Goal: Task Accomplishment & Management: Manage account settings

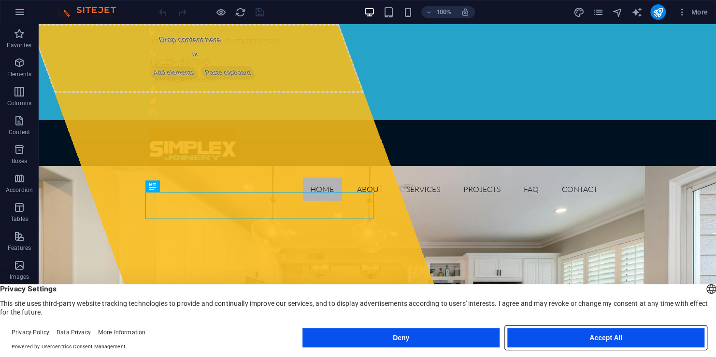
click at [572, 336] on button "Accept All" at bounding box center [605, 337] width 197 height 19
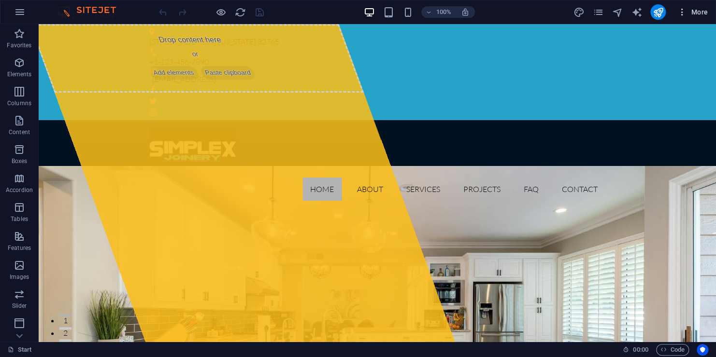
click at [682, 12] on icon "button" at bounding box center [682, 12] width 10 height 10
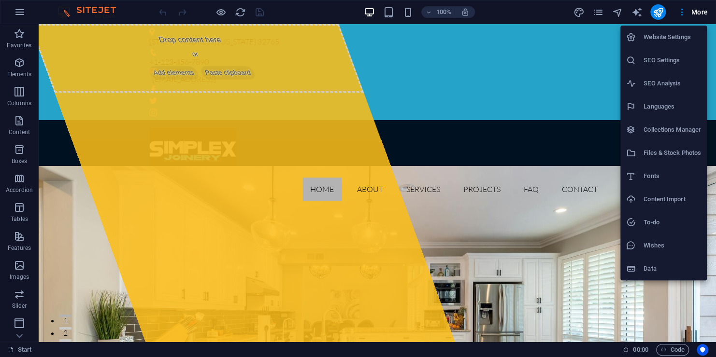
click at [497, 64] on div at bounding box center [358, 178] width 716 height 357
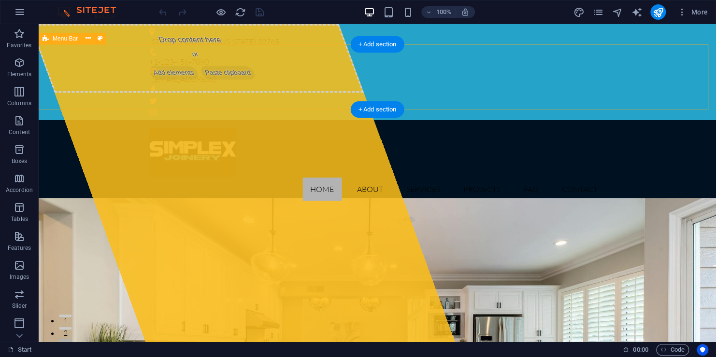
click at [99, 120] on div "Home About Services Projects FAQ Contact" at bounding box center [377, 164] width 677 height 88
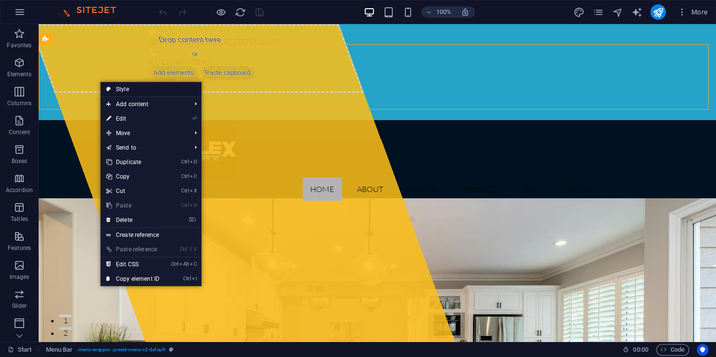
click at [137, 92] on link "Style" at bounding box center [150, 89] width 101 height 14
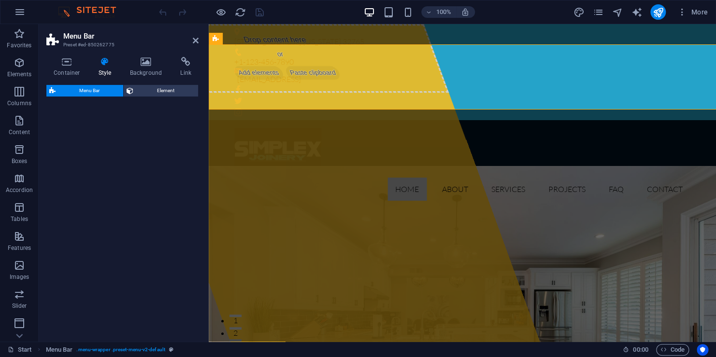
select select "rem"
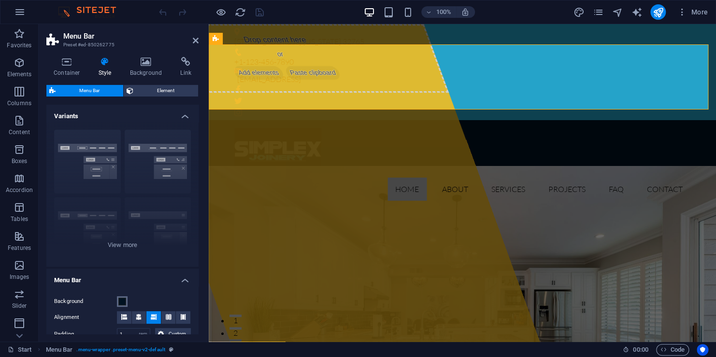
click at [122, 303] on span at bounding box center [122, 302] width 8 height 8
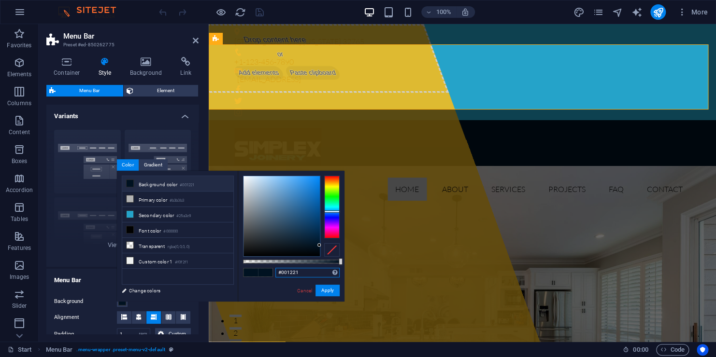
drag, startPoint x: 304, startPoint y: 275, endPoint x: 287, endPoint y: 275, distance: 16.9
click at [287, 275] on input "#001221" at bounding box center [307, 273] width 64 height 10
click at [329, 290] on button "Apply" at bounding box center [327, 291] width 24 height 12
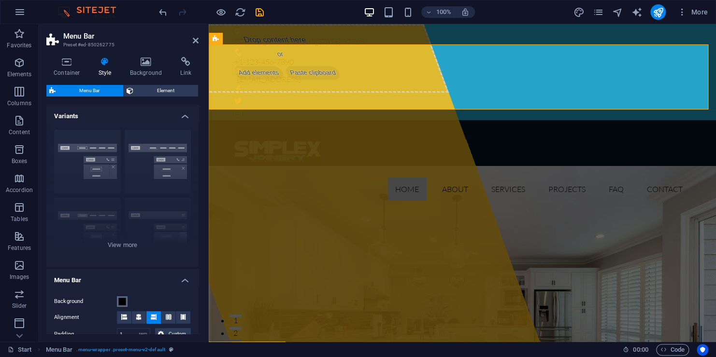
click at [120, 304] on span at bounding box center [122, 302] width 8 height 8
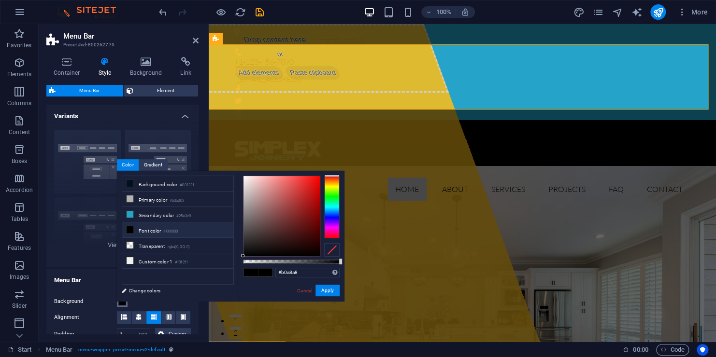
click at [246, 200] on div at bounding box center [281, 216] width 76 height 80
click at [331, 291] on button "Apply" at bounding box center [327, 291] width 24 height 12
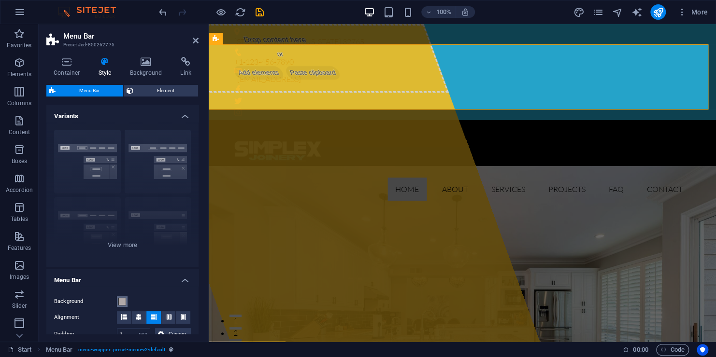
click at [125, 303] on span at bounding box center [122, 302] width 8 height 8
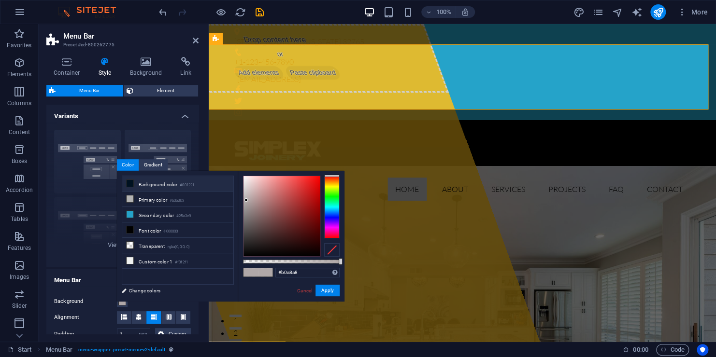
click at [159, 185] on li "Background color #001221" at bounding box center [177, 183] width 111 height 15
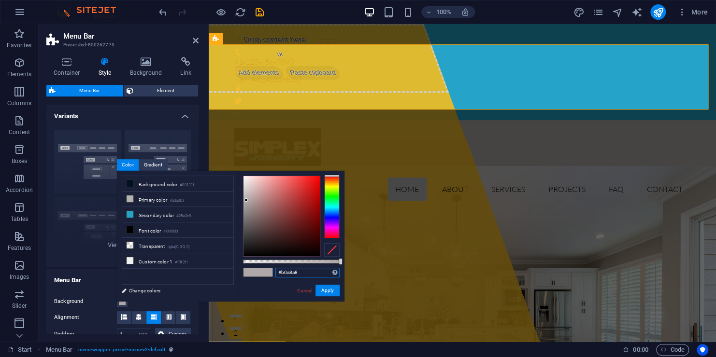
drag, startPoint x: 302, startPoint y: 277, endPoint x: 287, endPoint y: 277, distance: 15.5
click at [287, 277] on input "#b0a8a8" at bounding box center [307, 273] width 64 height 10
click at [306, 290] on link "Cancel" at bounding box center [304, 290] width 17 height 7
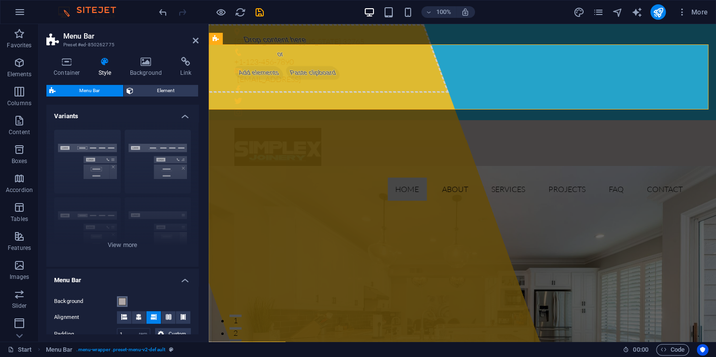
click at [126, 299] on button "Background" at bounding box center [122, 302] width 11 height 11
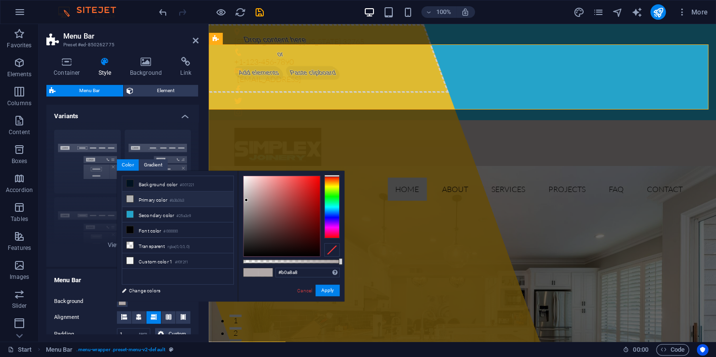
click at [157, 200] on li "Primary color #b3b3b3" at bounding box center [177, 199] width 111 height 15
drag, startPoint x: 300, startPoint y: 271, endPoint x: 280, endPoint y: 276, distance: 21.0
click at [280, 276] on input "#b3b3b3" at bounding box center [307, 273] width 64 height 10
type input "#000000"
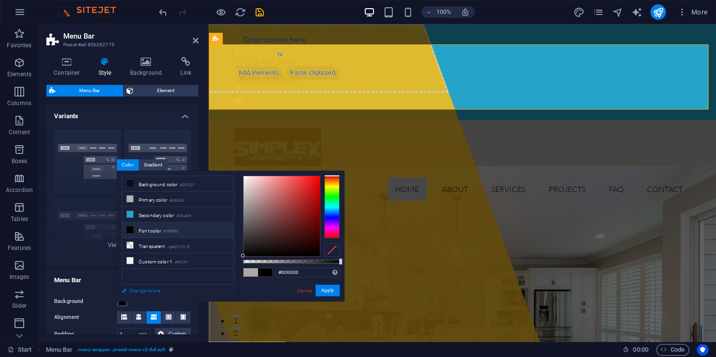
drag, startPoint x: 255, startPoint y: 242, endPoint x: 223, endPoint y: 287, distance: 55.1
click at [223, 287] on div "less Background color #001221 Primary color #b3b3b3 Secondary color #25a3c9 Fon…" at bounding box center [230, 236] width 227 height 131
click at [335, 289] on button "Apply" at bounding box center [327, 291] width 24 height 12
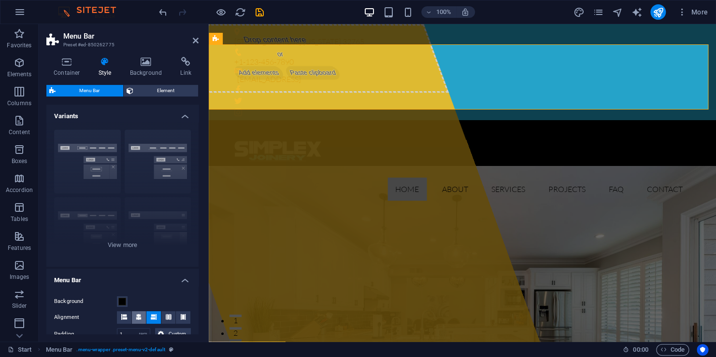
click at [137, 319] on icon at bounding box center [139, 317] width 6 height 6
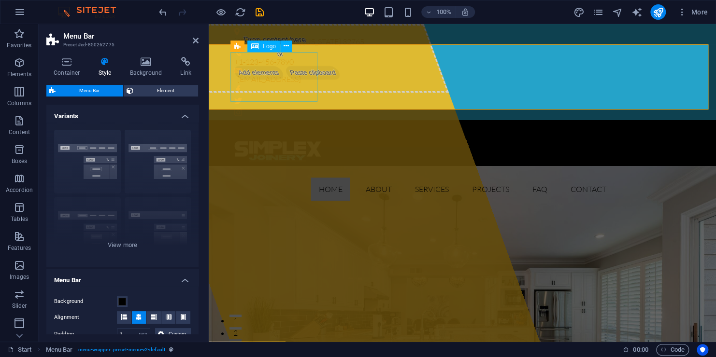
click at [282, 128] on div at bounding box center [462, 153] width 456 height 50
click at [169, 91] on span "Element" at bounding box center [165, 91] width 59 height 12
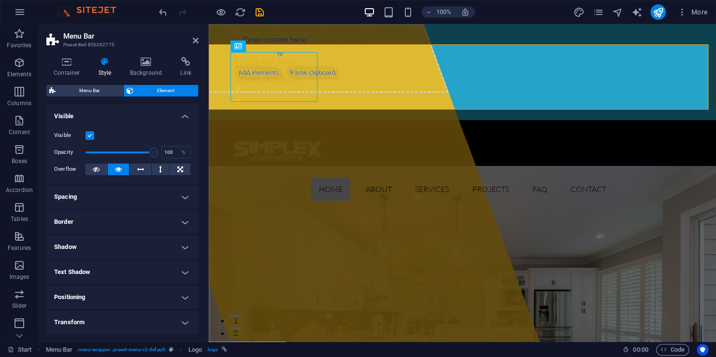
click at [90, 134] on label at bounding box center [89, 135] width 9 height 9
click at [0, 0] on input "Visible" at bounding box center [0, 0] width 0 height 0
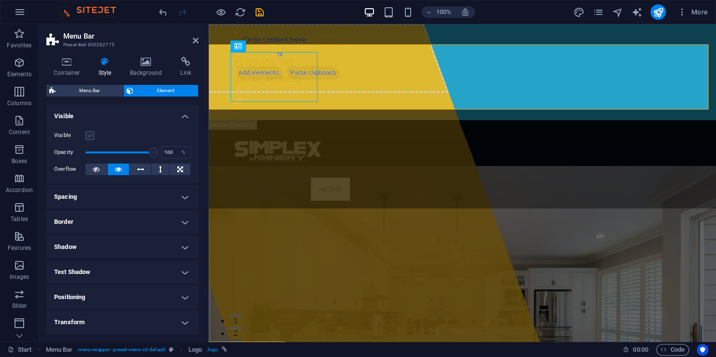
click at [90, 134] on label at bounding box center [89, 135] width 9 height 9
click at [0, 0] on input "Visible" at bounding box center [0, 0] width 0 height 0
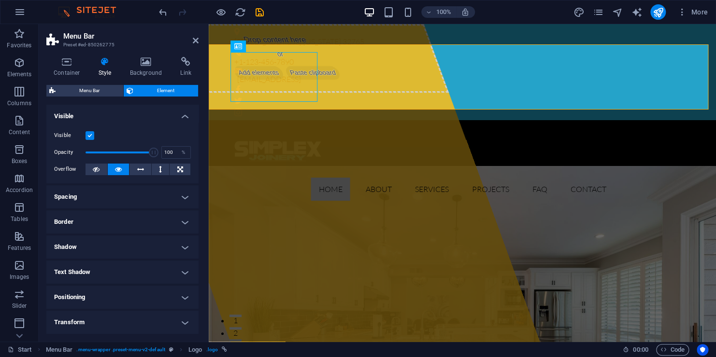
click at [90, 134] on label at bounding box center [89, 135] width 9 height 9
click at [0, 0] on input "Visible" at bounding box center [0, 0] width 0 height 0
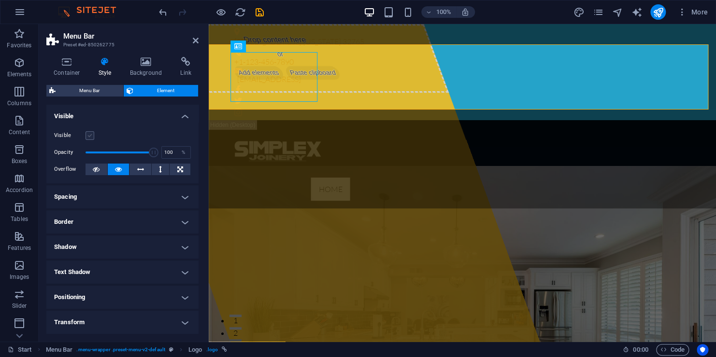
click at [90, 134] on label at bounding box center [89, 135] width 9 height 9
click at [0, 0] on input "Visible" at bounding box center [0, 0] width 0 height 0
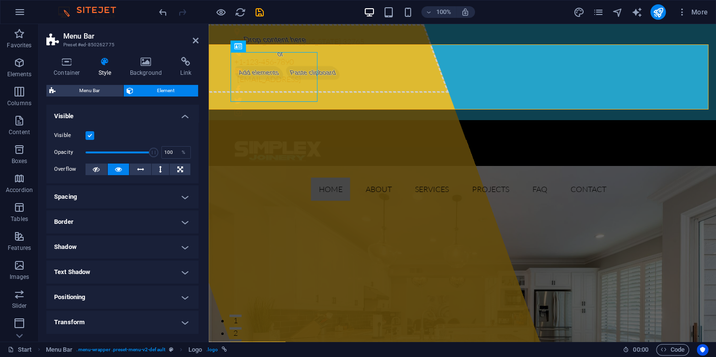
click at [90, 134] on label at bounding box center [89, 135] width 9 height 9
click at [0, 0] on input "Visible" at bounding box center [0, 0] width 0 height 0
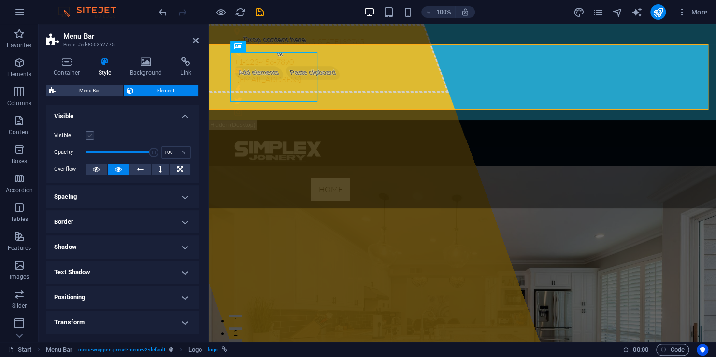
click at [90, 134] on label at bounding box center [89, 135] width 9 height 9
click at [0, 0] on input "Visible" at bounding box center [0, 0] width 0 height 0
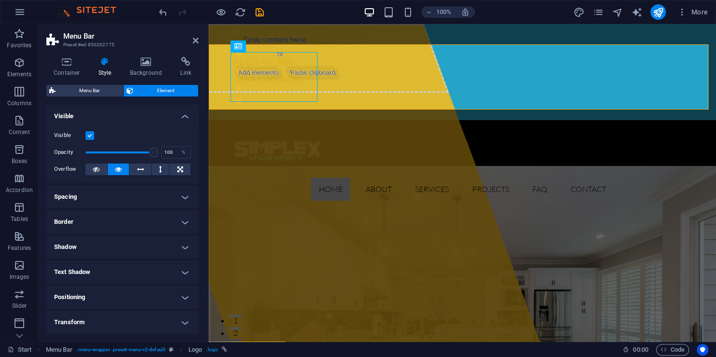
click at [165, 196] on h4 "Spacing" at bounding box center [122, 196] width 152 height 23
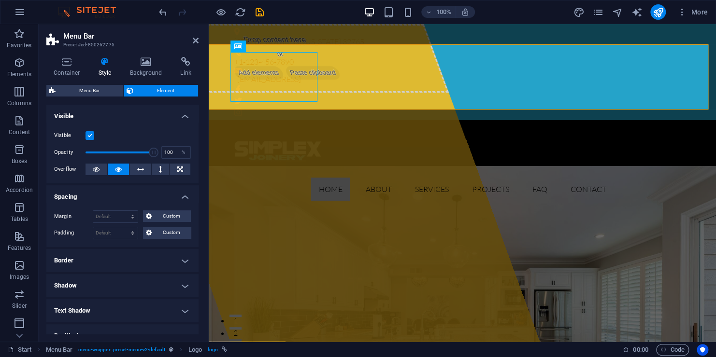
click at [178, 196] on h4 "Spacing" at bounding box center [122, 193] width 152 height 17
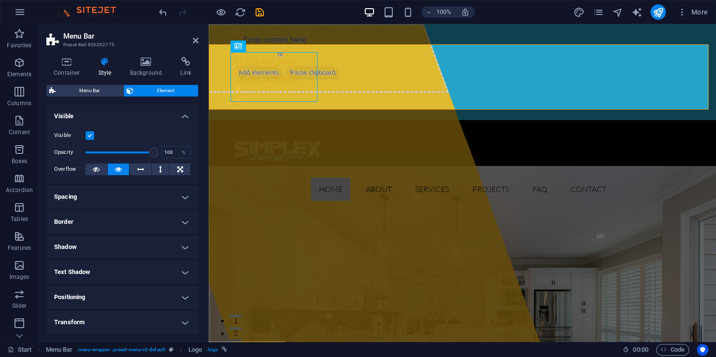
click at [170, 221] on h4 "Border" at bounding box center [122, 222] width 152 height 23
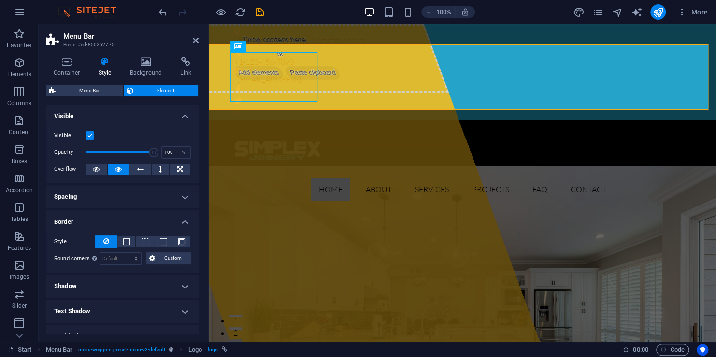
click at [170, 221] on h4 "Border" at bounding box center [122, 219] width 152 height 17
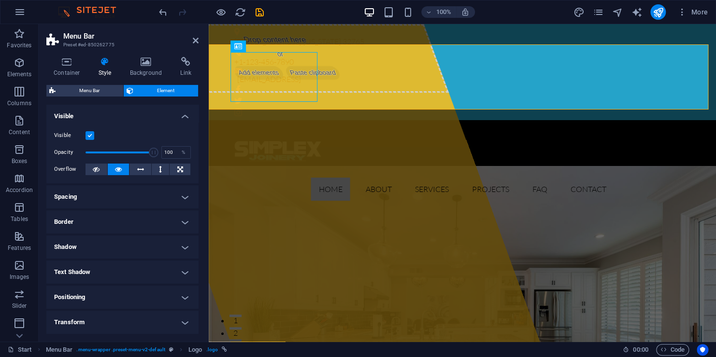
click at [169, 199] on h4 "Spacing" at bounding box center [122, 196] width 152 height 23
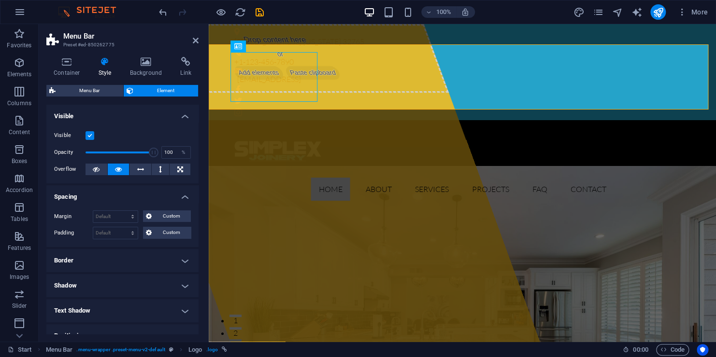
click at [177, 197] on h4 "Spacing" at bounding box center [122, 193] width 152 height 17
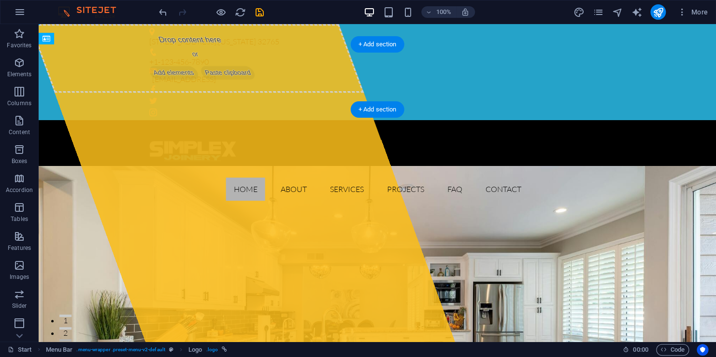
drag, startPoint x: 95, startPoint y: 81, endPoint x: 300, endPoint y: 76, distance: 205.3
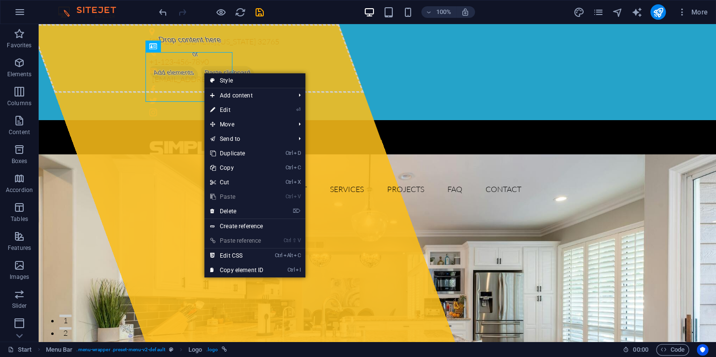
click at [236, 81] on link "Style" at bounding box center [254, 80] width 101 height 14
select select "rem"
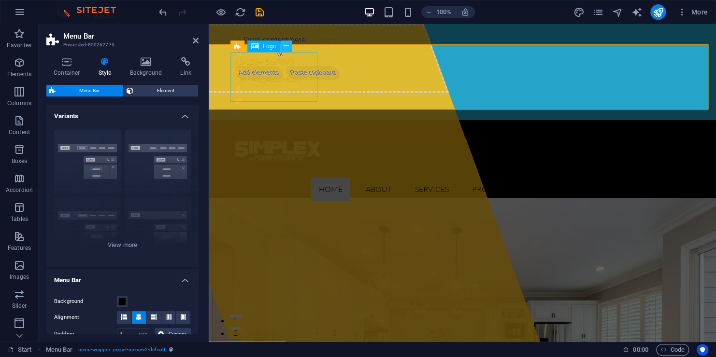
click at [286, 45] on icon at bounding box center [285, 46] width 5 height 10
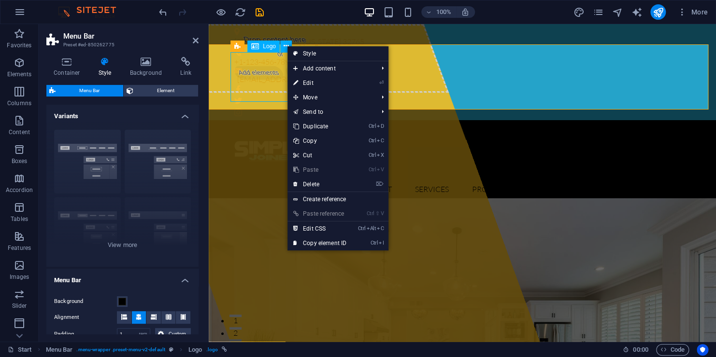
click at [259, 128] on div at bounding box center [462, 153] width 456 height 50
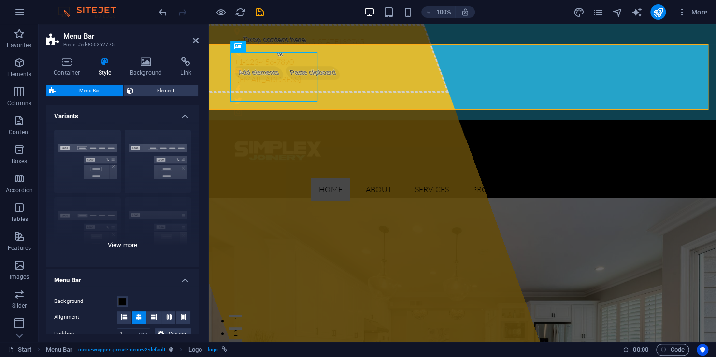
click at [114, 247] on div "Border Centered Default Fixed Loki Trigger Wide XXL" at bounding box center [122, 194] width 152 height 145
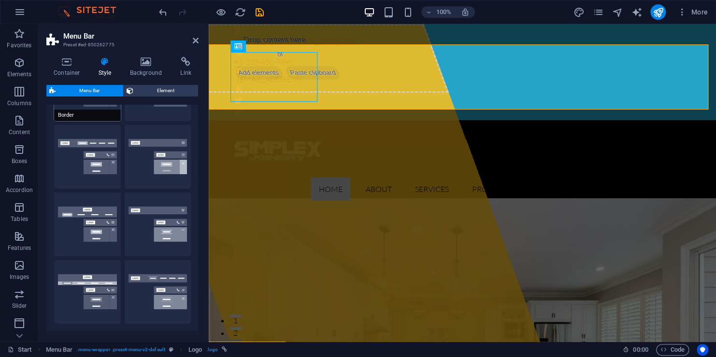
scroll to position [97, 0]
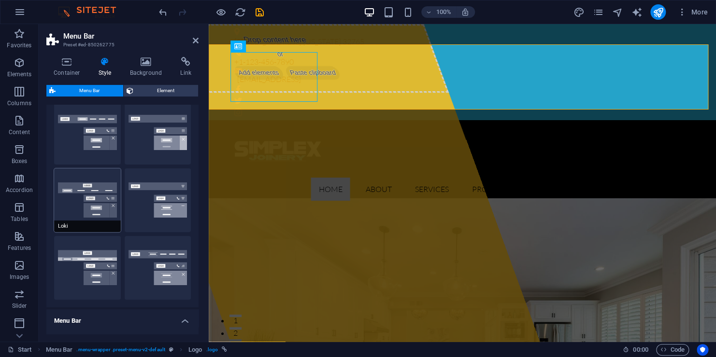
click at [99, 191] on button "Loki" at bounding box center [87, 201] width 67 height 64
type input "0"
select select "DISABLED_OPTION_VALUE"
type input "2"
type input "1"
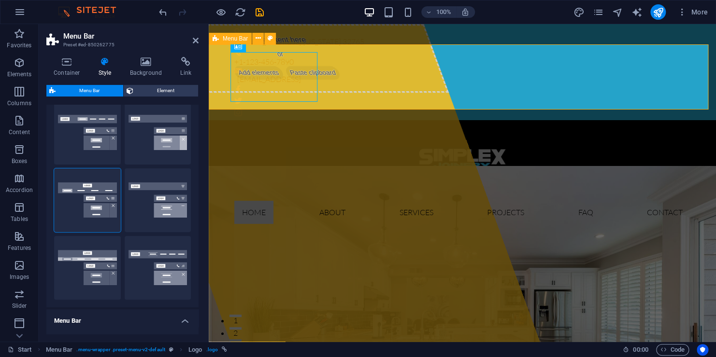
click at [227, 120] on div at bounding box center [462, 156] width 471 height 73
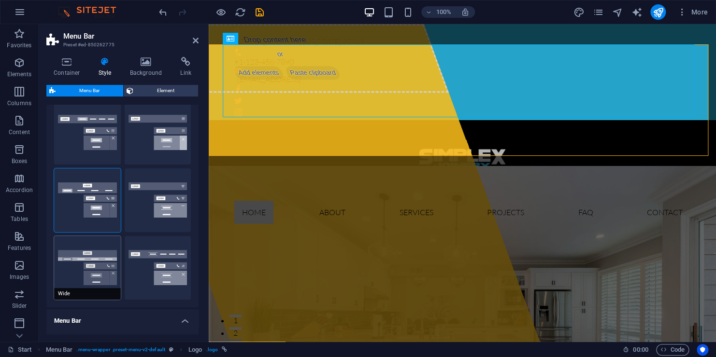
click at [103, 267] on button "Wide" at bounding box center [87, 268] width 67 height 64
type input "0"
type input "2"
select select "rem"
type input "2"
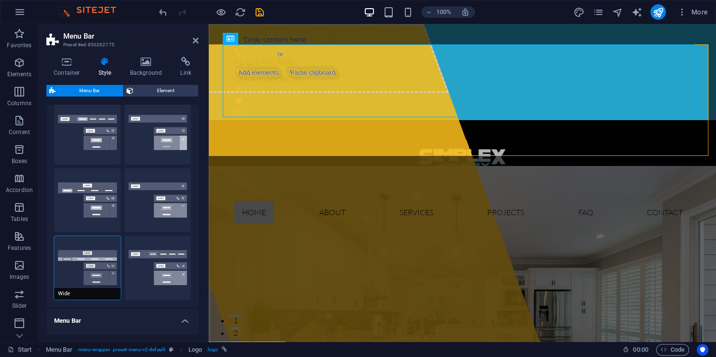
type input "2"
type input "0"
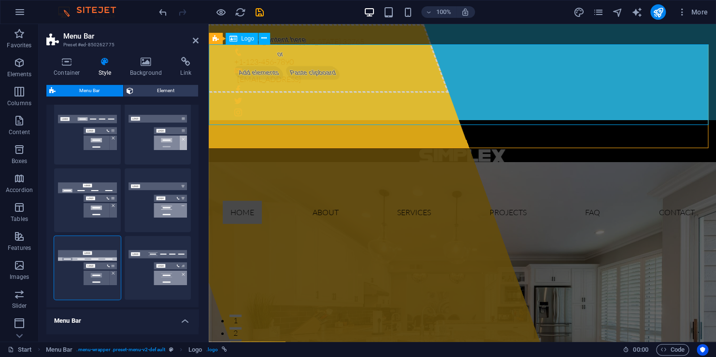
click at [346, 120] on div at bounding box center [462, 160] width 507 height 81
click at [434, 120] on div at bounding box center [462, 160] width 507 height 81
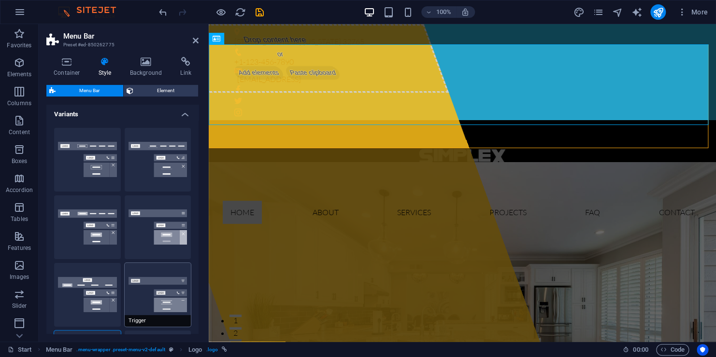
scroll to position [0, 0]
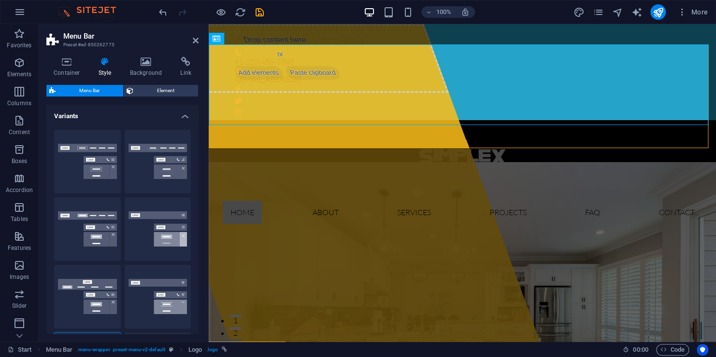
click at [187, 117] on h4 "Variants" at bounding box center [122, 113] width 152 height 17
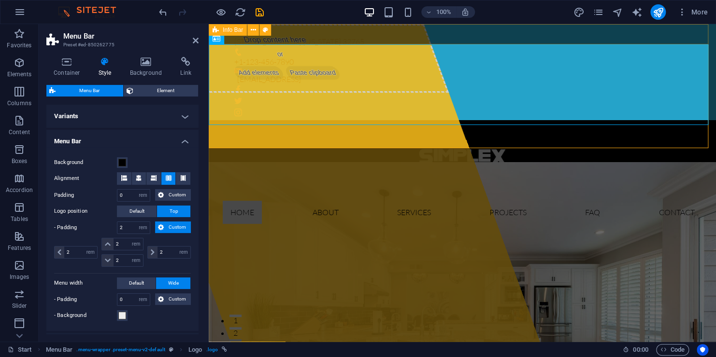
click at [356, 33] on div "[STREET_ADDRESS][US_STATE] +1-123-456-7890 [EMAIL_ADDRESS]" at bounding box center [462, 72] width 507 height 96
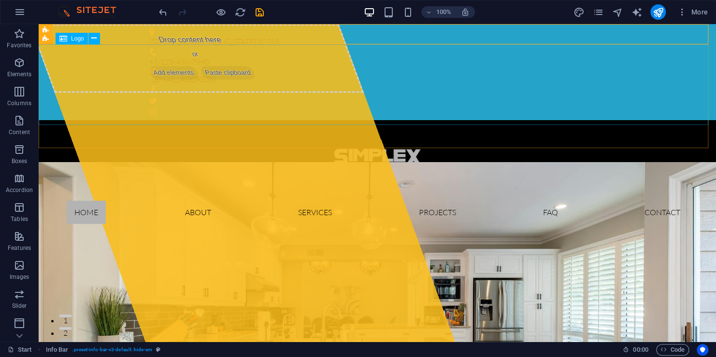
click at [302, 120] on div at bounding box center [377, 160] width 677 height 81
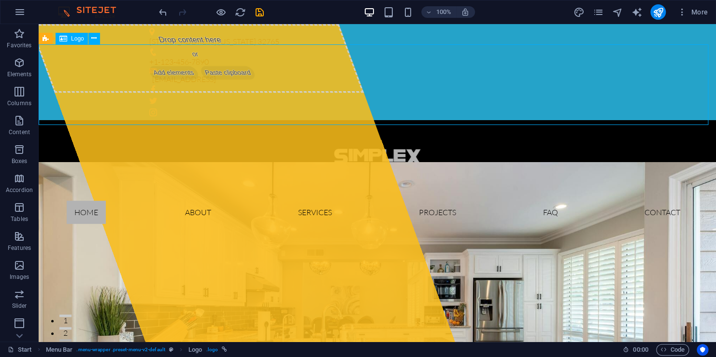
click at [340, 120] on div at bounding box center [377, 160] width 677 height 81
click at [359, 120] on div at bounding box center [377, 160] width 677 height 81
click at [102, 27] on div "Info Bar" at bounding box center [73, 30] width 69 height 12
click at [86, 30] on button at bounding box center [83, 30] width 12 height 12
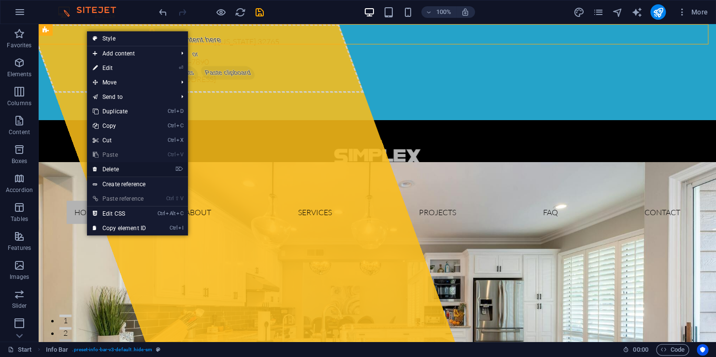
click at [136, 168] on link "⌦ Delete" at bounding box center [119, 169] width 65 height 14
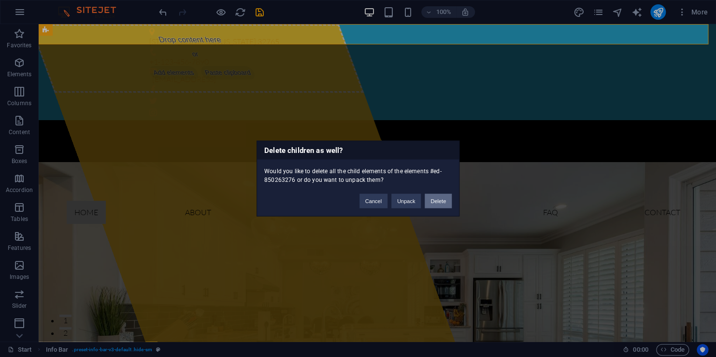
click at [435, 200] on button "Delete" at bounding box center [438, 201] width 27 height 14
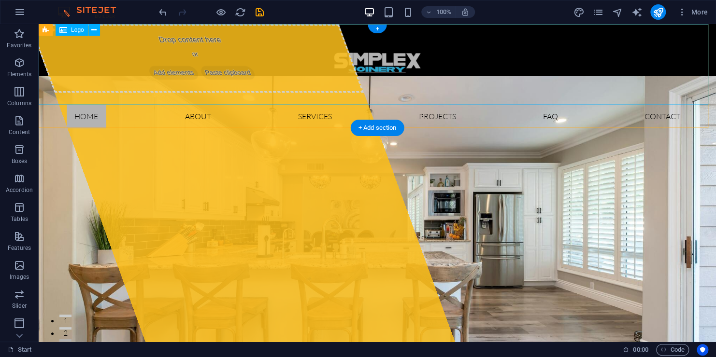
click at [265, 83] on div at bounding box center [377, 64] width 677 height 81
click at [373, 57] on div at bounding box center [377, 64] width 677 height 81
click at [134, 54] on div at bounding box center [377, 64] width 677 height 81
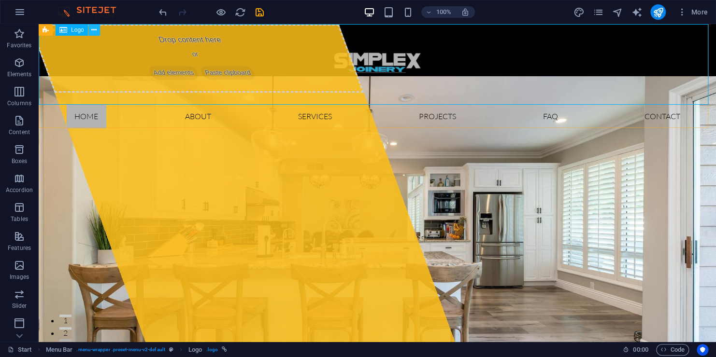
click at [91, 28] on icon at bounding box center [93, 30] width 5 height 10
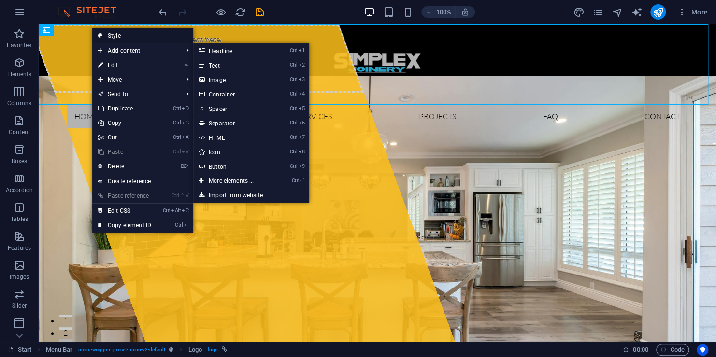
click at [146, 32] on link "Style" at bounding box center [142, 35] width 101 height 14
select select "rem"
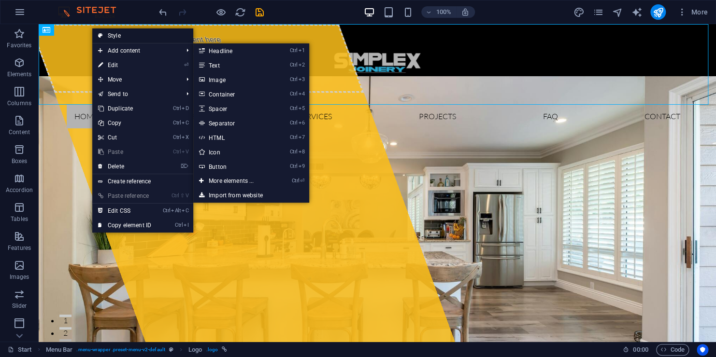
select select "rem"
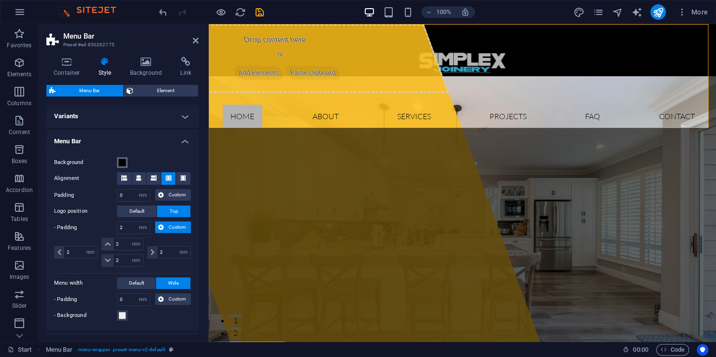
click at [126, 164] on span at bounding box center [122, 163] width 8 height 8
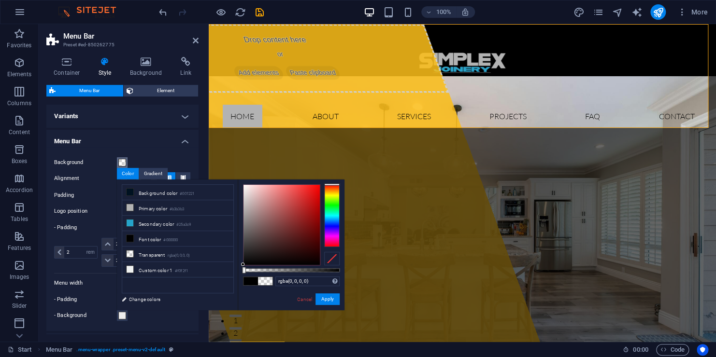
drag, startPoint x: 249, startPoint y: 270, endPoint x: 238, endPoint y: 272, distance: 10.8
click at [238, 272] on div "rgba(0, 0, 0, 0) Supported formats #0852ed rgb(8, 82, 237) rgba(8, 82, 237, 90%…" at bounding box center [291, 315] width 107 height 271
click at [333, 301] on button "Apply" at bounding box center [327, 300] width 24 height 12
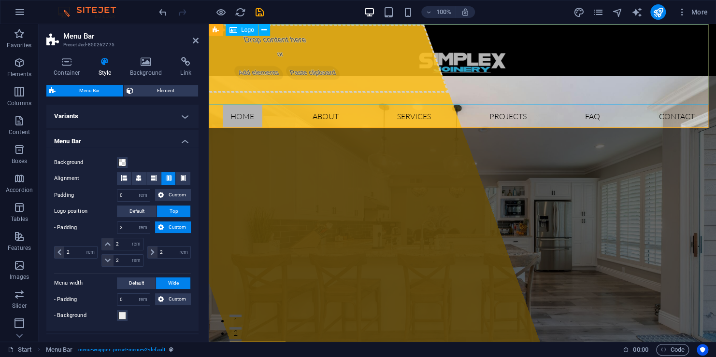
click at [469, 61] on div at bounding box center [462, 64] width 507 height 81
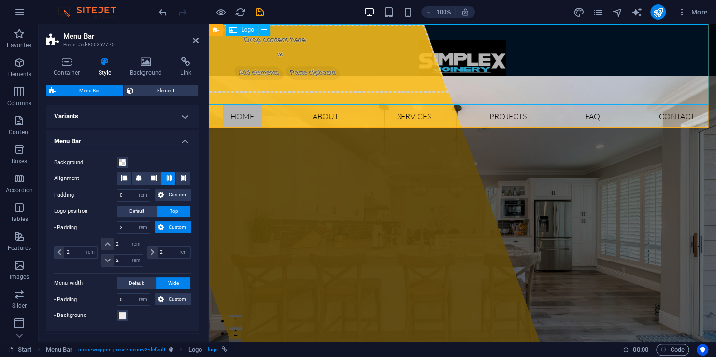
click at [315, 65] on div at bounding box center [462, 64] width 507 height 81
click at [125, 165] on span at bounding box center [122, 163] width 8 height 8
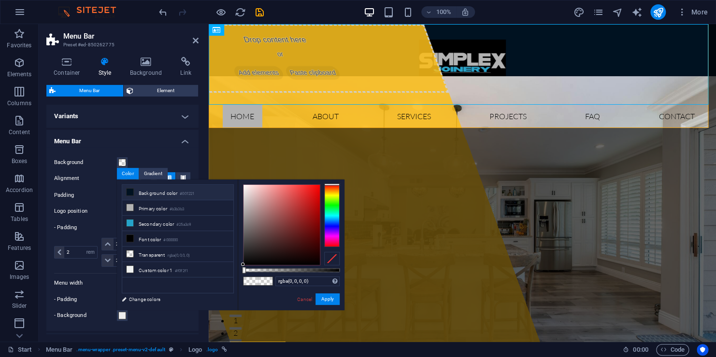
click at [169, 190] on li "Background color #001221" at bounding box center [177, 192] width 111 height 15
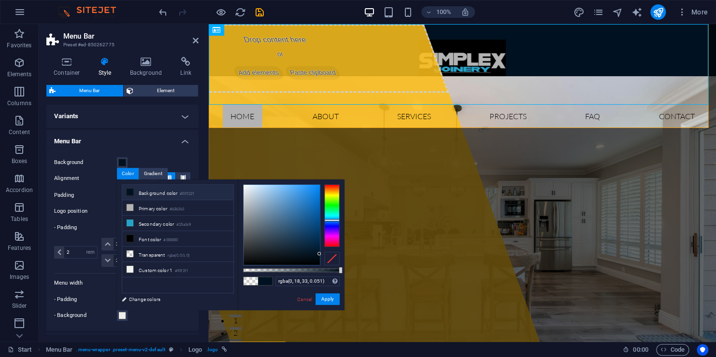
type input "rgba(0, 18, 33, 0)"
drag, startPoint x: 261, startPoint y: 270, endPoint x: 199, endPoint y: 281, distance: 63.4
click at [199, 281] on div "less Background color #001221 Primary color #b3b3b3 Secondary color #25a3c9 Fon…" at bounding box center [230, 245] width 227 height 131
click at [323, 300] on button "Apply" at bounding box center [327, 300] width 24 height 12
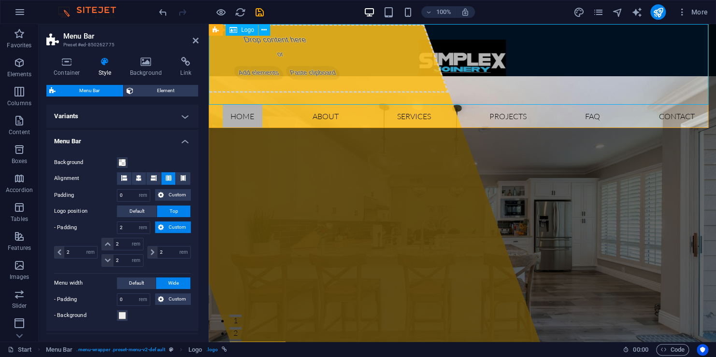
click at [440, 62] on div at bounding box center [462, 64] width 507 height 81
click at [456, 70] on div at bounding box center [462, 64] width 507 height 81
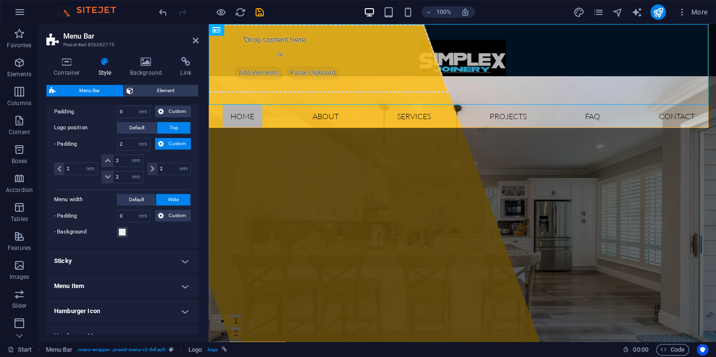
scroll to position [15, 0]
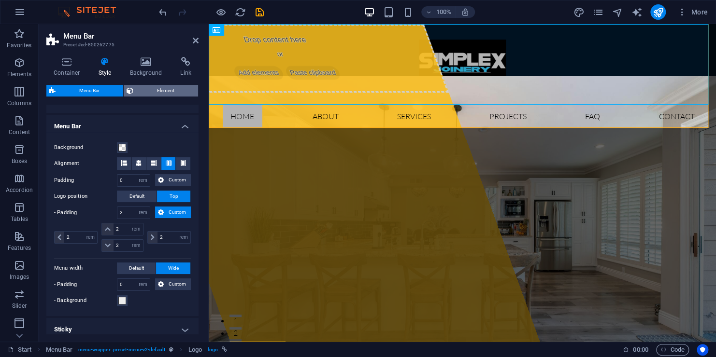
click at [172, 86] on span "Element" at bounding box center [165, 91] width 59 height 12
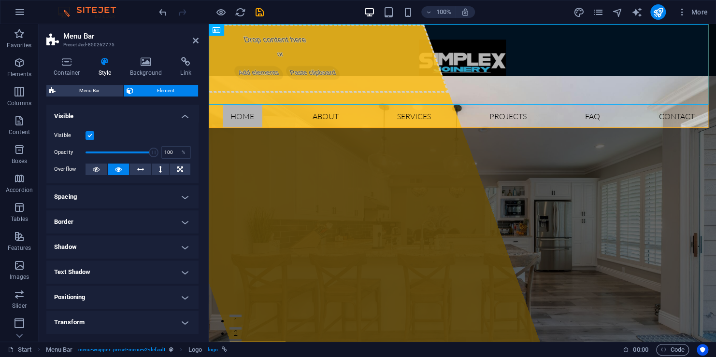
click at [86, 137] on label at bounding box center [89, 135] width 9 height 9
click at [0, 0] on input "Visible" at bounding box center [0, 0] width 0 height 0
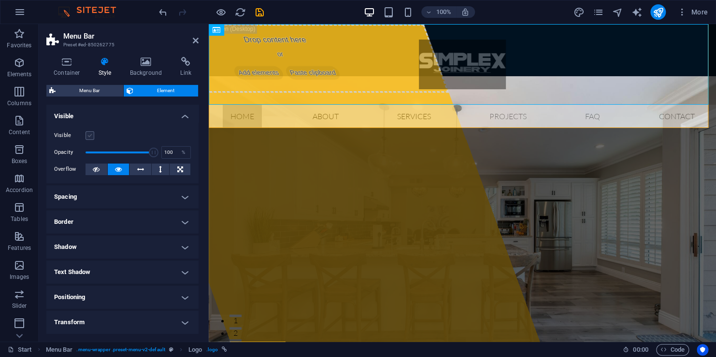
click at [87, 137] on label at bounding box center [89, 135] width 9 height 9
click at [0, 0] on input "Visible" at bounding box center [0, 0] width 0 height 0
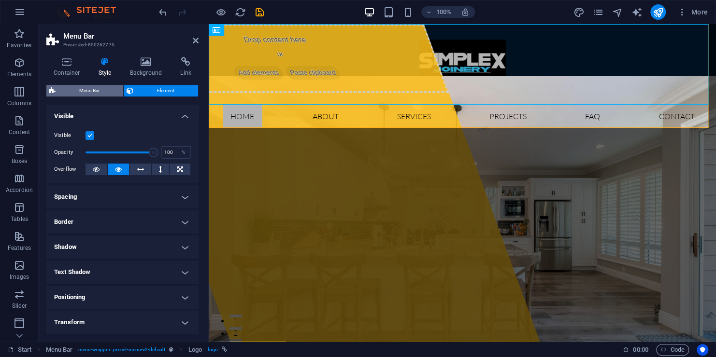
click at [93, 92] on span "Menu Bar" at bounding box center [89, 91] width 62 height 12
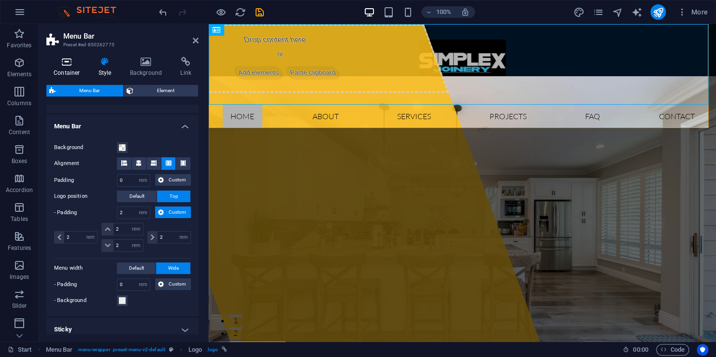
click at [73, 69] on h4 "Container" at bounding box center [68, 67] width 45 height 20
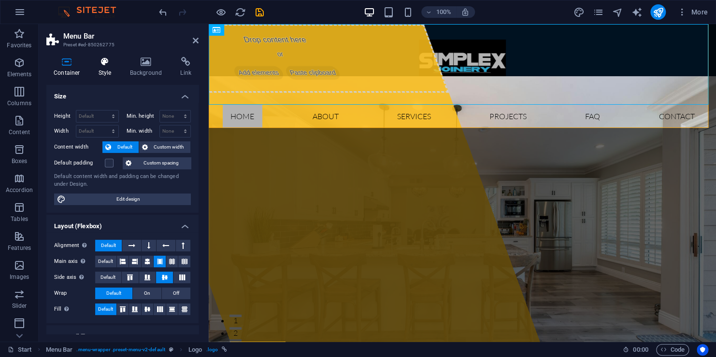
click at [107, 68] on h4 "Style" at bounding box center [106, 67] width 31 height 20
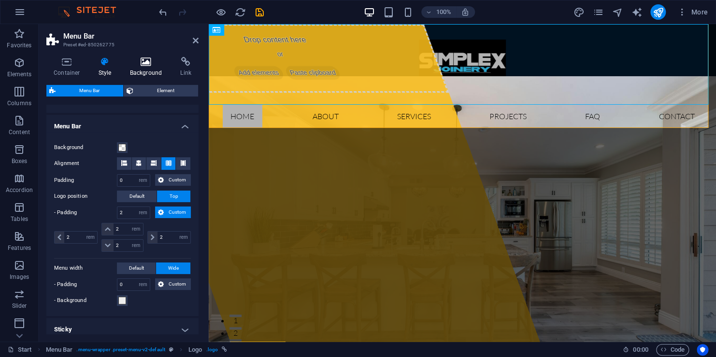
click at [137, 68] on h4 "Background" at bounding box center [148, 67] width 51 height 20
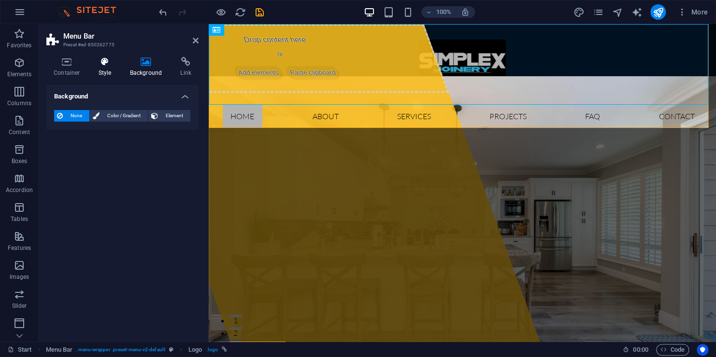
click at [105, 70] on h4 "Style" at bounding box center [106, 67] width 31 height 20
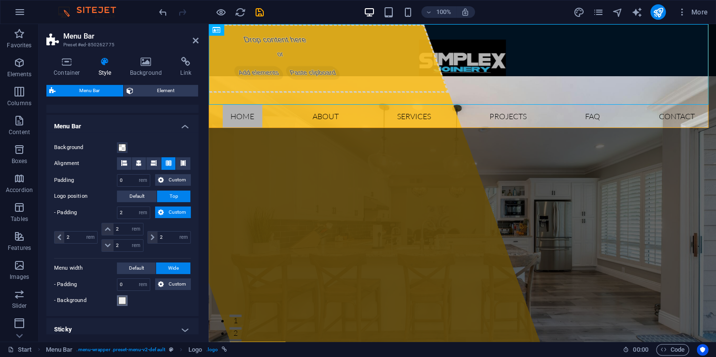
click at [121, 299] on span at bounding box center [122, 301] width 8 height 8
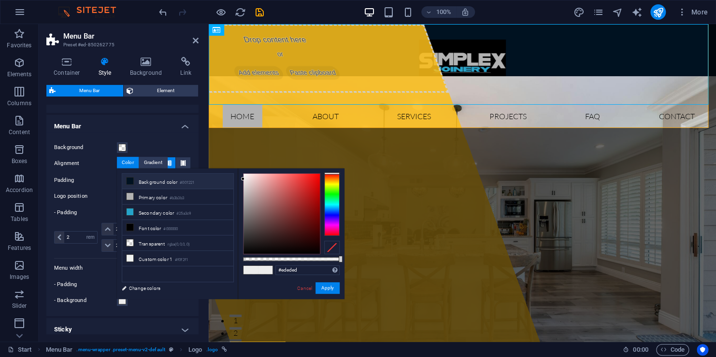
click at [157, 182] on li "Background color #001221" at bounding box center [177, 181] width 111 height 15
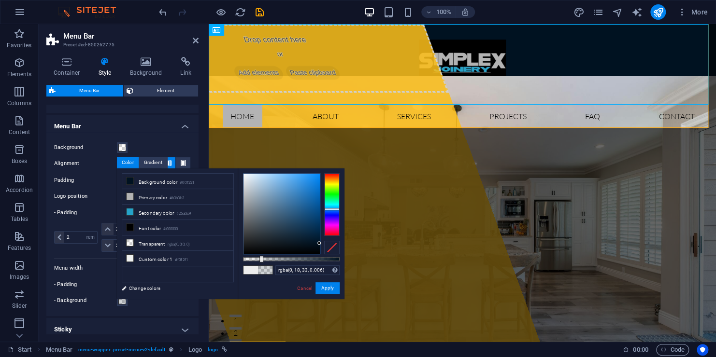
type input "rgba(0, 18, 33, 0)"
drag, startPoint x: 260, startPoint y: 259, endPoint x: 241, endPoint y: 261, distance: 18.9
click at [243, 261] on div at bounding box center [291, 259] width 97 height 4
click at [327, 287] on button "Apply" at bounding box center [327, 289] width 24 height 12
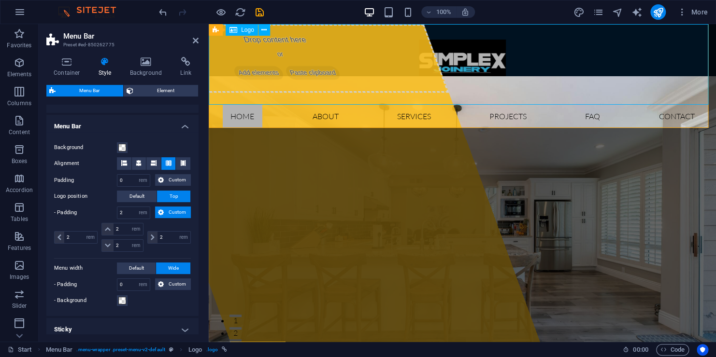
click at [243, 54] on div at bounding box center [462, 64] width 507 height 81
click at [475, 56] on div at bounding box center [462, 64] width 507 height 81
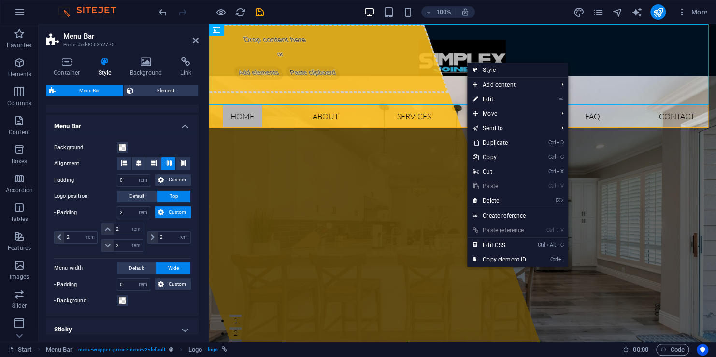
click at [480, 74] on link "Style" at bounding box center [517, 70] width 101 height 14
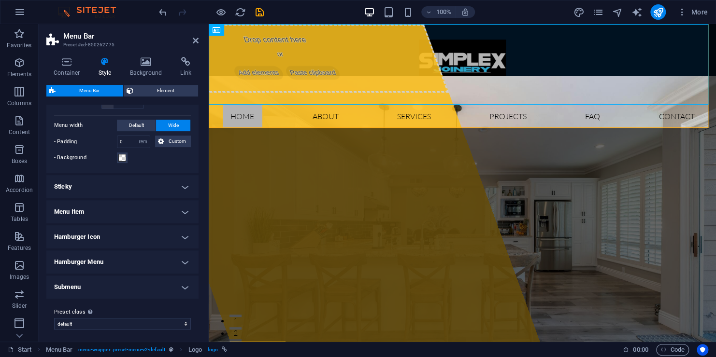
scroll to position [160, 0]
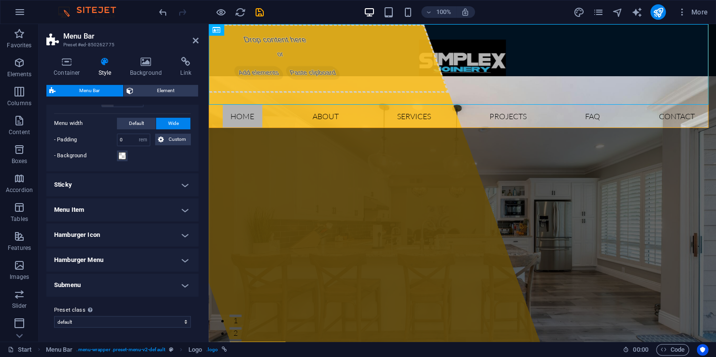
click at [178, 186] on h4 "Sticky" at bounding box center [122, 184] width 152 height 23
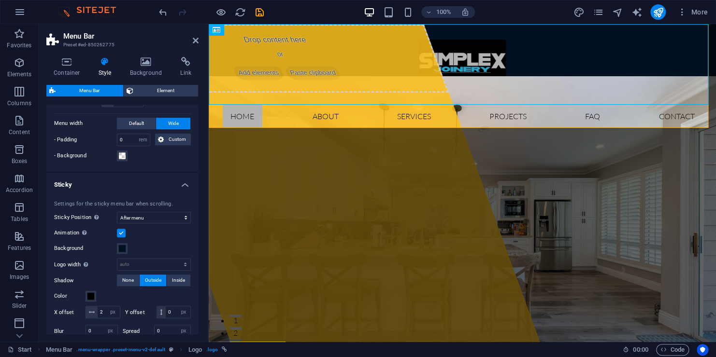
click at [178, 186] on h4 "Sticky" at bounding box center [122, 181] width 152 height 17
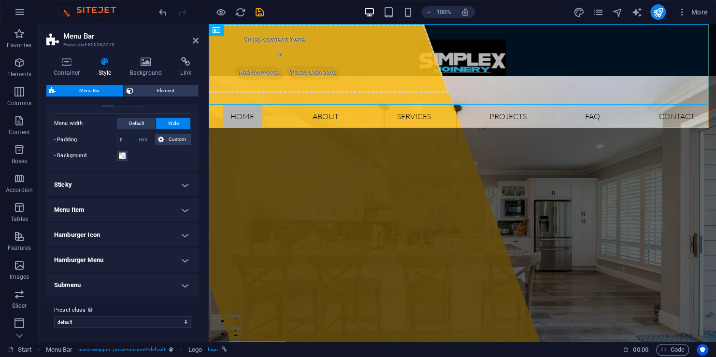
click at [176, 204] on h4 "Menu Item" at bounding box center [122, 210] width 152 height 23
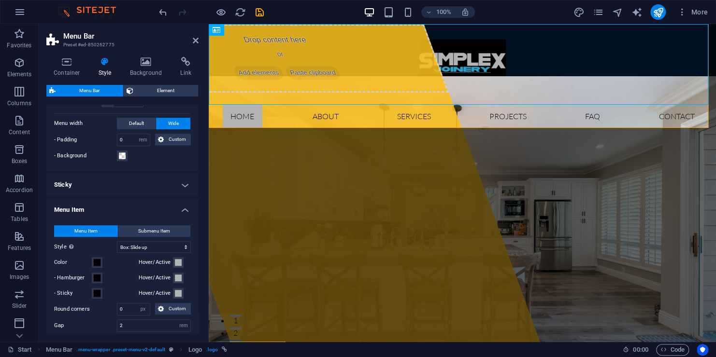
click at [176, 204] on h4 "Menu Item" at bounding box center [122, 207] width 152 height 17
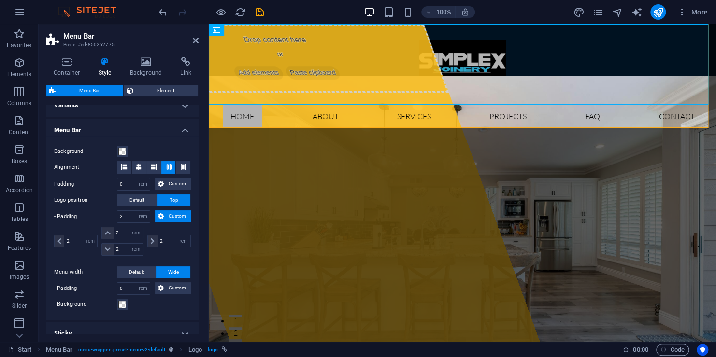
scroll to position [0, 0]
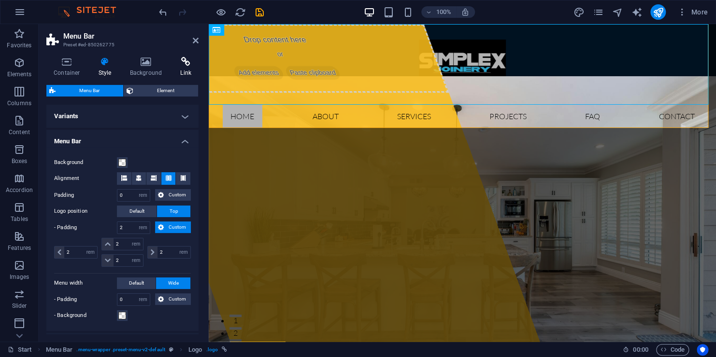
click at [185, 71] on h4 "Link" at bounding box center [186, 67] width 26 height 20
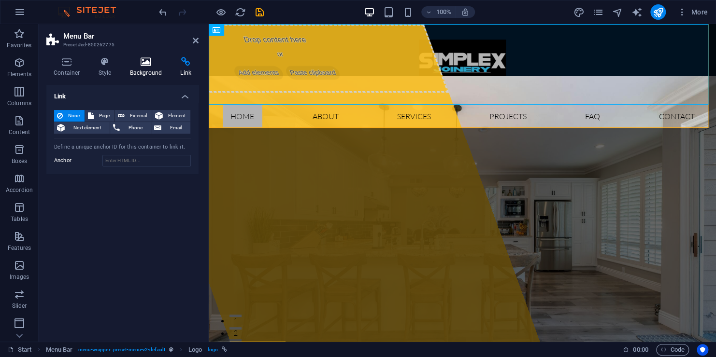
click at [157, 67] on h4 "Background" at bounding box center [148, 67] width 51 height 20
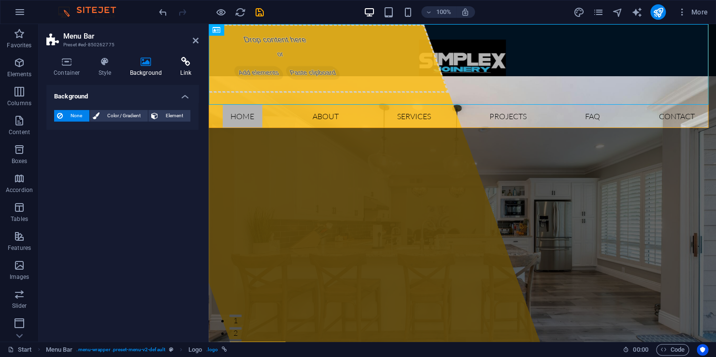
click at [186, 58] on icon at bounding box center [186, 62] width 26 height 10
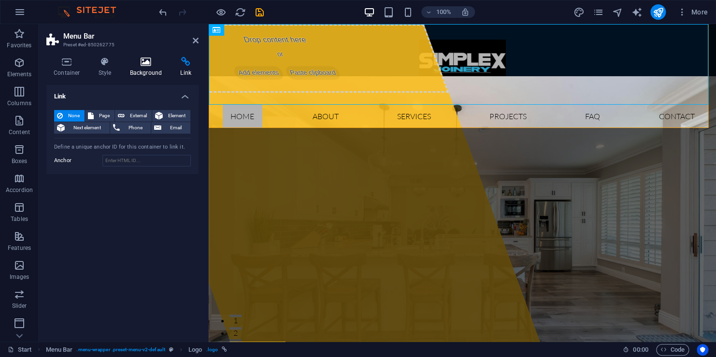
click at [148, 57] on icon at bounding box center [146, 62] width 47 height 10
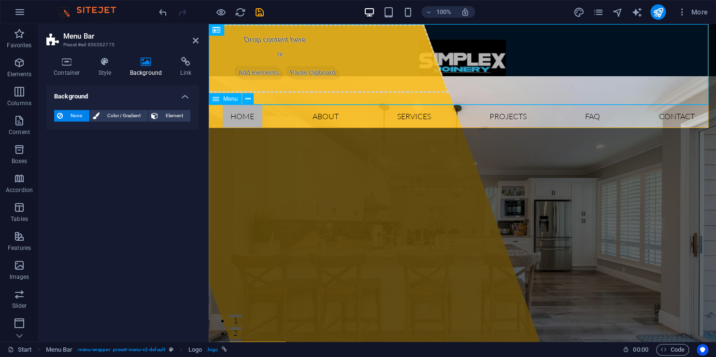
click at [276, 116] on nav "Home About Services Projects FAQ Contact" at bounding box center [462, 116] width 507 height 23
click at [277, 84] on div at bounding box center [462, 64] width 507 height 81
click at [276, 114] on nav "Home About Services Projects FAQ Contact" at bounding box center [462, 116] width 507 height 23
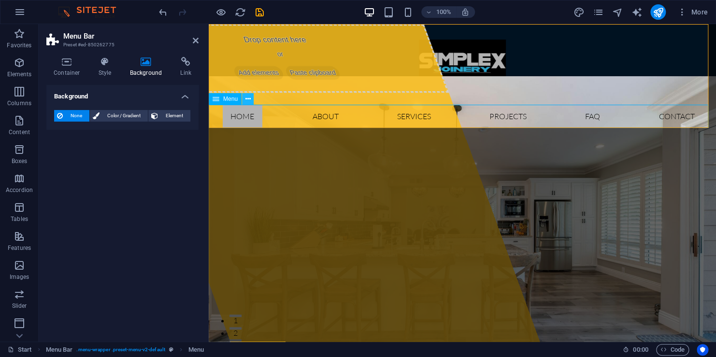
click at [247, 100] on icon at bounding box center [247, 99] width 5 height 10
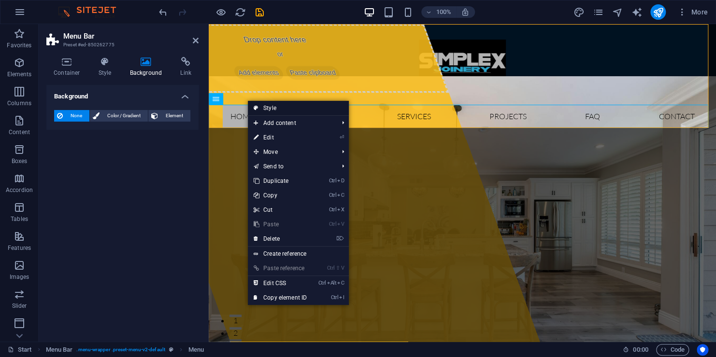
click at [259, 104] on link "Style" at bounding box center [298, 108] width 101 height 14
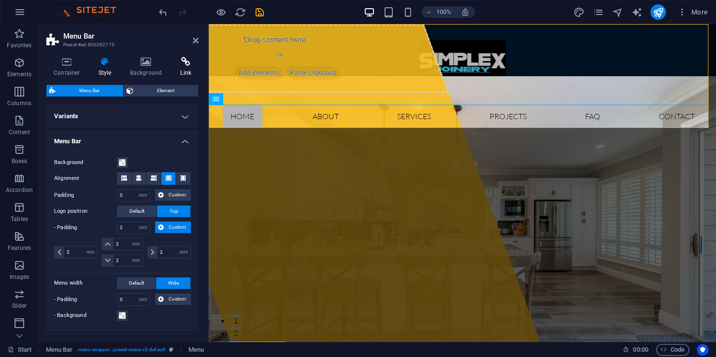
click at [178, 64] on icon at bounding box center [186, 62] width 26 height 10
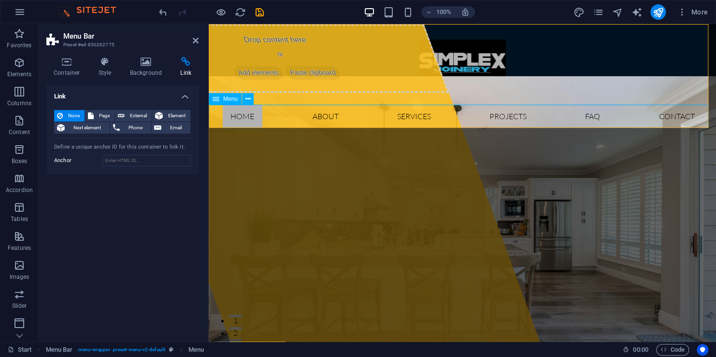
click at [338, 116] on nav "Home About Services Projects FAQ Contact" at bounding box center [462, 116] width 507 height 23
click at [375, 121] on nav "Home About Services Projects FAQ Contact" at bounding box center [462, 116] width 507 height 23
click at [331, 119] on nav "Home About Services Projects FAQ Contact" at bounding box center [462, 116] width 507 height 23
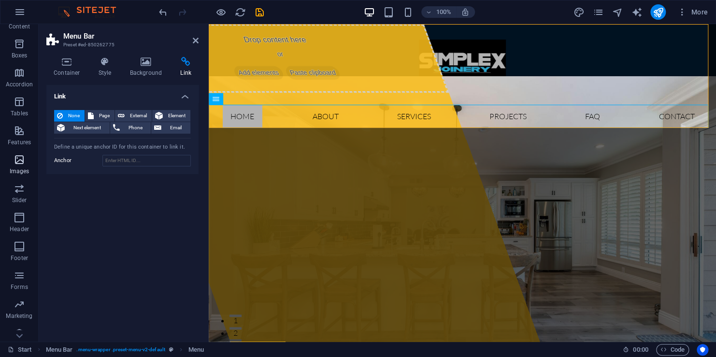
scroll to position [116, 0]
click at [20, 319] on icon "button" at bounding box center [20, 323] width 12 height 12
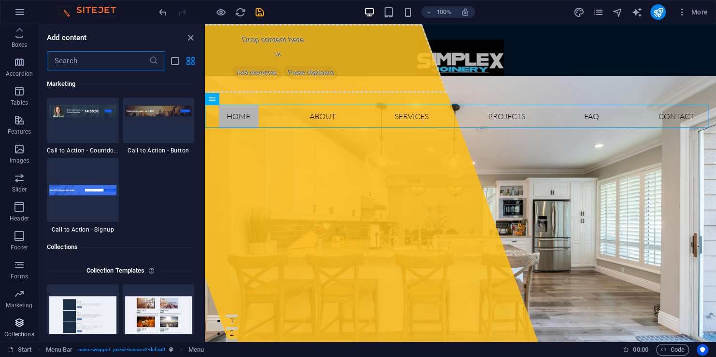
scroll to position [8842, 0]
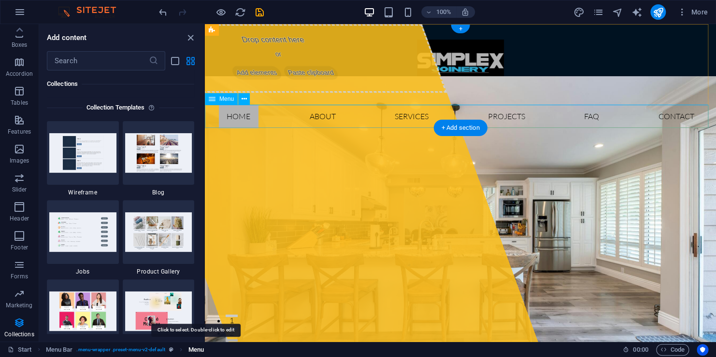
click at [194, 353] on span "Menu" at bounding box center [195, 350] width 15 height 12
select select
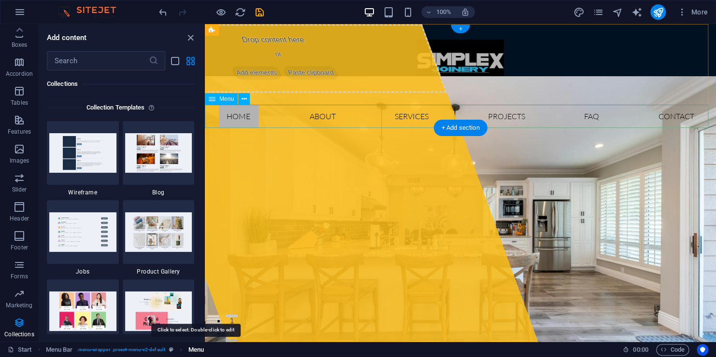
select select
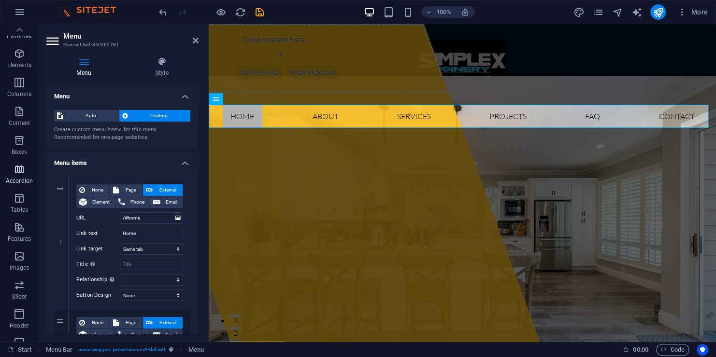
scroll to position [0, 0]
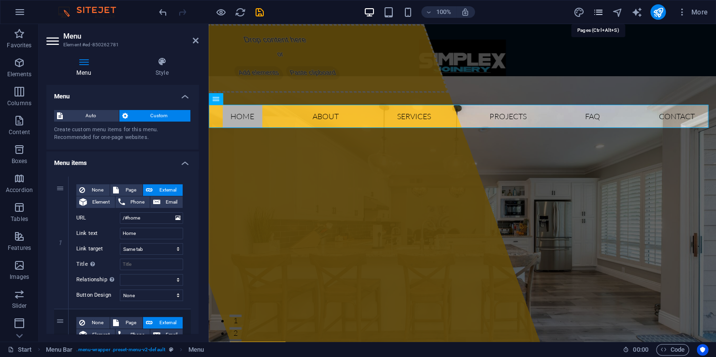
click at [601, 13] on icon "pages" at bounding box center [597, 12] width 11 height 11
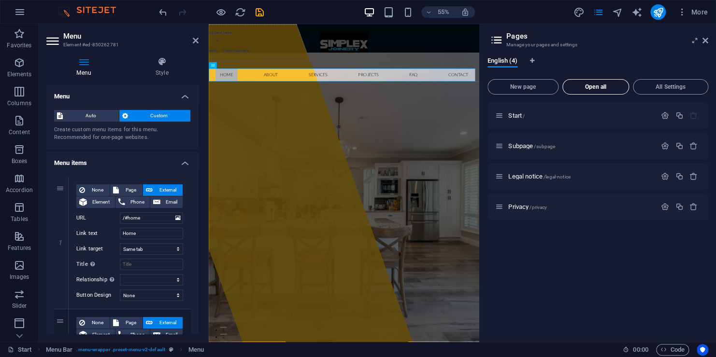
click at [584, 86] on span "Open all" at bounding box center [596, 87] width 58 height 6
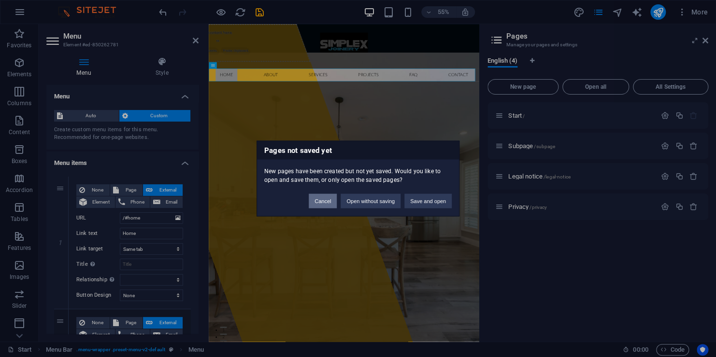
click at [323, 203] on button "Cancel" at bounding box center [323, 201] width 28 height 14
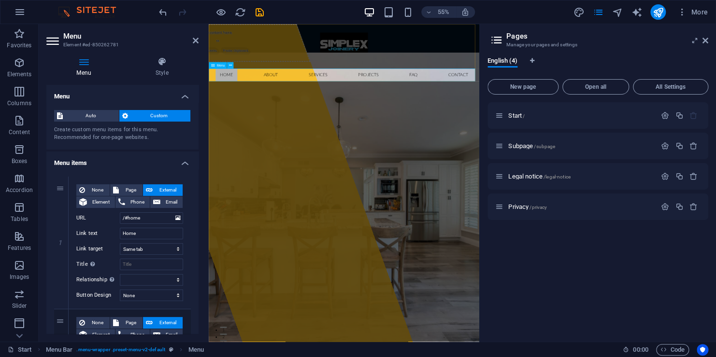
click at [322, 115] on nav "Home About Services Projects FAQ Contact" at bounding box center [455, 116] width 492 height 23
click at [161, 75] on h4 "Style" at bounding box center [161, 67] width 73 height 20
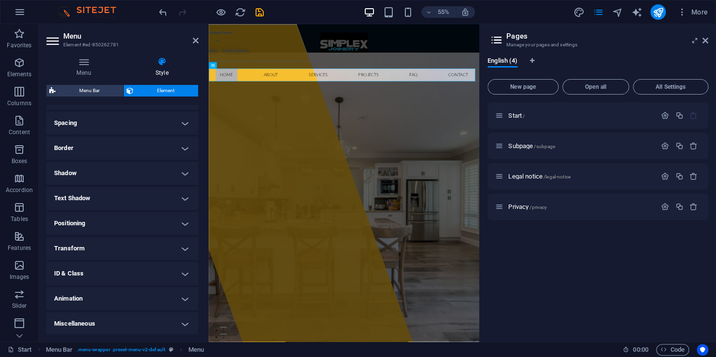
scroll to position [178, 0]
click at [153, 195] on h4 "Text Shadow" at bounding box center [122, 197] width 152 height 23
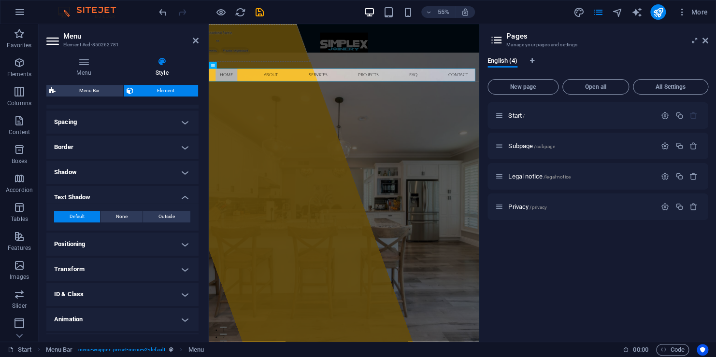
click at [153, 195] on h4 "Text Shadow" at bounding box center [122, 194] width 152 height 17
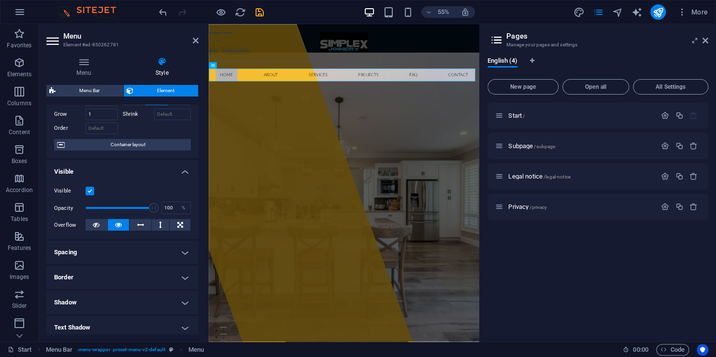
scroll to position [0, 0]
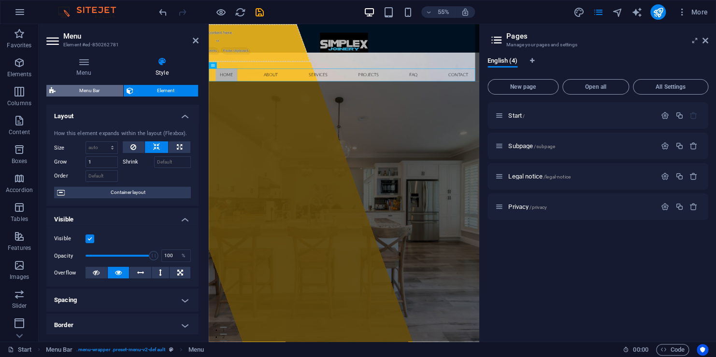
click at [80, 92] on span "Menu Bar" at bounding box center [89, 91] width 62 height 12
select select "rem"
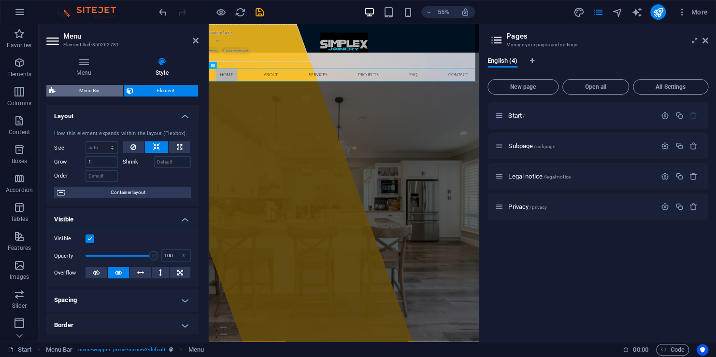
select select "rem"
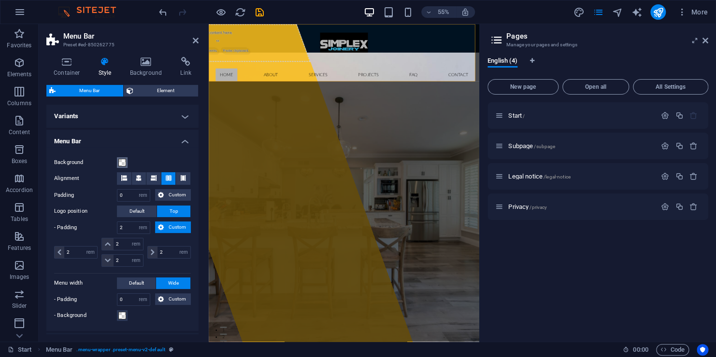
click at [119, 162] on span at bounding box center [122, 163] width 8 height 8
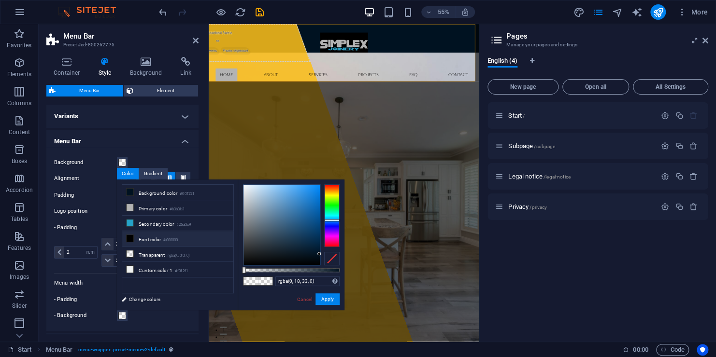
click at [153, 236] on li "Font color #000000" at bounding box center [177, 238] width 111 height 15
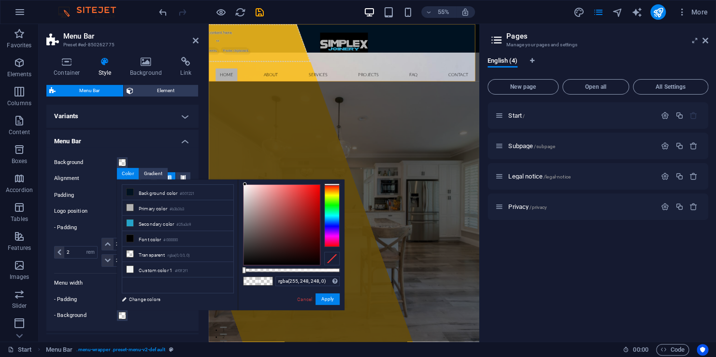
drag, startPoint x: 265, startPoint y: 250, endPoint x: 245, endPoint y: 180, distance: 72.4
click at [245, 180] on div "rgba(255, 248, 248, 0) Supported formats #0852ed rgb(8, 82, 237) rgba(8, 82, 23…" at bounding box center [291, 315] width 107 height 271
click at [325, 298] on button "Apply" at bounding box center [327, 300] width 24 height 12
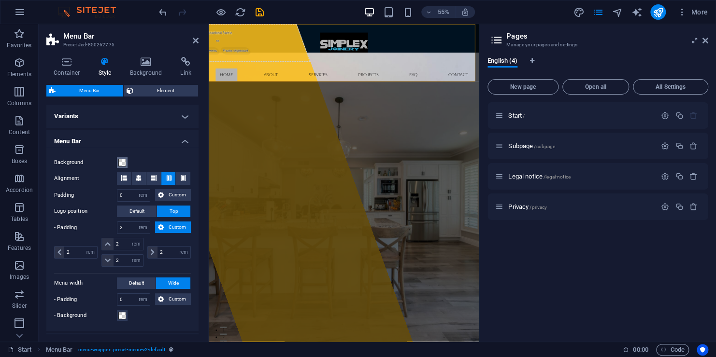
click at [122, 165] on span at bounding box center [122, 163] width 8 height 8
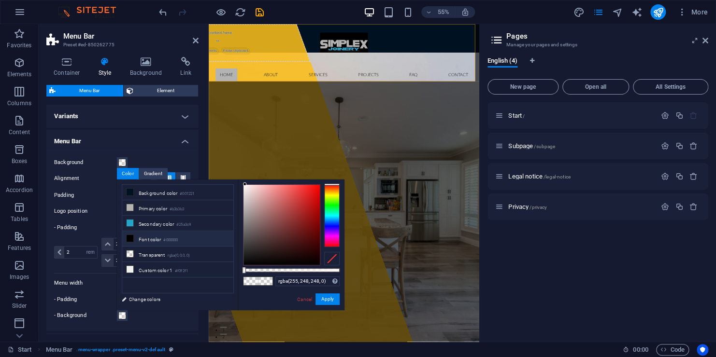
click at [158, 238] on li "Font color #000000" at bounding box center [177, 238] width 111 height 15
drag, startPoint x: 470, startPoint y: 297, endPoint x: 466, endPoint y: 462, distance: 164.8
drag, startPoint x: 331, startPoint y: 270, endPoint x: 355, endPoint y: 270, distance: 24.1
click at [355, 270] on body "[DOMAIN_NAME] Start Favorites Elements Columns Content Boxes Accordion Tables F…" at bounding box center [358, 178] width 716 height 357
type input "#f1e4e4"
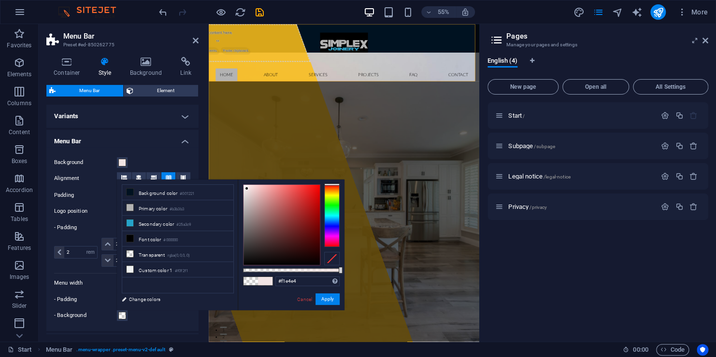
drag, startPoint x: 282, startPoint y: 214, endPoint x: 247, endPoint y: 189, distance: 43.3
click at [247, 189] on div at bounding box center [281, 225] width 76 height 80
click at [332, 296] on button "Apply" at bounding box center [327, 300] width 24 height 12
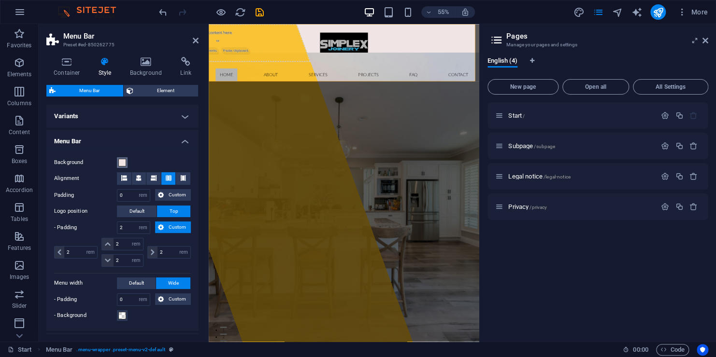
click at [120, 163] on span at bounding box center [122, 163] width 8 height 8
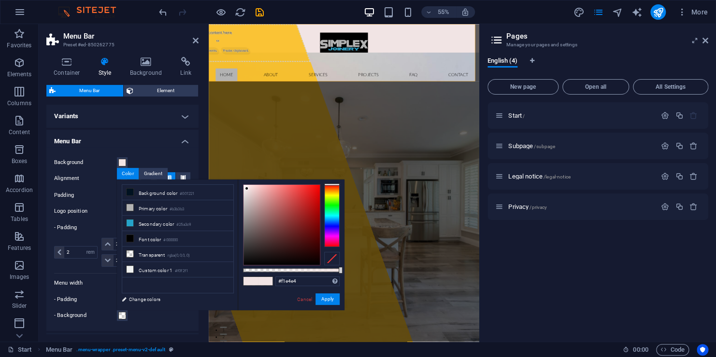
drag, startPoint x: 176, startPoint y: 251, endPoint x: 172, endPoint y: 286, distance: 35.4
click at [172, 286] on ul "Background color #001221 Primary color #b3b3b3 Secondary color #25a3c9 Font col…" at bounding box center [178, 239] width 112 height 109
click at [306, 301] on link "Cancel" at bounding box center [304, 299] width 17 height 7
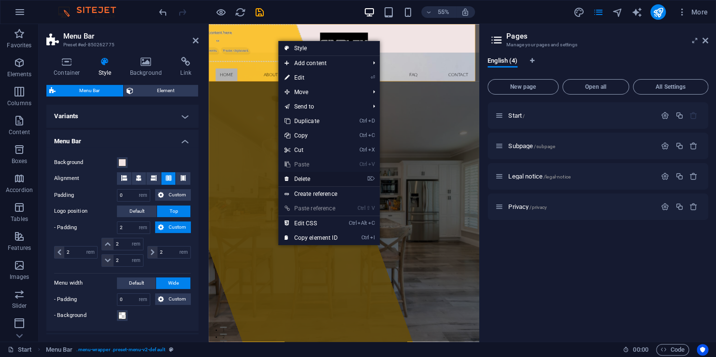
click at [311, 181] on link "⌦ Delete" at bounding box center [310, 179] width 65 height 14
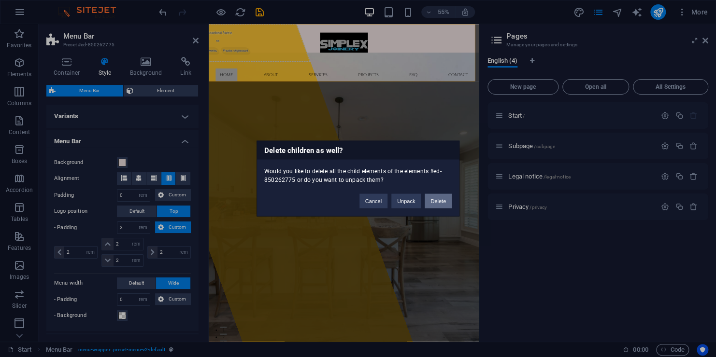
click at [432, 203] on button "Delete" at bounding box center [438, 201] width 27 height 14
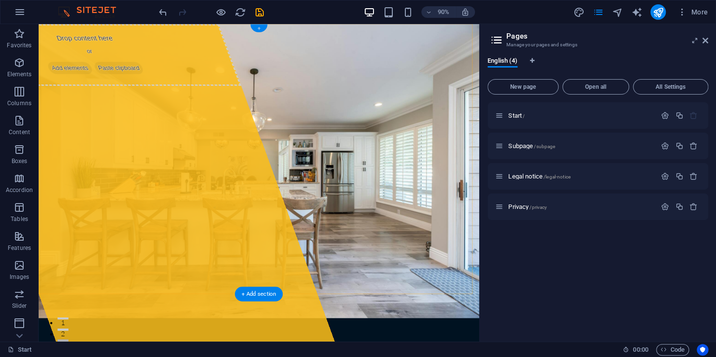
click at [257, 29] on div "+" at bounding box center [258, 29] width 17 height 8
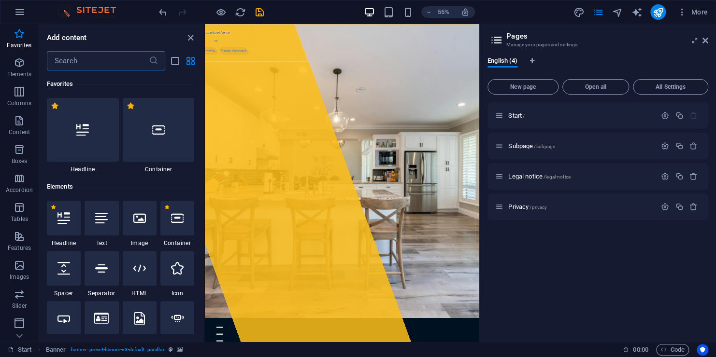
click at [84, 65] on input "text" at bounding box center [98, 60] width 102 height 19
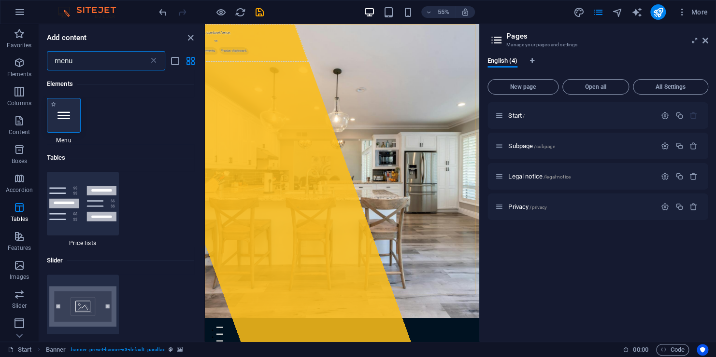
type input "menu"
click at [64, 118] on icon at bounding box center [63, 115] width 13 height 13
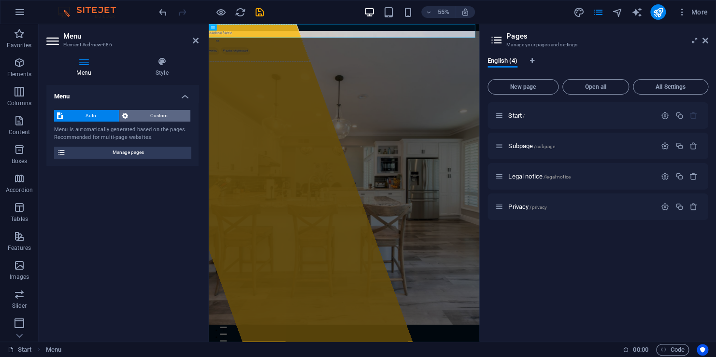
click at [149, 114] on span "Custom" at bounding box center [159, 116] width 57 height 12
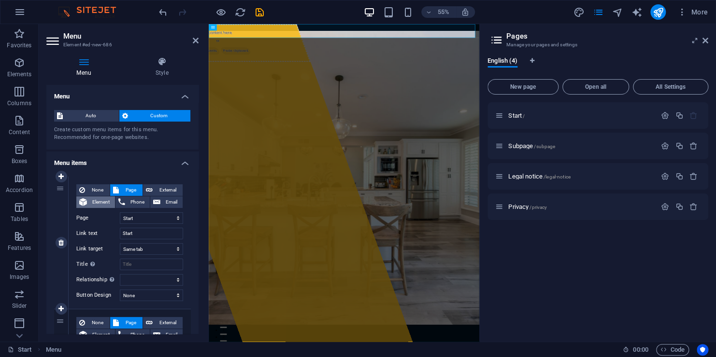
click at [97, 202] on span "Element" at bounding box center [101, 203] width 22 height 12
select select
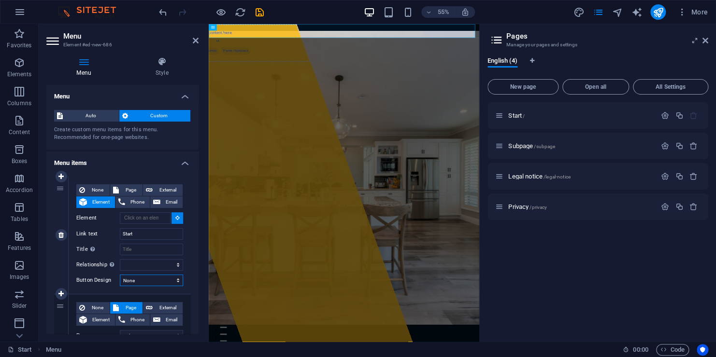
click at [153, 283] on select "None Default Primary Secondary" at bounding box center [151, 281] width 63 height 12
click at [152, 265] on select "alternate author bookmark external help license next nofollow noreferrer noopen…" at bounding box center [151, 265] width 63 height 12
click at [149, 115] on span "Custom" at bounding box center [159, 116] width 57 height 12
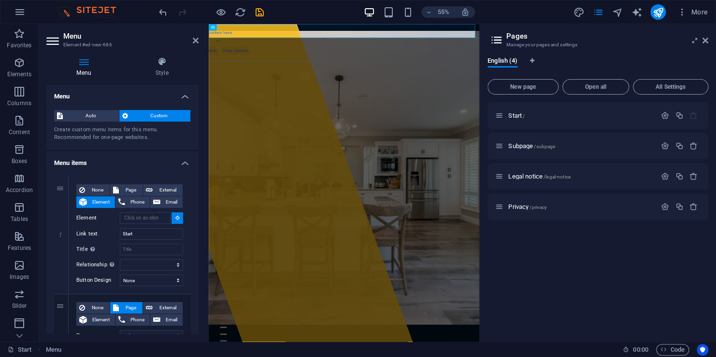
click at [176, 162] on h4 "Menu items" at bounding box center [122, 160] width 152 height 17
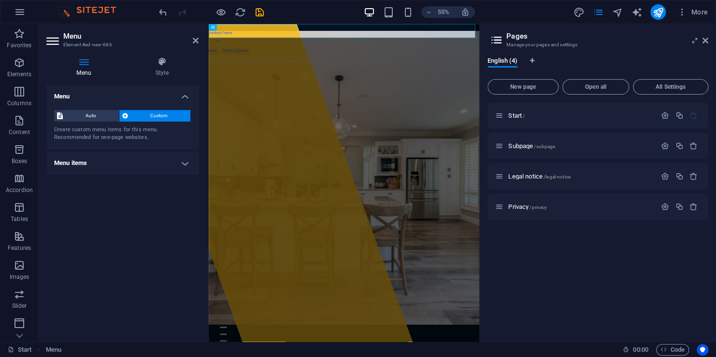
click at [176, 162] on h4 "Menu items" at bounding box center [122, 163] width 152 height 23
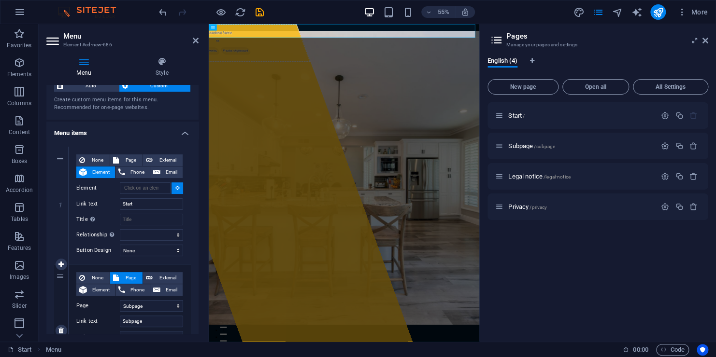
scroll to position [23, 0]
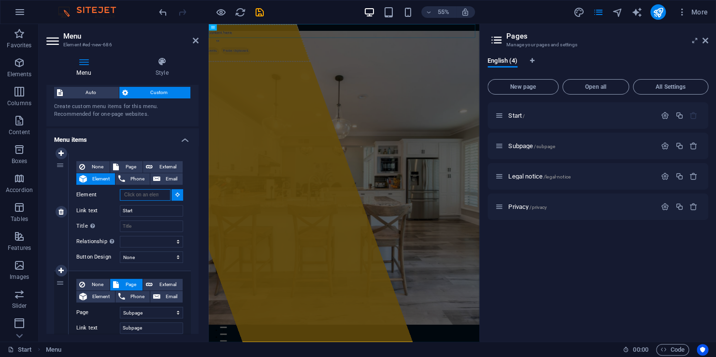
click at [165, 197] on input "Element" at bounding box center [145, 195] width 51 height 12
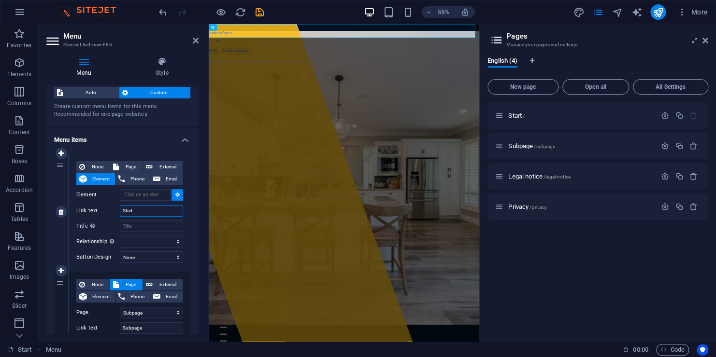
click at [159, 208] on input "Start" at bounding box center [151, 211] width 63 height 12
click at [140, 240] on select "alternate author bookmark external help license next nofollow noreferrer noopen…" at bounding box center [151, 242] width 63 height 12
click at [142, 240] on select "alternate author bookmark external help license next nofollow noreferrer noopen…" at bounding box center [151, 242] width 63 height 12
click at [141, 256] on select "None Default Primary Secondary" at bounding box center [151, 258] width 63 height 12
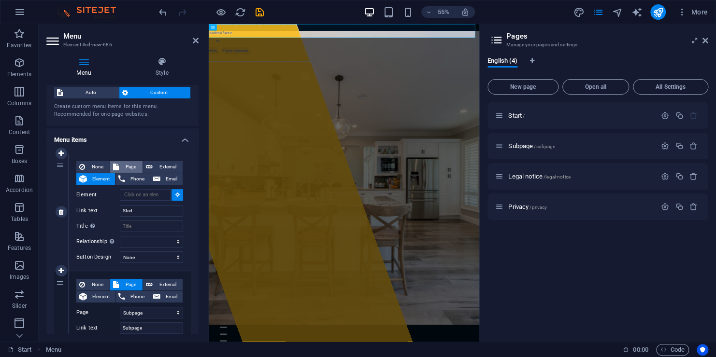
click at [124, 166] on span "Page" at bounding box center [131, 167] width 18 height 12
select select
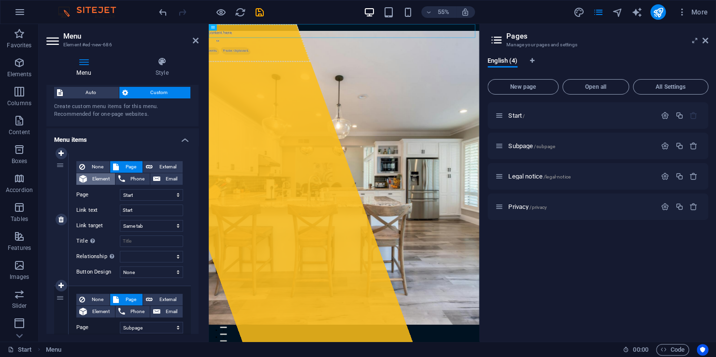
click at [95, 180] on span "Element" at bounding box center [101, 179] width 22 height 12
select select
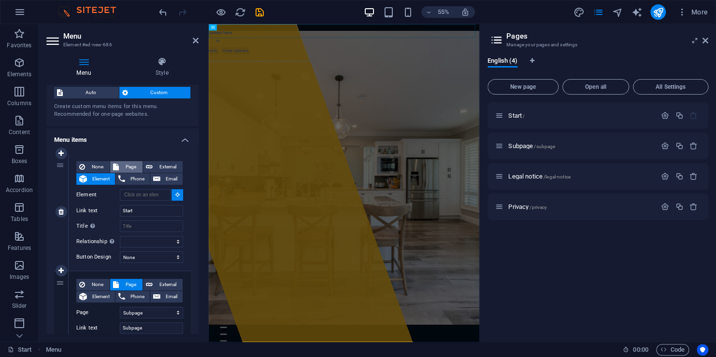
click at [132, 164] on span "Page" at bounding box center [131, 167] width 18 height 12
select select
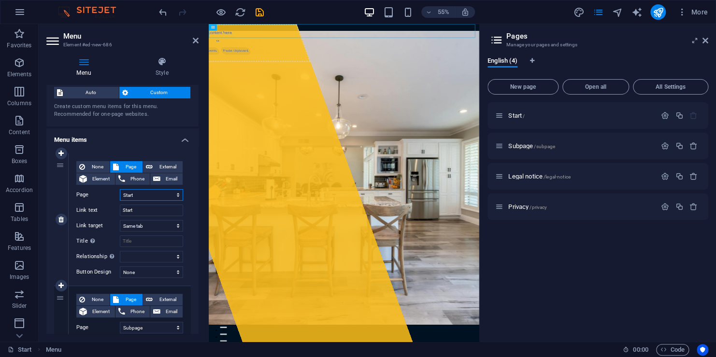
click at [137, 195] on select "Start Subpage Legal notice Privacy" at bounding box center [151, 195] width 63 height 12
click at [146, 193] on select "Start Subpage Legal notice Privacy" at bounding box center [151, 195] width 63 height 12
click at [140, 211] on input "Start" at bounding box center [151, 211] width 63 height 12
drag, startPoint x: 140, startPoint y: 211, endPoint x: 85, endPoint y: 242, distance: 63.4
click at [85, 242] on div "None Page External Element Phone Email Page Start Subpage Legal notice Privacy …" at bounding box center [129, 211] width 107 height 101
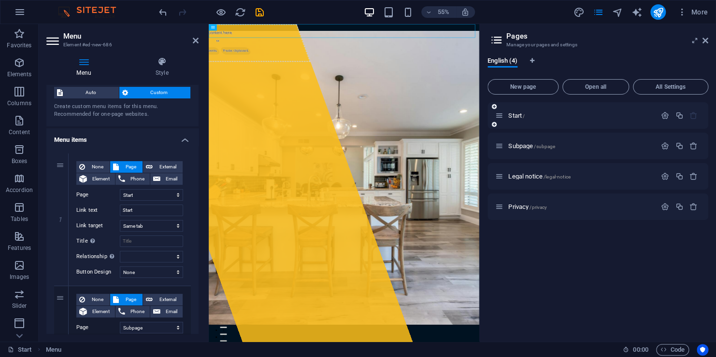
click at [693, 117] on icon "button" at bounding box center [693, 116] width 8 height 8
type input "HOME"
select select
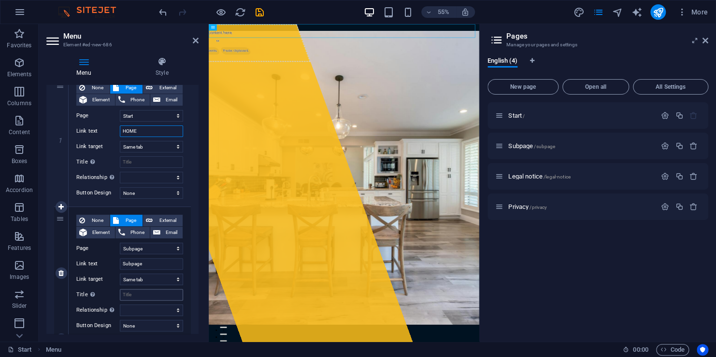
scroll to position [120, 0]
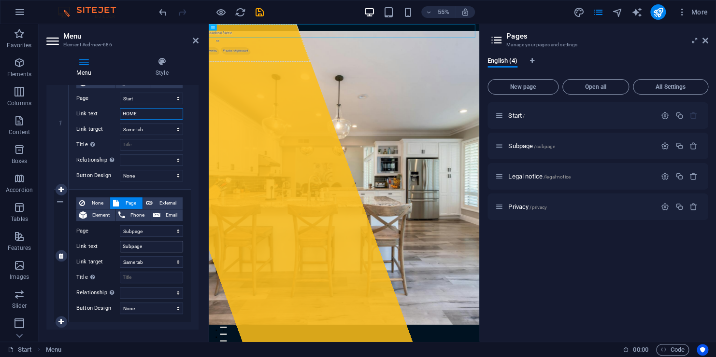
type input "HOME"
click at [146, 247] on input "Subpage" at bounding box center [151, 247] width 63 height 12
drag, startPoint x: 146, startPoint y: 247, endPoint x: 120, endPoint y: 248, distance: 26.1
click at [120, 248] on input "Subpage" at bounding box center [151, 247] width 63 height 12
type input "PR"
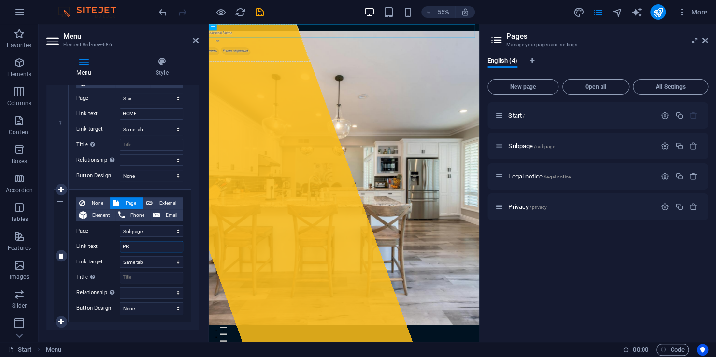
select select
type input "PRO"
select select
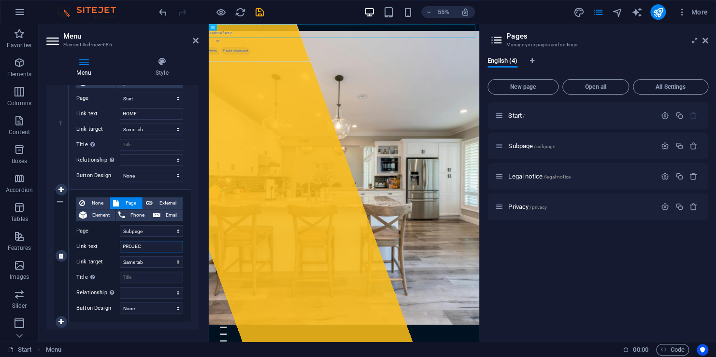
type input "PROJECT"
select select
type input "PROJECTS"
select select
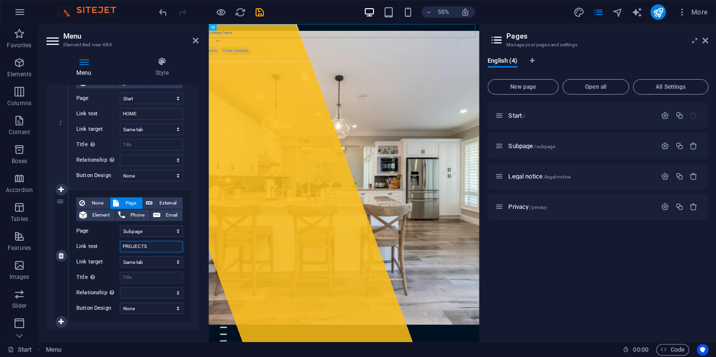
select select
type input "PROJECTS"
select select
type input "PROJECTS"
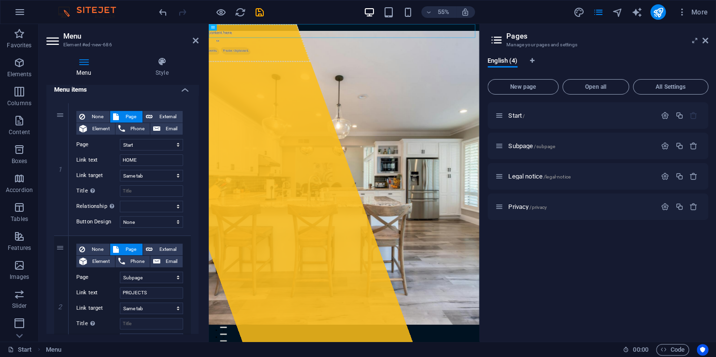
scroll to position [71, 0]
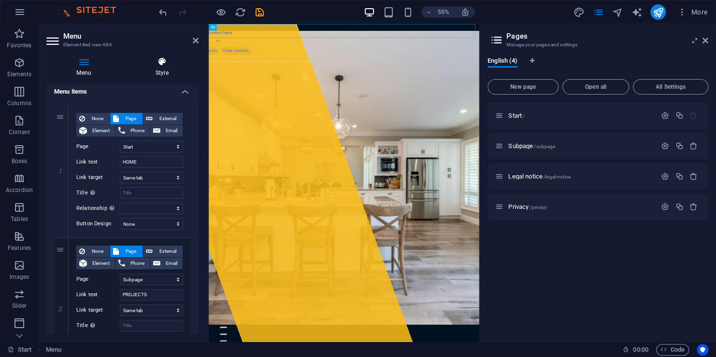
click at [157, 60] on icon at bounding box center [161, 62] width 73 height 10
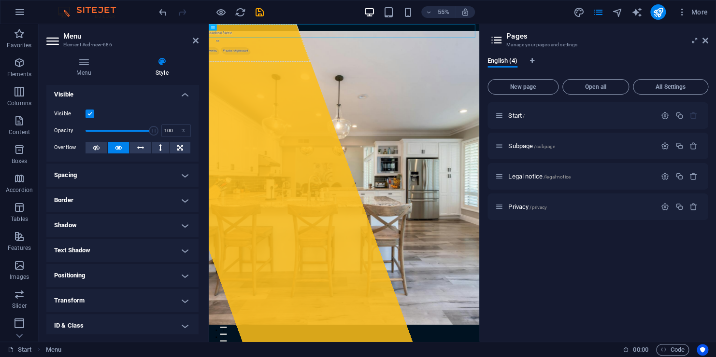
scroll to position [0, 0]
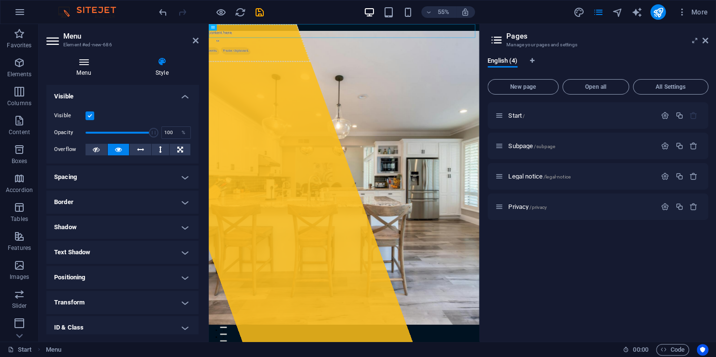
click at [92, 74] on h4 "Menu" at bounding box center [85, 67] width 79 height 20
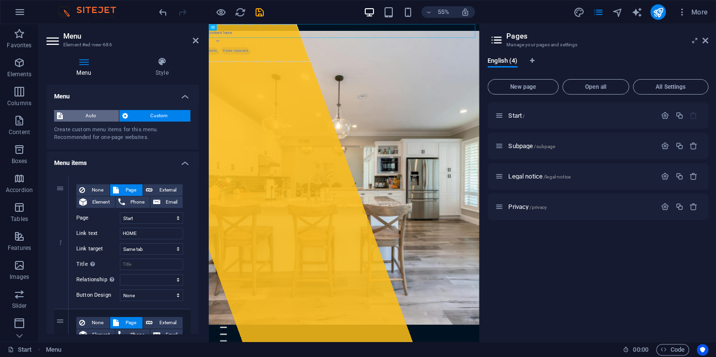
click at [110, 118] on span "Auto" at bounding box center [91, 116] width 50 height 12
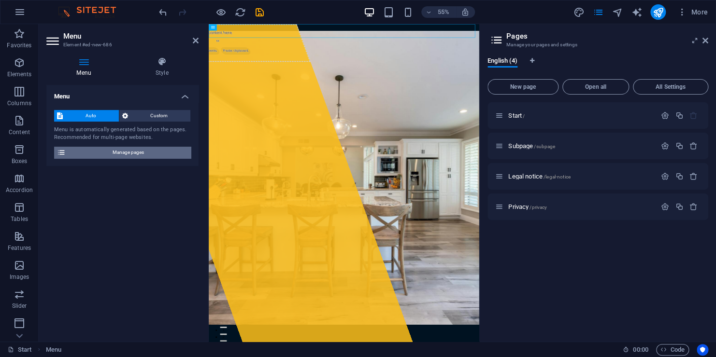
click at [126, 158] on span "Manage pages" at bounding box center [128, 153] width 119 height 12
click at [588, 126] on div "Start /" at bounding box center [597, 115] width 221 height 27
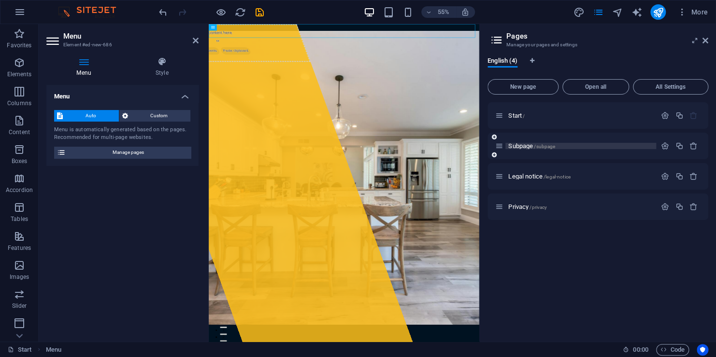
click at [542, 147] on span "/subpage" at bounding box center [544, 146] width 21 height 5
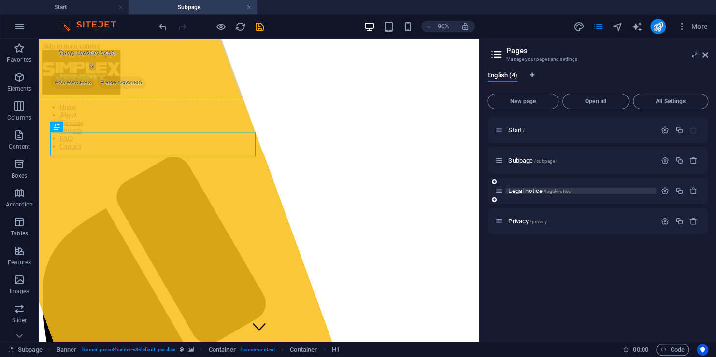
click at [532, 192] on span "Legal notice /legal-notice" at bounding box center [539, 190] width 62 height 7
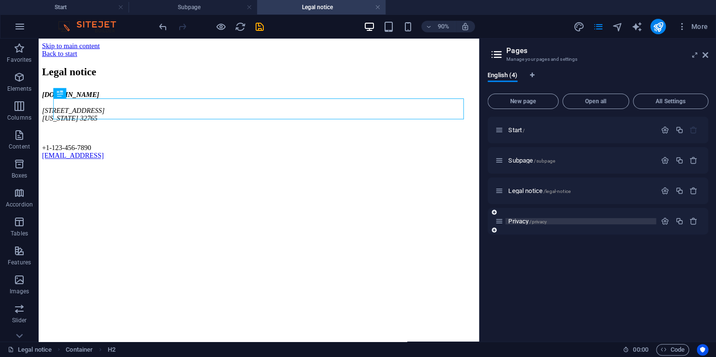
click at [534, 221] on span "/privacy" at bounding box center [537, 221] width 17 height 5
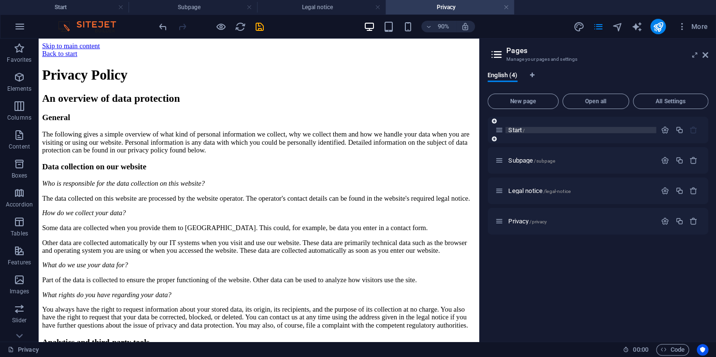
click at [521, 129] on span "Start /" at bounding box center [516, 130] width 16 height 7
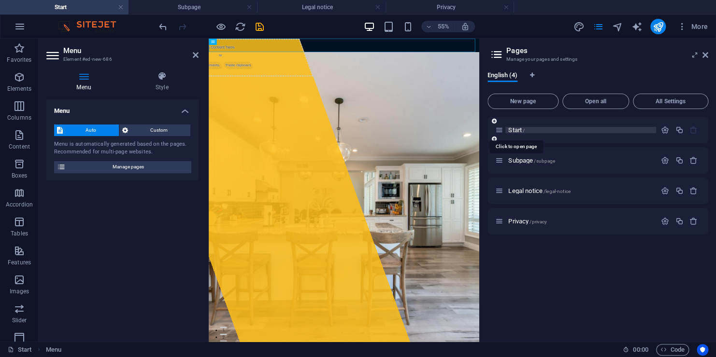
drag, startPoint x: 521, startPoint y: 129, endPoint x: 514, endPoint y: 131, distance: 6.9
click at [514, 131] on span "Start /" at bounding box center [516, 130] width 16 height 7
click at [514, 130] on span "Start /" at bounding box center [516, 130] width 16 height 7
click at [661, 129] on icon "button" at bounding box center [665, 130] width 8 height 8
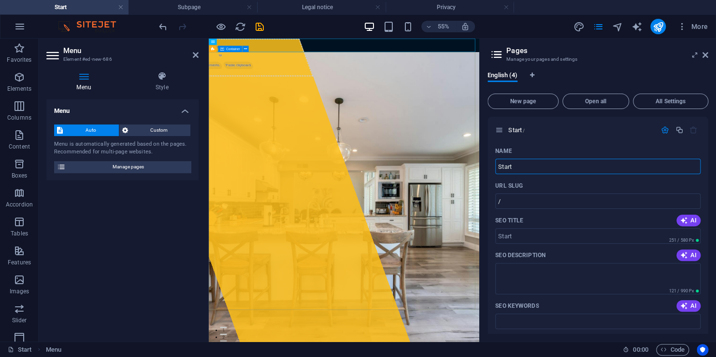
drag, startPoint x: 726, startPoint y: 205, endPoint x: 636, endPoint y: 265, distance: 108.6
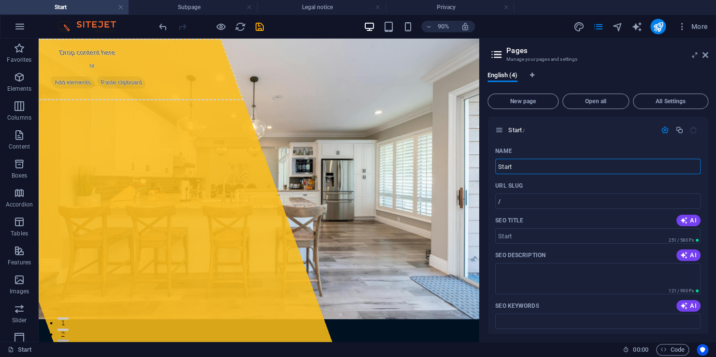
drag, startPoint x: 541, startPoint y: 207, endPoint x: 463, endPoint y: 196, distance: 79.5
type input "Home"
click at [662, 128] on icon "button" at bounding box center [665, 130] width 8 height 8
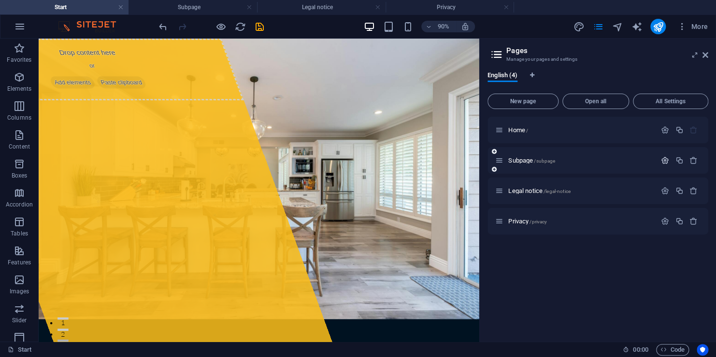
click at [665, 162] on icon "button" at bounding box center [665, 160] width 8 height 8
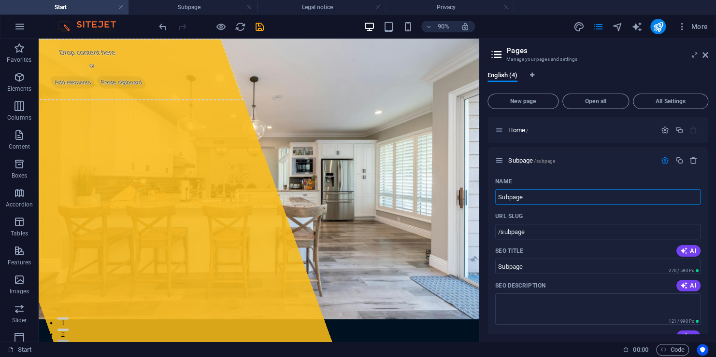
drag, startPoint x: 566, startPoint y: 234, endPoint x: 460, endPoint y: 216, distance: 106.9
type input "Proje"
type input "/pro"
type input "Pro"
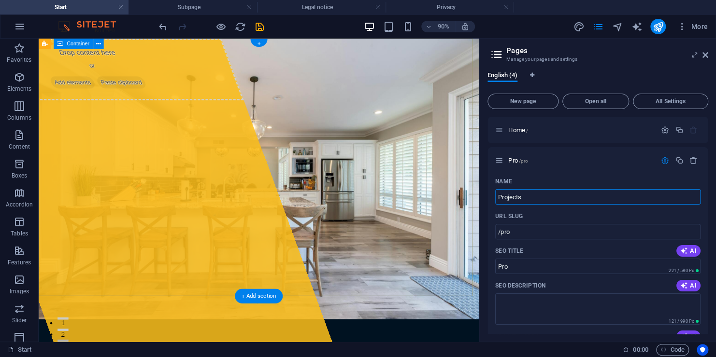
type input "Projects"
type input "/projects"
type input "Projects"
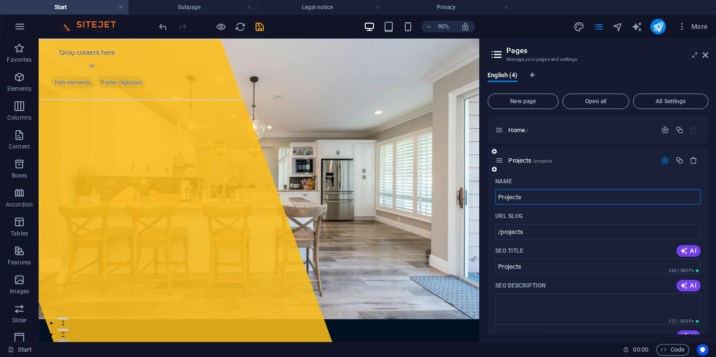
type input "Projects"
click at [661, 162] on icon "button" at bounding box center [665, 160] width 8 height 8
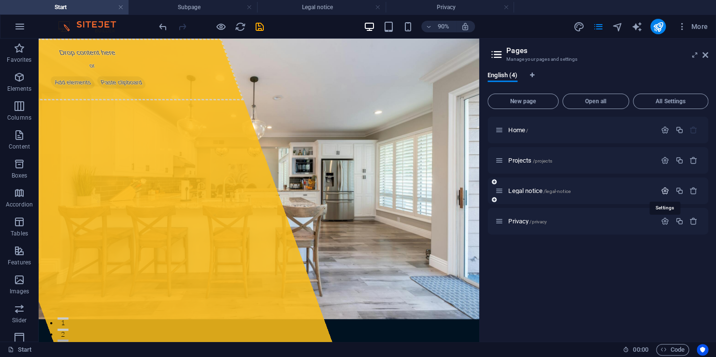
click at [666, 192] on icon "button" at bounding box center [665, 191] width 8 height 8
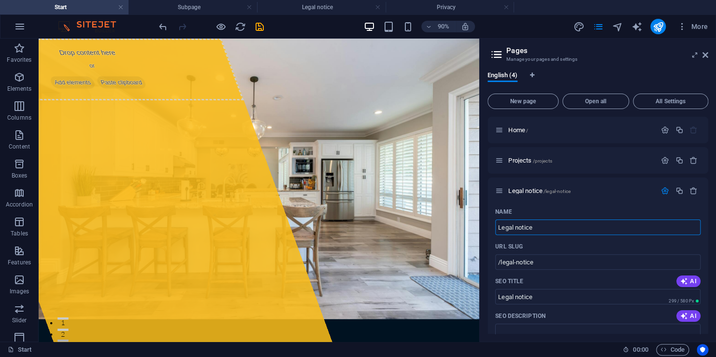
drag, startPoint x: 540, startPoint y: 269, endPoint x: 458, endPoint y: 251, distance: 84.5
type input "Abou"
type input "/ab"
type input "Ab"
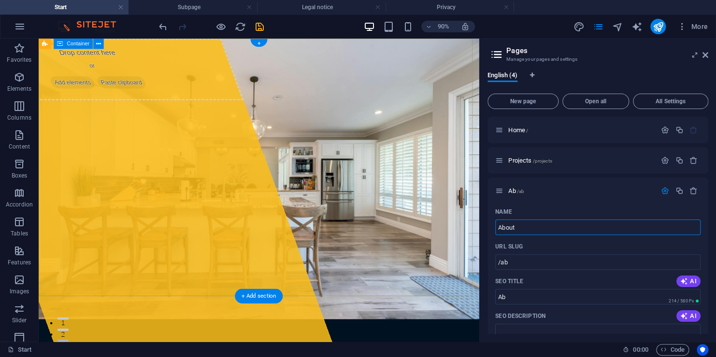
type input "About"
type input "/about"
type input "About"
type input "About us"
type input "About"
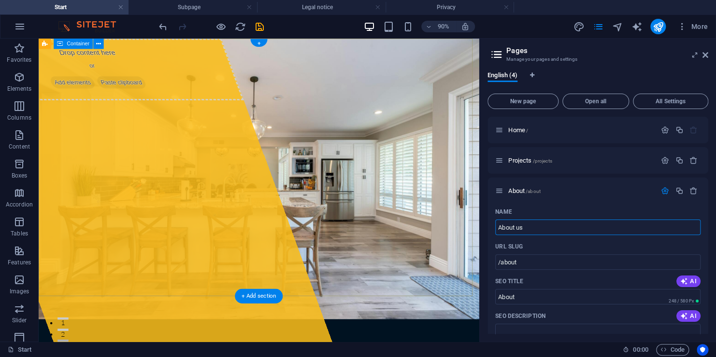
type input "About us"
type input "/about-us"
type input "About us"
type input "About U"
type input "About US"
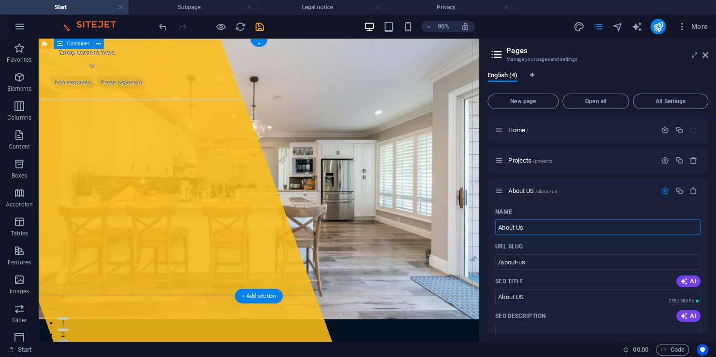
type input "About Us"
click at [661, 191] on icon "button" at bounding box center [665, 191] width 8 height 8
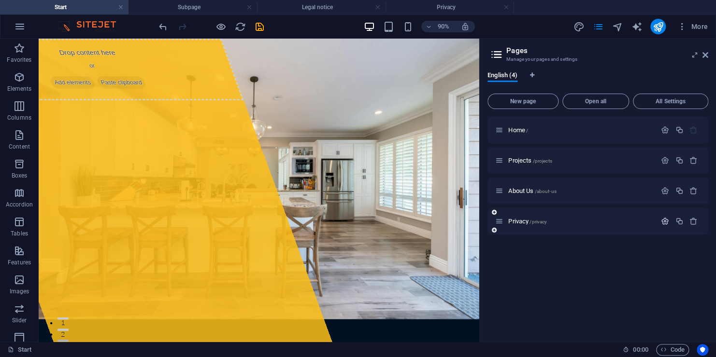
click at [663, 224] on icon "button" at bounding box center [665, 221] width 8 height 8
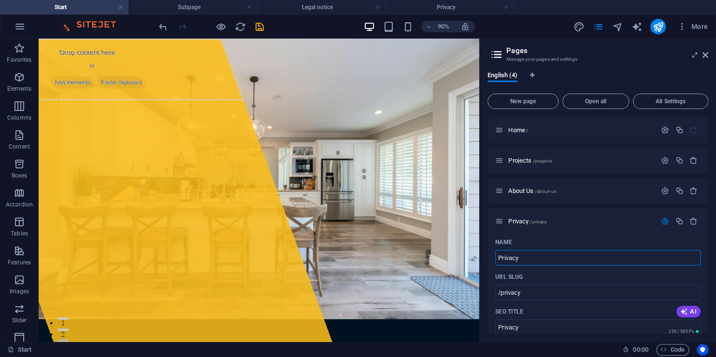
drag, startPoint x: 567, startPoint y: 294, endPoint x: 523, endPoint y: 278, distance: 46.9
type input "C"
type input "/c"
type input "C"
type input "Cont"
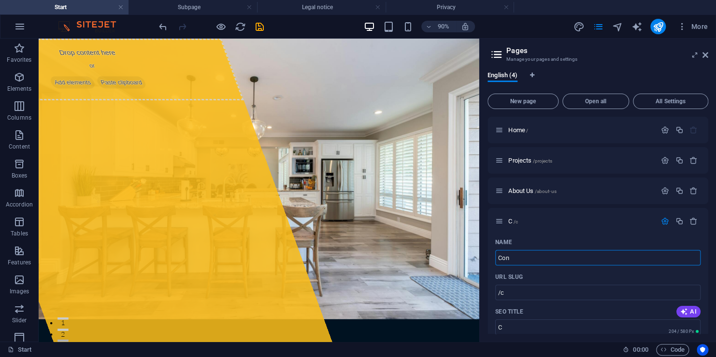
type input "/con"
type input "Con"
type input "Contas"
type input "/contas"
type input "Contas"
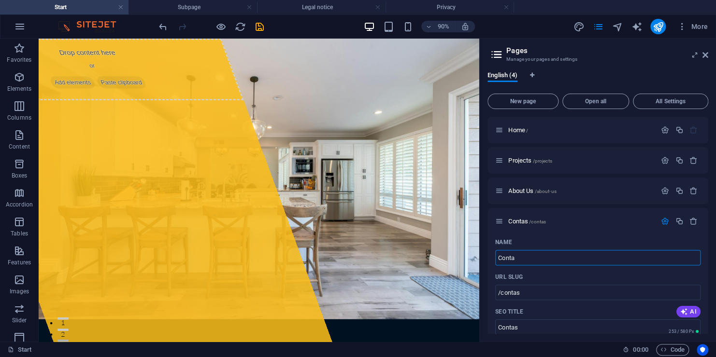
type input "Conta"
type input "/conta"
type input "Conta"
type input "Contact"
type input "/contact"
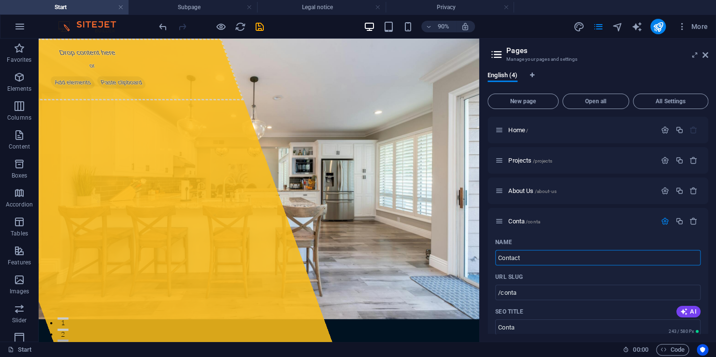
type input "Contact"
type input "Contact U"
type input "/contact-us"
type input "Contact US"
type input "Contact Us"
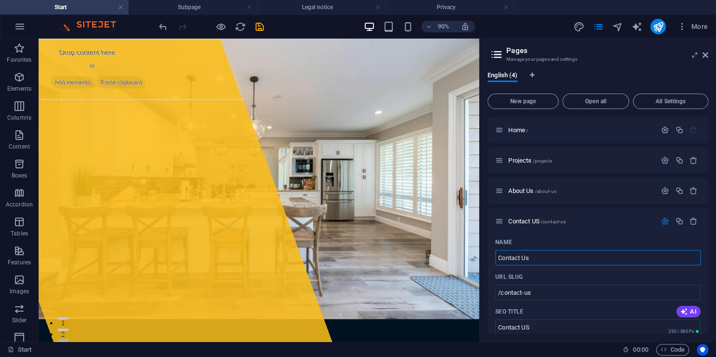
type input "Contact Us"
type input "Contact"
type input "/contact"
type input "Contact"
type input "Contact/Q"
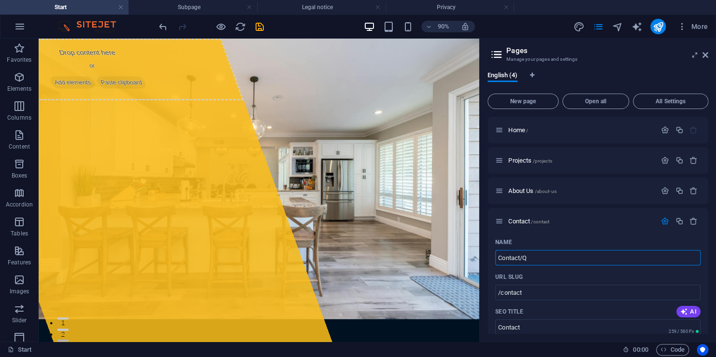
type input "Contact/"
type input "Contact/Quot"
type input "/contact-quote"
type input "Contact/Quote"
type input "Contact"
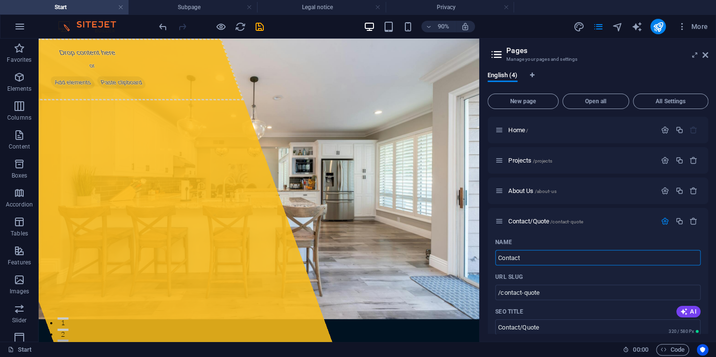
type input "/contact"
type input "Contact"
click at [664, 218] on icon "button" at bounding box center [665, 221] width 8 height 8
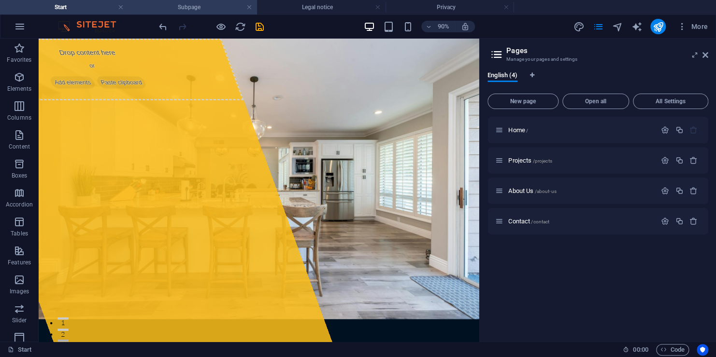
click at [155, 9] on h4 "Subpage" at bounding box center [192, 7] width 128 height 11
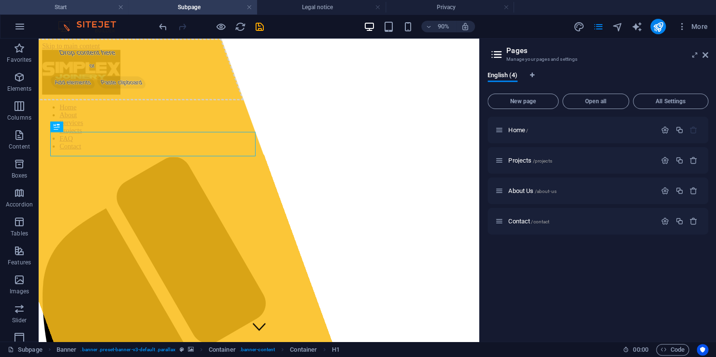
drag, startPoint x: 58, startPoint y: 8, endPoint x: 64, endPoint y: 8, distance: 5.8
click at [58, 8] on h4 "Start" at bounding box center [64, 7] width 128 height 11
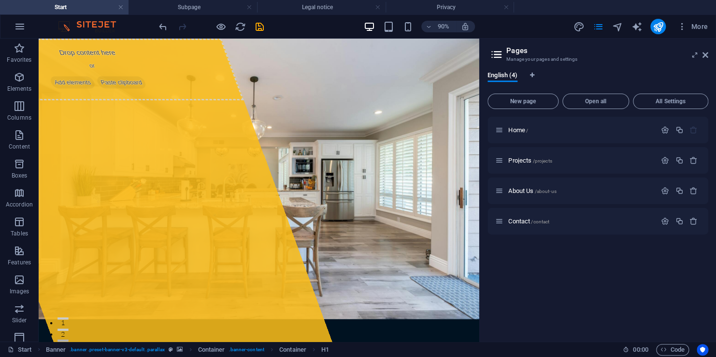
click at [599, 259] on div "Home / Projects /projects About Us /about-us Contact /contact" at bounding box center [597, 225] width 221 height 217
click at [686, 30] on icon "button" at bounding box center [682, 27] width 10 height 10
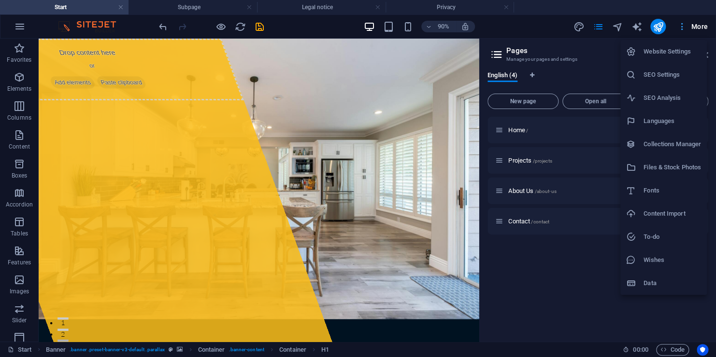
click at [686, 30] on div at bounding box center [358, 178] width 716 height 357
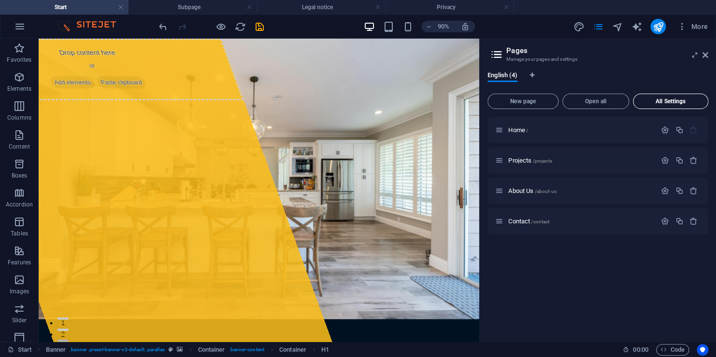
click at [658, 99] on span "All Settings" at bounding box center [670, 102] width 67 height 6
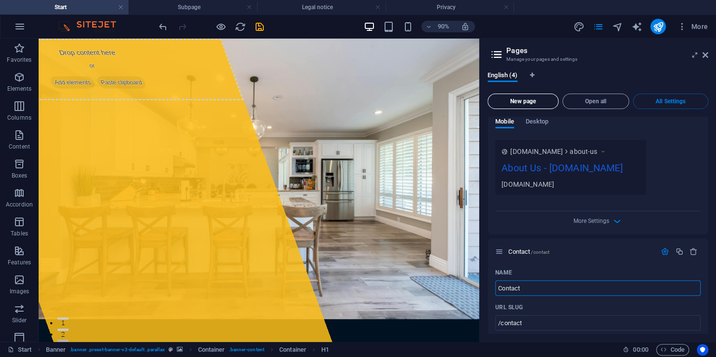
scroll to position [1006, 0]
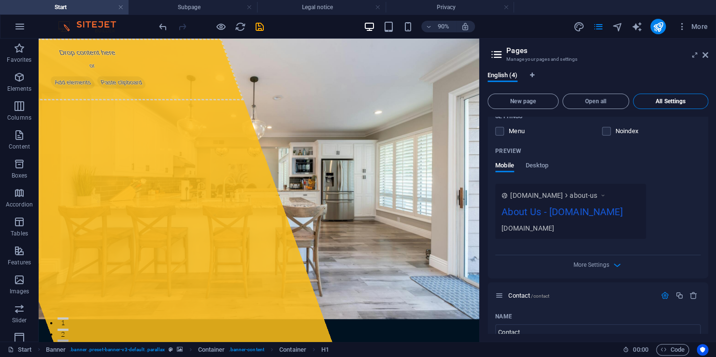
click at [680, 99] on span "All Settings" at bounding box center [670, 102] width 67 height 6
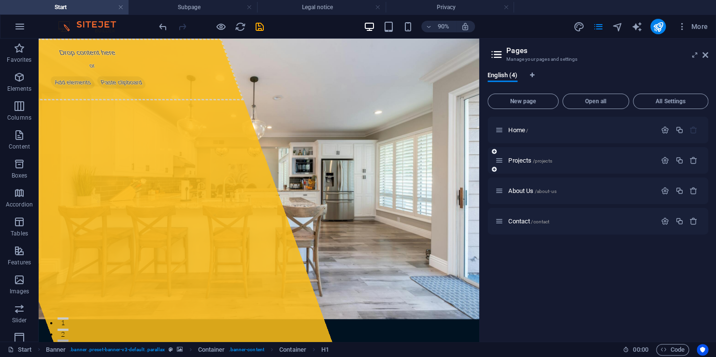
click at [566, 155] on div "Projects /projects" at bounding box center [597, 160] width 221 height 27
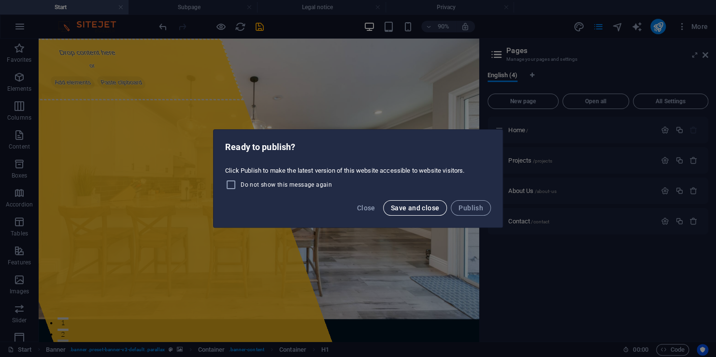
click at [399, 208] on span "Save and close" at bounding box center [415, 208] width 49 height 8
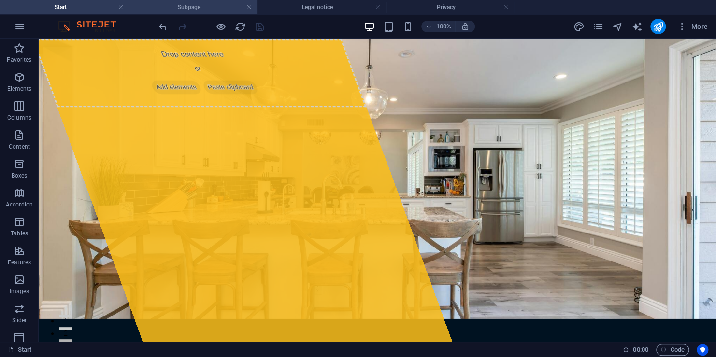
click at [206, 4] on h4 "Subpage" at bounding box center [192, 7] width 128 height 11
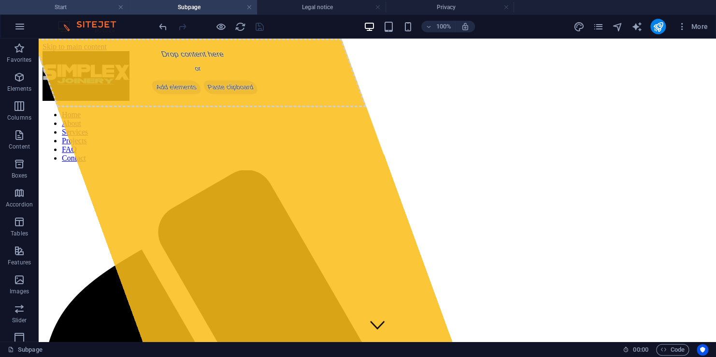
click at [74, 10] on h4 "Start" at bounding box center [64, 7] width 128 height 11
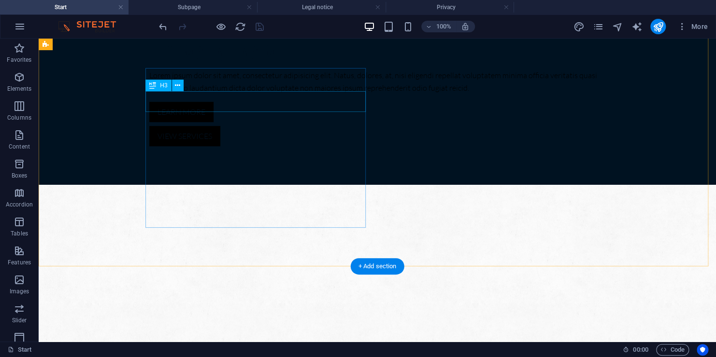
scroll to position [241, 0]
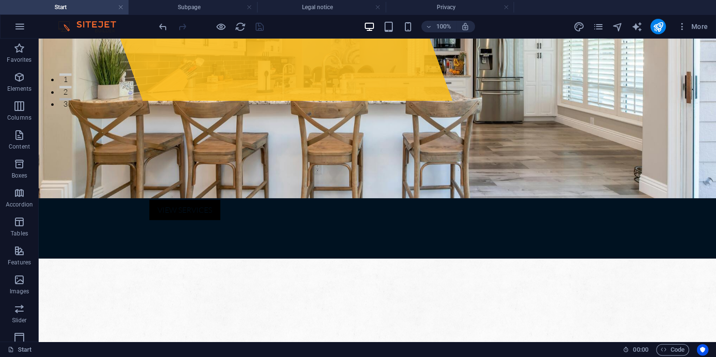
click at [260, 27] on div at bounding box center [211, 26] width 108 height 15
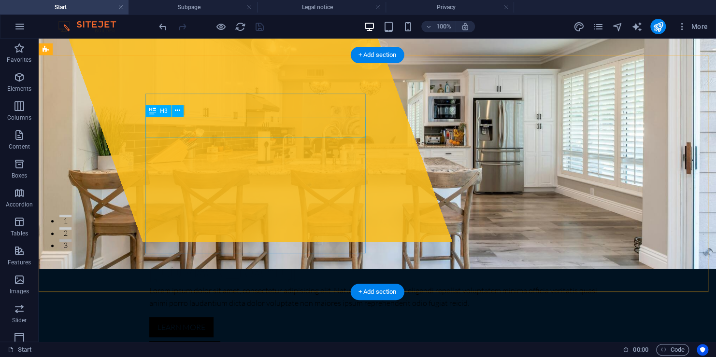
scroll to position [0, 0]
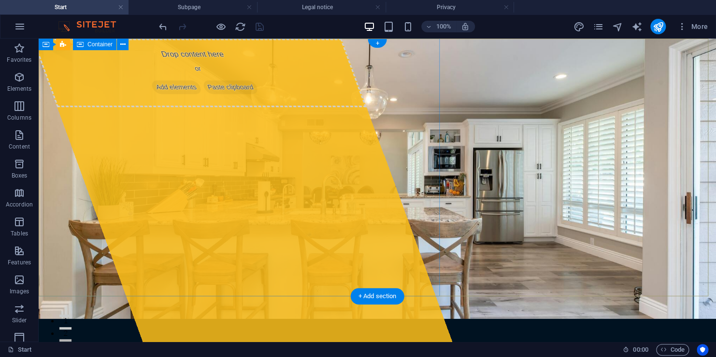
click at [398, 261] on div "Drop content here or Add elements Paste clipboard" at bounding box center [242, 190] width 420 height 303
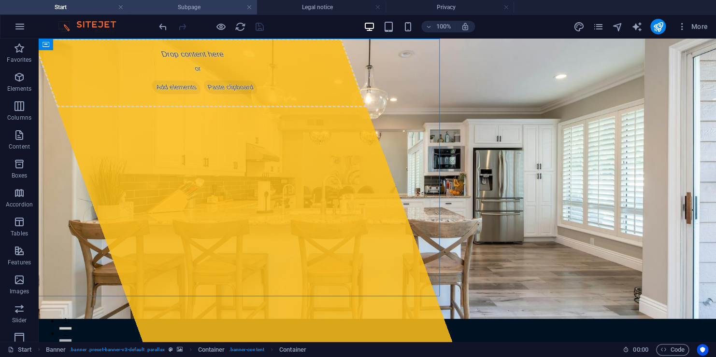
click at [184, 9] on h4 "Subpage" at bounding box center [192, 7] width 128 height 11
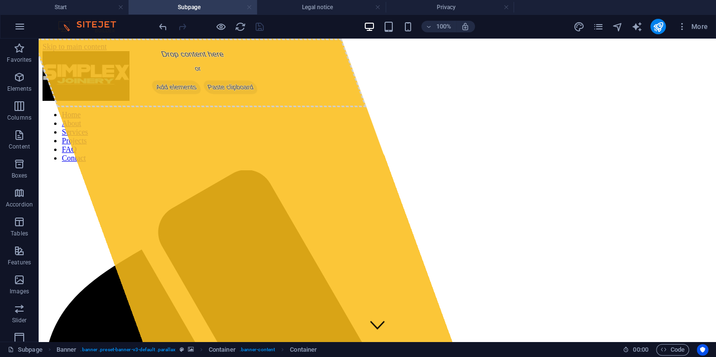
click at [249, 6] on link at bounding box center [249, 7] width 6 height 9
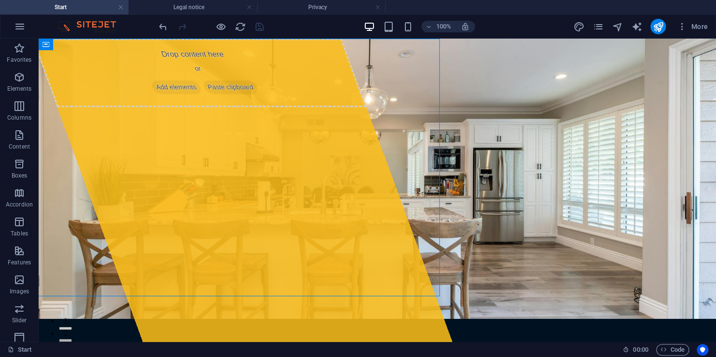
click at [249, 6] on link at bounding box center [249, 7] width 6 height 9
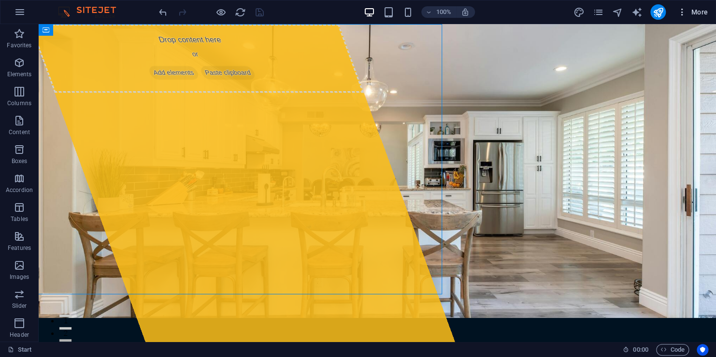
click at [688, 15] on span "More" at bounding box center [692, 12] width 30 height 10
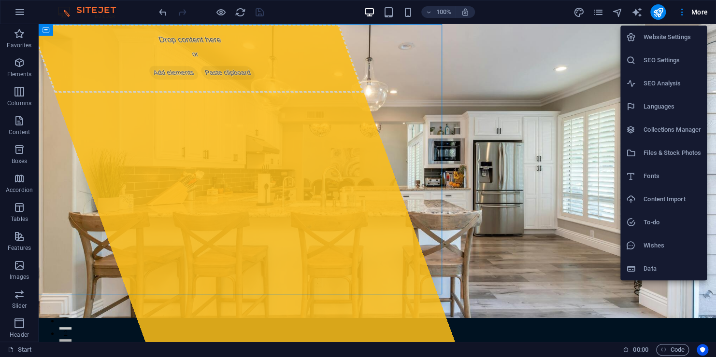
click at [675, 33] on h6 "Website Settings" at bounding box center [671, 37] width 57 height 12
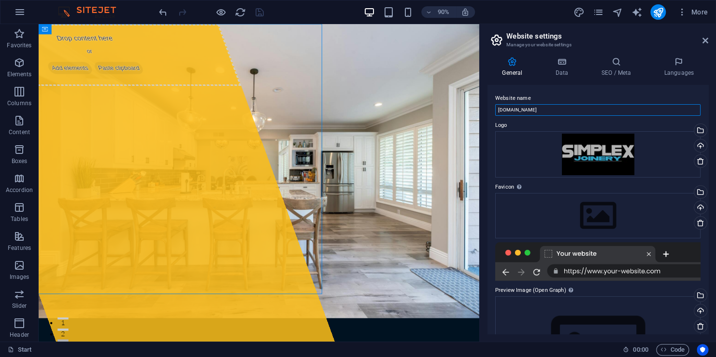
click at [550, 106] on input "[DOMAIN_NAME]" at bounding box center [597, 110] width 205 height 12
drag, startPoint x: 549, startPoint y: 108, endPoint x: 484, endPoint y: 116, distance: 65.2
click at [484, 116] on div "General Data SEO / Meta Languages Website name [DOMAIN_NAME] Logo Drag files he…" at bounding box center [598, 195] width 236 height 293
type input "Simplex Joinery"
click at [488, 96] on div "Website name Simplex Joinery Logo Drag files here, click to choose files or sel…" at bounding box center [597, 209] width 221 height 249
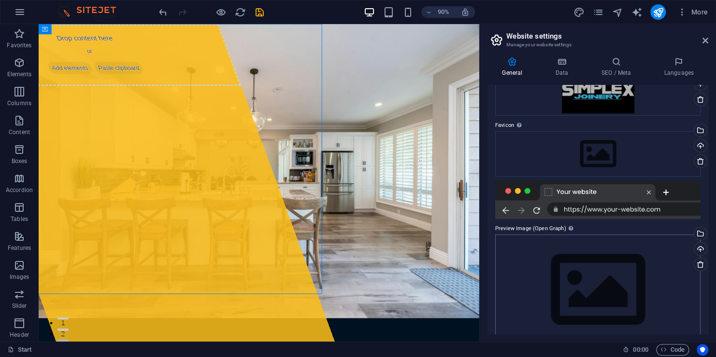
scroll to position [81, 0]
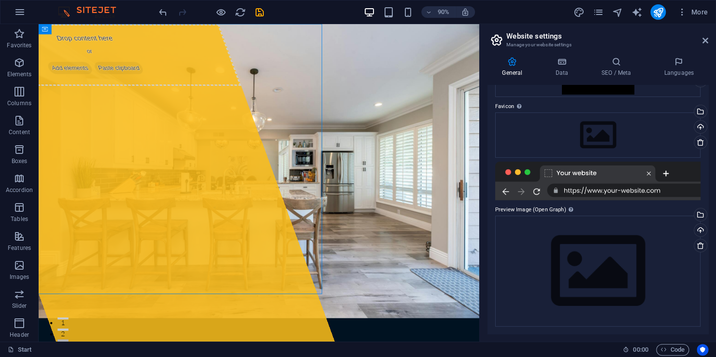
click at [603, 174] on div at bounding box center [597, 181] width 205 height 39
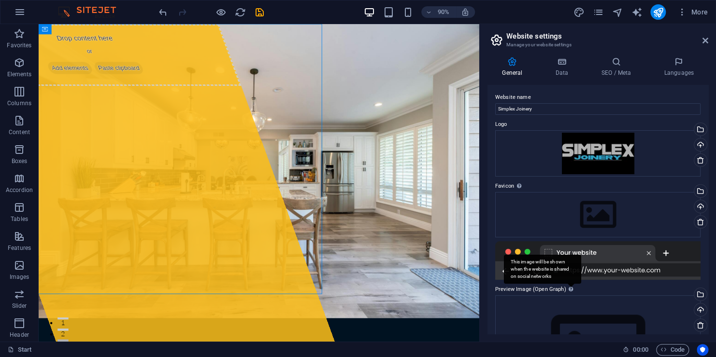
scroll to position [0, 0]
click at [572, 212] on div "Drag files here, click to choose files or select files from Files or our free s…" at bounding box center [597, 215] width 205 height 45
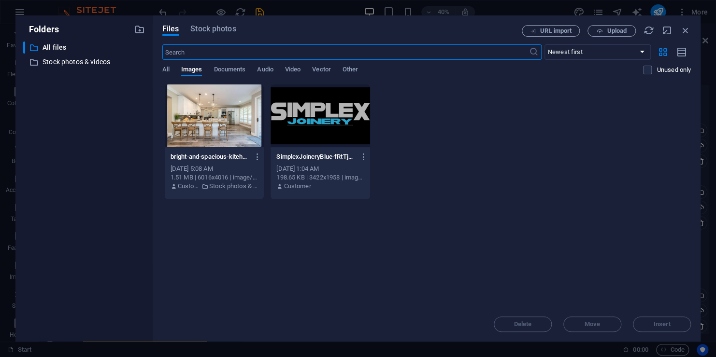
click at [313, 129] on div at bounding box center [319, 116] width 99 height 63
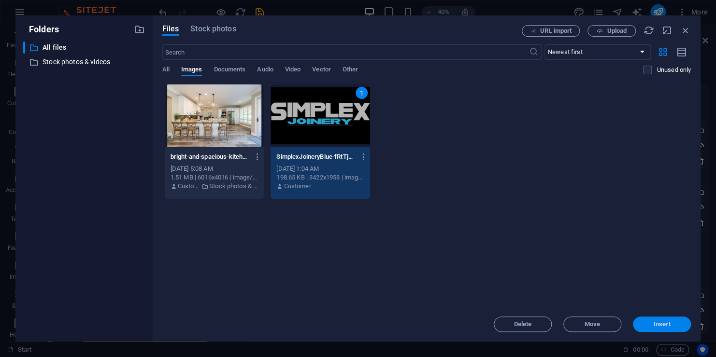
click at [665, 325] on span "Insert" at bounding box center [661, 325] width 17 height 6
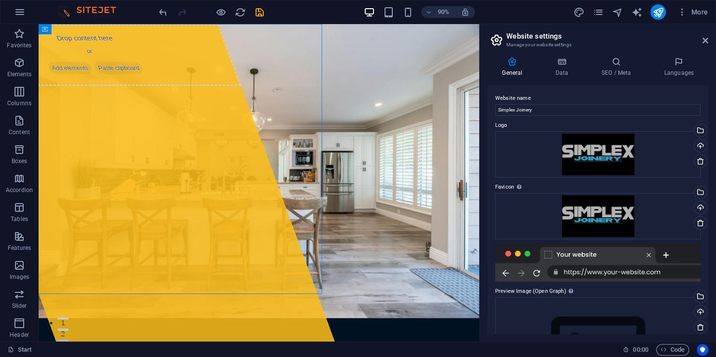
click at [596, 261] on div at bounding box center [597, 262] width 205 height 39
click at [549, 258] on div at bounding box center [597, 262] width 205 height 39
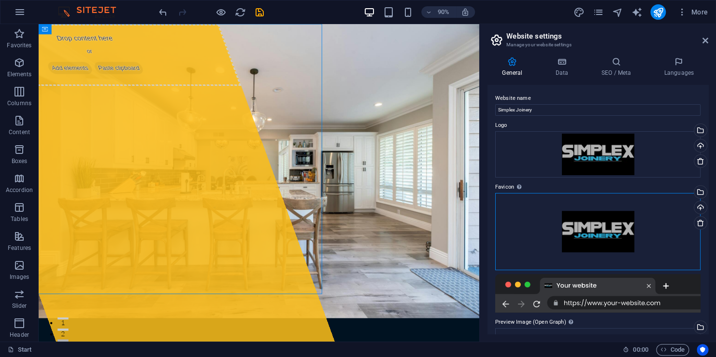
click at [619, 228] on div "Drag files here, click to choose files or select files from Files or our free s…" at bounding box center [597, 231] width 205 height 77
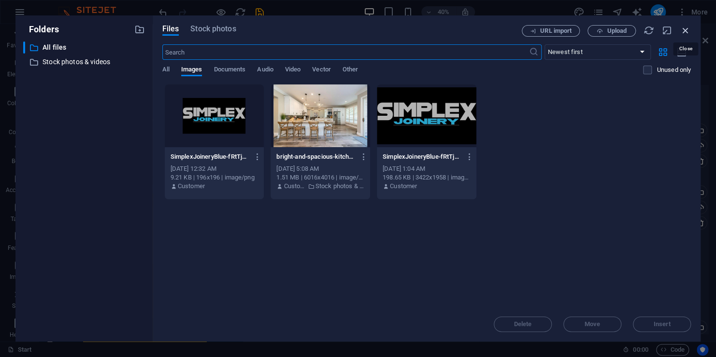
click at [688, 30] on icon "button" at bounding box center [685, 30] width 11 height 11
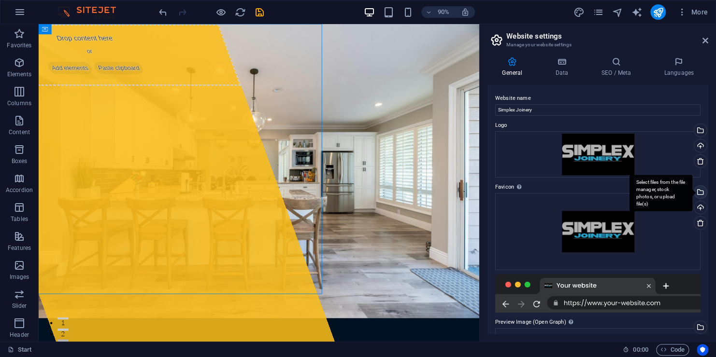
click at [697, 192] on div "Select files from the file manager, stock photos, or upload file(s)" at bounding box center [699, 193] width 14 height 14
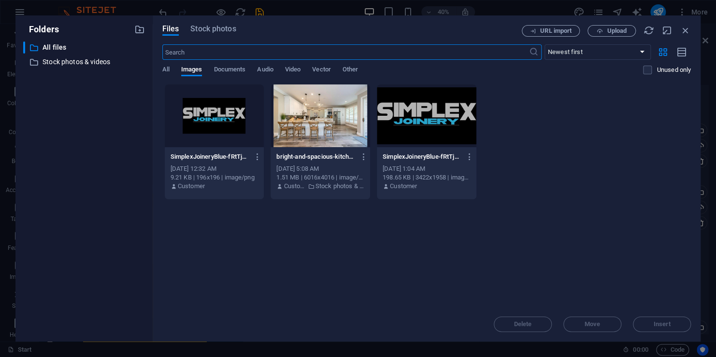
click at [602, 294] on div "Drop files here to upload them instantly SimplexJoineryBlue-fRtTja97731KGLM0th4…" at bounding box center [426, 195] width 528 height 223
click at [259, 156] on icon "button" at bounding box center [257, 157] width 9 height 9
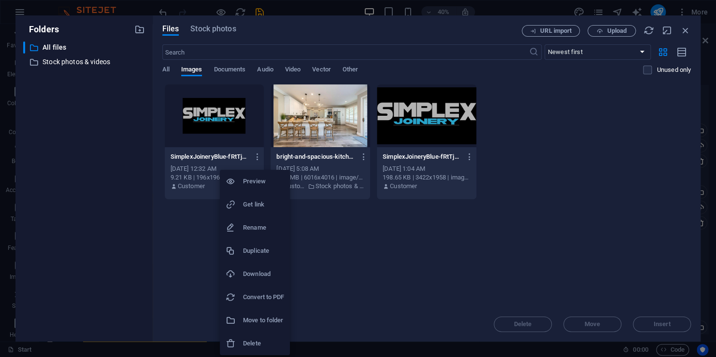
click at [260, 344] on h6 "Delete" at bounding box center [263, 344] width 41 height 12
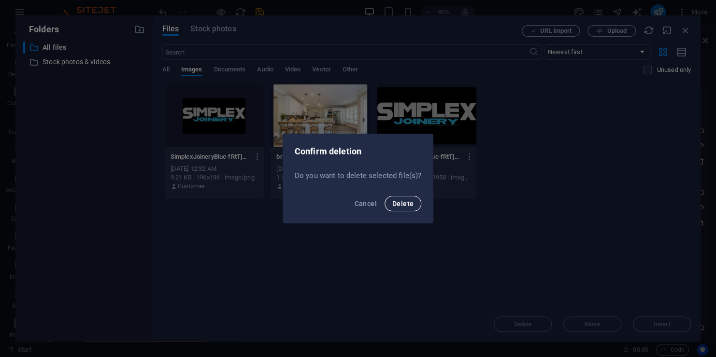
click at [408, 198] on button "Delete" at bounding box center [402, 203] width 37 height 15
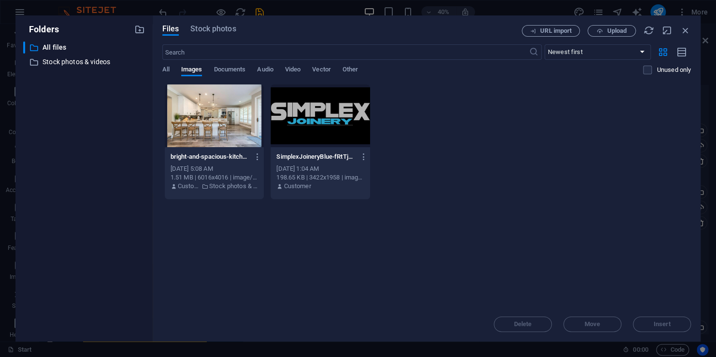
click at [331, 227] on div "Drop files here to upload them instantly bright-and-spacious-kitchen-interior-f…" at bounding box center [426, 195] width 528 height 223
drag, startPoint x: 330, startPoint y: 227, endPoint x: 313, endPoint y: 232, distance: 18.2
click at [312, 232] on div "Drop files here to upload them instantly bright-and-spacious-kitchen-interior-f…" at bounding box center [426, 195] width 528 height 223
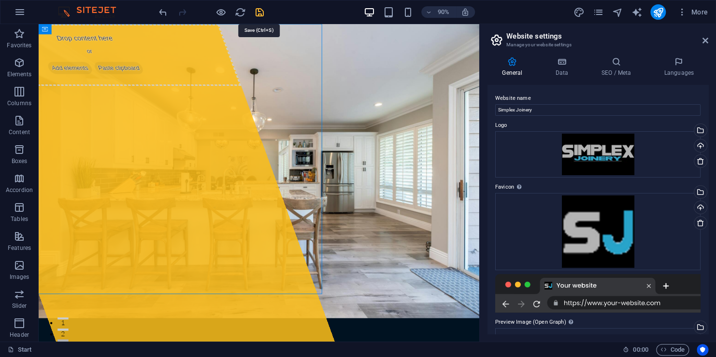
click at [257, 10] on icon "save" at bounding box center [259, 12] width 11 height 11
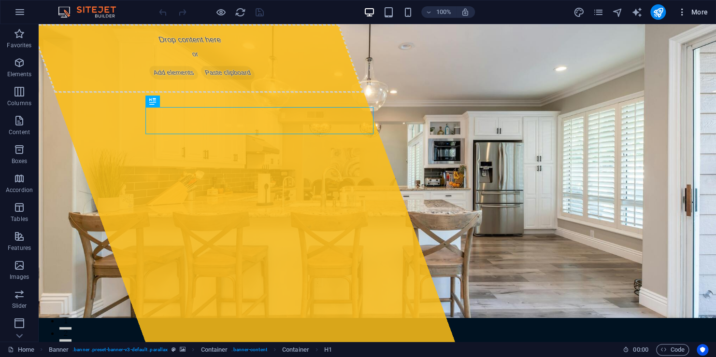
click at [683, 12] on icon "button" at bounding box center [682, 12] width 10 height 10
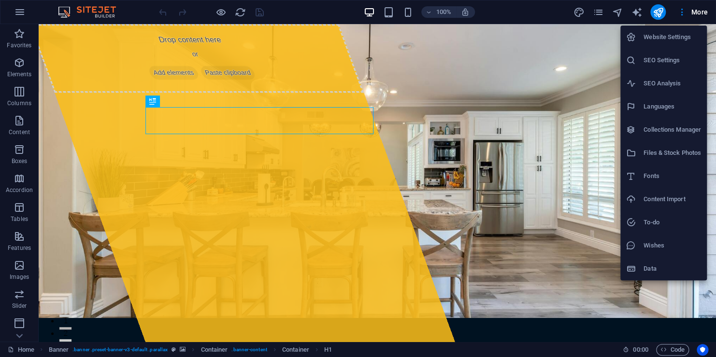
click at [681, 37] on h6 "Website Settings" at bounding box center [671, 37] width 57 height 12
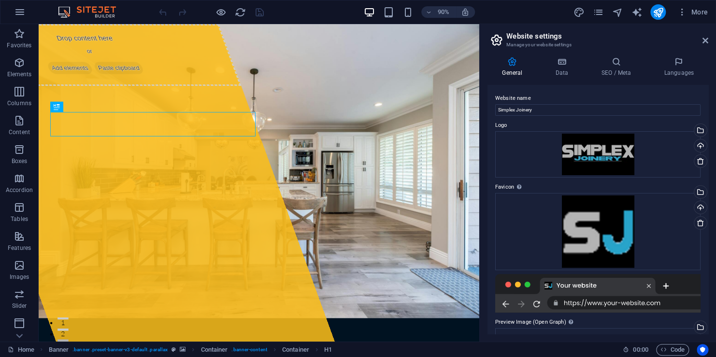
click at [267, 14] on div "90% More" at bounding box center [434, 11] width 554 height 15
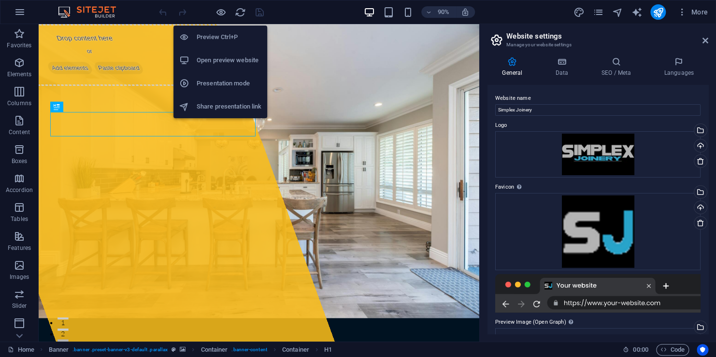
click at [219, 43] on h6 "Preview Ctrl+P" at bounding box center [229, 37] width 65 height 12
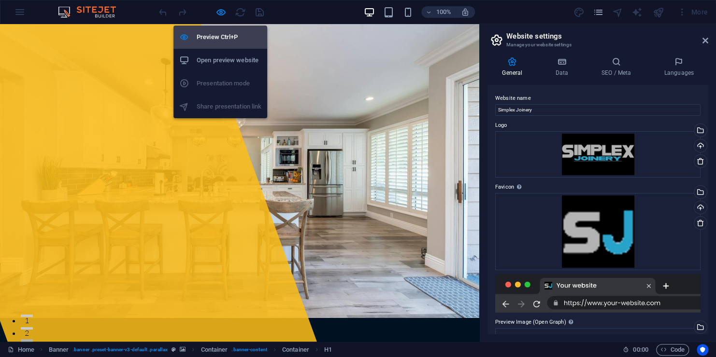
click at [219, 43] on h6 "Preview Ctrl+P" at bounding box center [229, 37] width 65 height 12
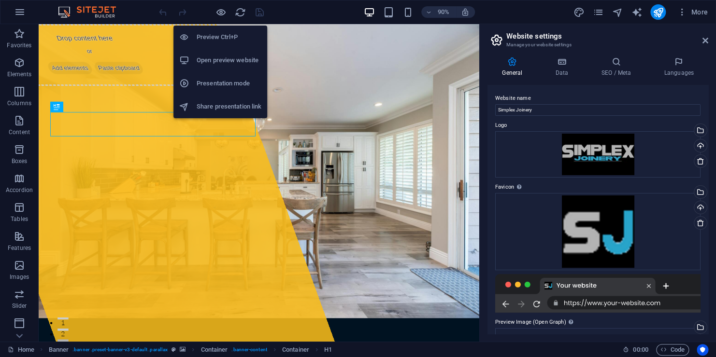
click at [227, 59] on h6 "Open preview website" at bounding box center [229, 61] width 65 height 12
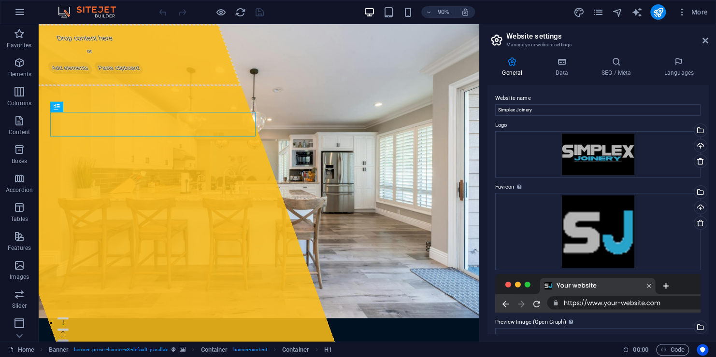
click at [562, 77] on div "General Data SEO / Meta Languages Website name Simplex Joinery Logo Drag files …" at bounding box center [597, 195] width 221 height 277
click at [562, 72] on h4 "Data" at bounding box center [563, 67] width 46 height 20
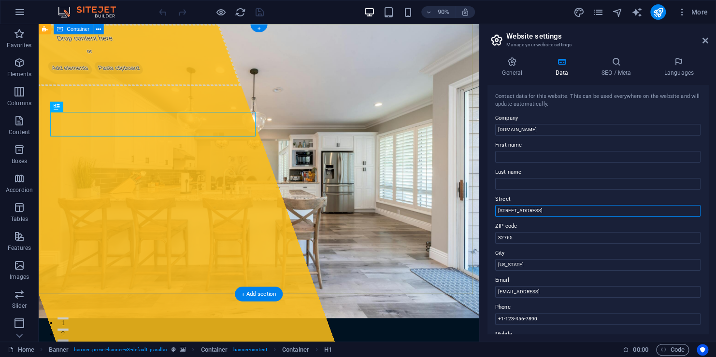
drag, startPoint x: 581, startPoint y: 237, endPoint x: 397, endPoint y: 262, distance: 186.1
type input "20 Depot Road"
type input "Ryan"
type input "Tootell"
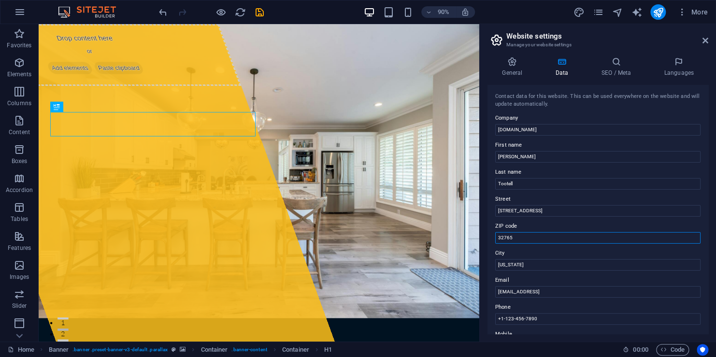
click at [538, 236] on input "32765" at bounding box center [597, 238] width 205 height 12
drag, startPoint x: 560, startPoint y: 262, endPoint x: 508, endPoint y: 273, distance: 53.3
type input "4355"
drag, startPoint x: 562, startPoint y: 287, endPoint x: 507, endPoint y: 301, distance: 57.4
type input "Crows Nest"
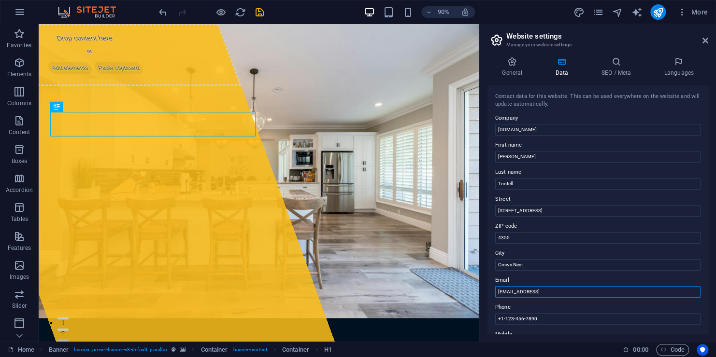
click at [613, 291] on input "[EMAIL_ADDRESS]" at bounding box center [597, 292] width 205 height 12
click at [260, 12] on icon "save" at bounding box center [259, 12] width 11 height 11
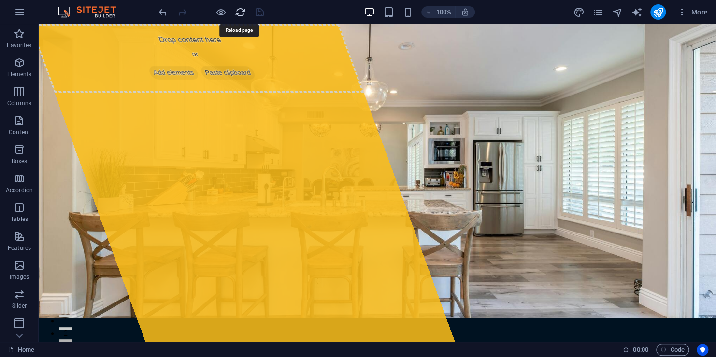
click at [240, 15] on icon "reload" at bounding box center [240, 12] width 11 height 11
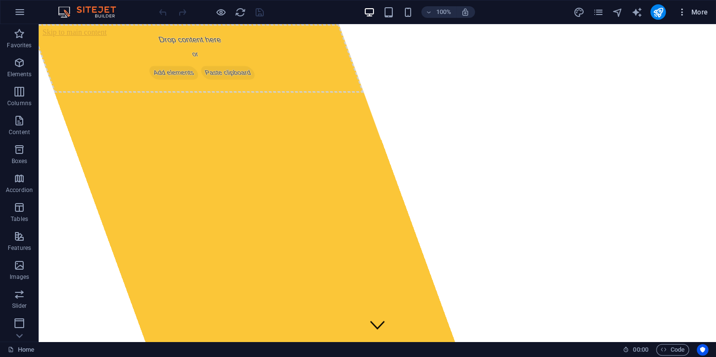
click at [679, 7] on icon "button" at bounding box center [682, 12] width 10 height 10
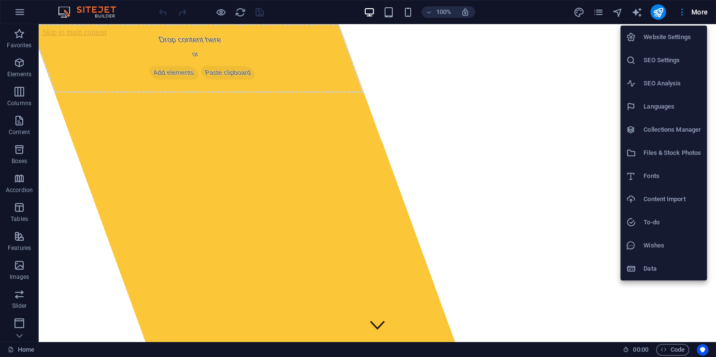
click at [679, 37] on h6 "Website Settings" at bounding box center [671, 37] width 57 height 12
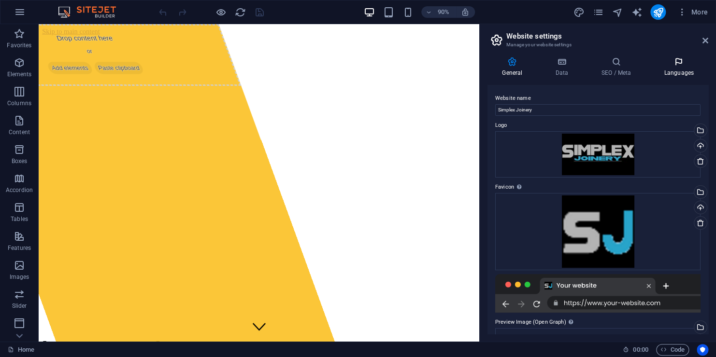
click at [673, 66] on icon at bounding box center [678, 62] width 59 height 10
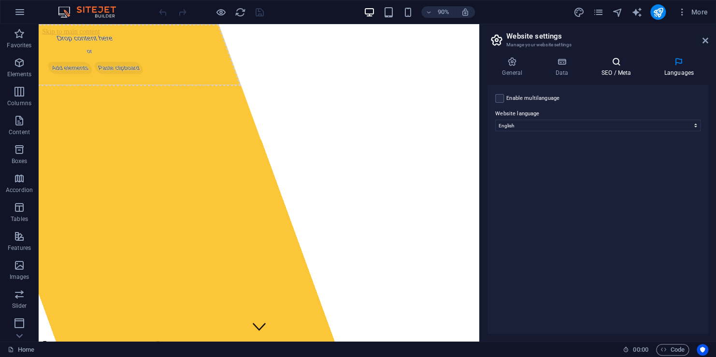
click at [626, 71] on h4 "SEO / Meta" at bounding box center [617, 67] width 63 height 20
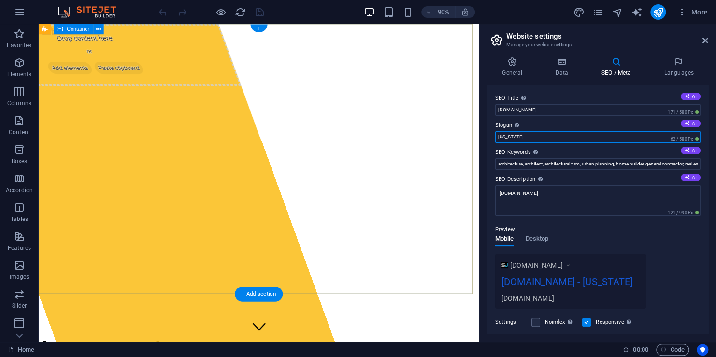
drag, startPoint x: 558, startPoint y: 161, endPoint x: 495, endPoint y: 152, distance: 64.4
click at [511, 139] on input "[US_STATE]" at bounding box center [597, 137] width 205 height 12
type input "F"
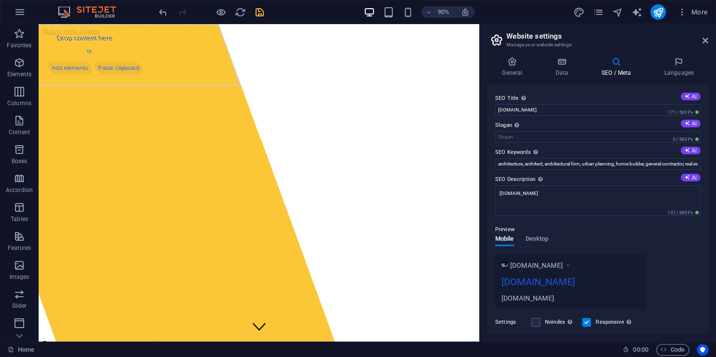
click at [559, 98] on label "SEO Title The title of your website - make it something that stands out in sear…" at bounding box center [597, 99] width 205 height 12
click at [559, 104] on input "[DOMAIN_NAME]" at bounding box center [597, 110] width 205 height 12
drag, startPoint x: 582, startPoint y: 134, endPoint x: 487, endPoint y: 124, distance: 95.2
type input "Simplex Joinery"
click at [629, 236] on div "Preview Mobile Desktop www.example.com Simplex Joinery simplexjoinery.com" at bounding box center [597, 262] width 205 height 93
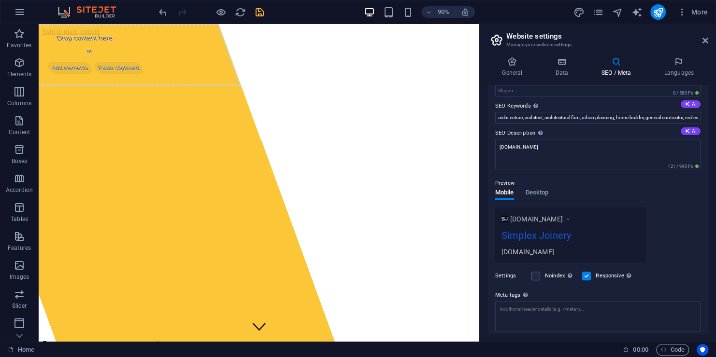
scroll to position [9, 0]
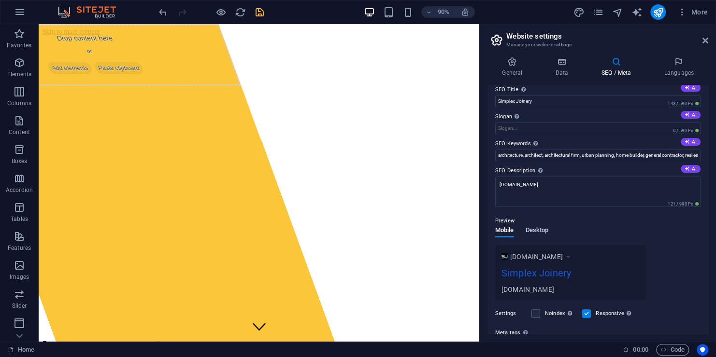
click at [543, 235] on span "Desktop" at bounding box center [536, 232] width 23 height 14
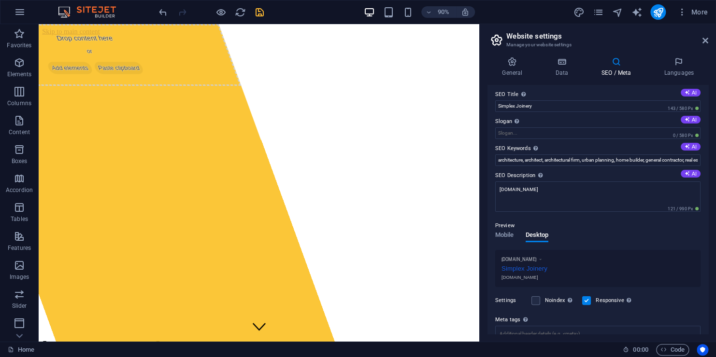
scroll to position [0, 0]
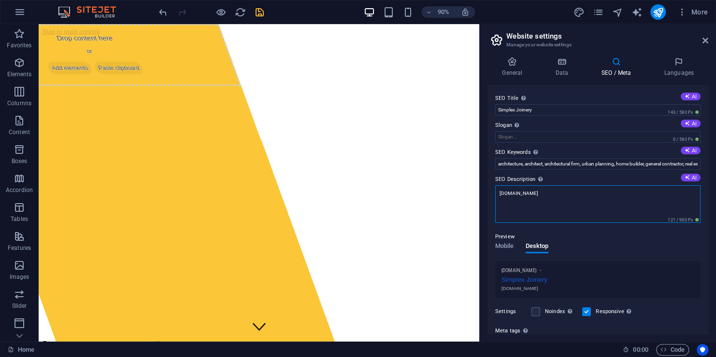
drag, startPoint x: 554, startPoint y: 195, endPoint x: 489, endPoint y: 200, distance: 64.4
click at [489, 200] on div "SEO Title The title of your website - make it something that stands out in sear…" at bounding box center [597, 209] width 221 height 249
type textarea "Toowoomba based Cabinet Makers"
click at [589, 248] on div "Preview Mobile Desktop www.example.com Simplex Joinery Toowoomba based Cabinet …" at bounding box center [597, 261] width 205 height 75
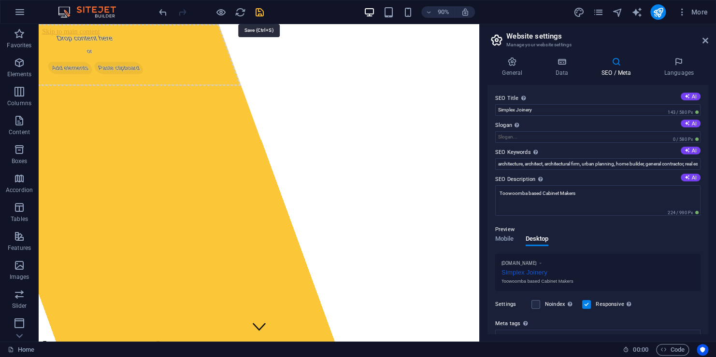
click at [263, 14] on icon "save" at bounding box center [259, 12] width 11 height 11
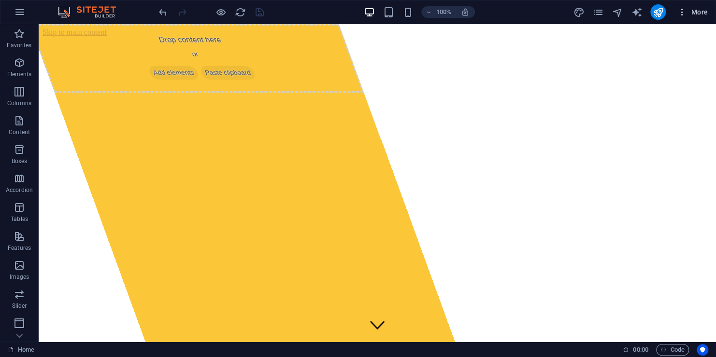
click at [690, 17] on button "More" at bounding box center [692, 11] width 38 height 15
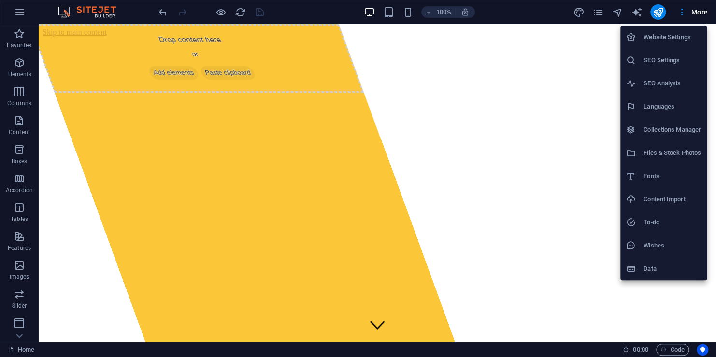
click at [665, 85] on h6 "SEO Analysis" at bounding box center [671, 84] width 57 height 12
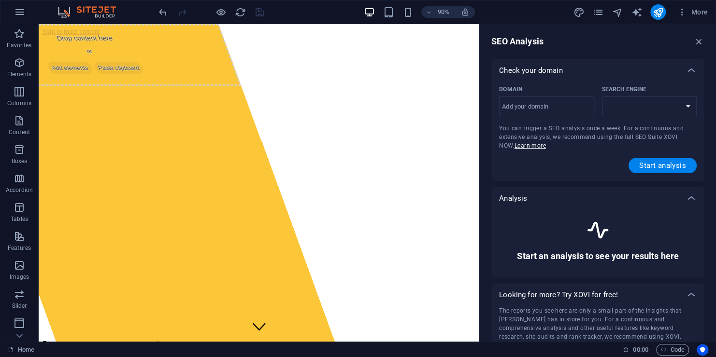
select select "google.com"
click at [696, 41] on icon "button" at bounding box center [699, 41] width 11 height 11
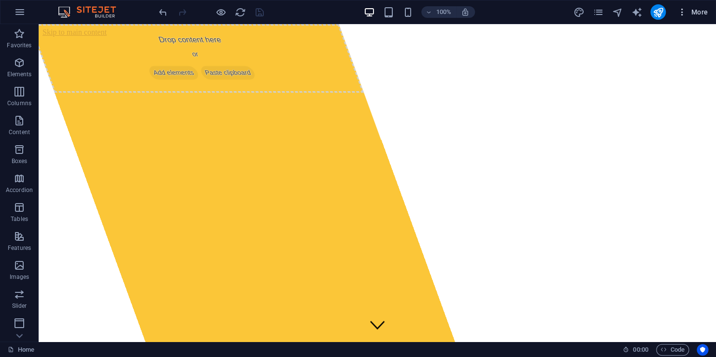
click at [682, 14] on icon "button" at bounding box center [682, 12] width 10 height 10
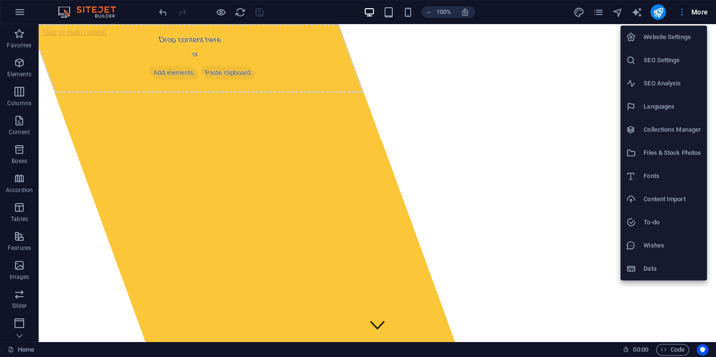
click at [665, 61] on h6 "SEO Settings" at bounding box center [671, 61] width 57 height 12
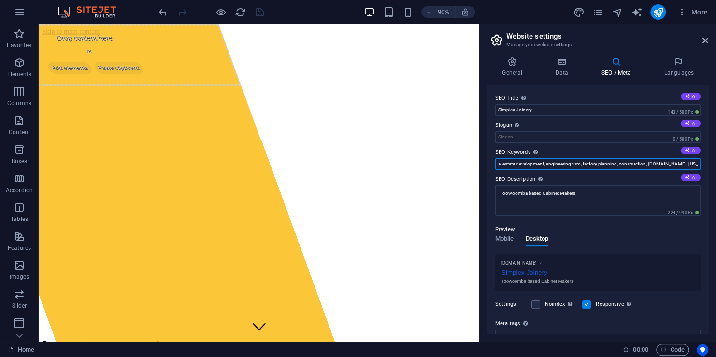
scroll to position [0, 210]
drag, startPoint x: 550, startPoint y: 163, endPoint x: 761, endPoint y: 161, distance: 211.1
click at [715, 161] on html "simplexjoinery.com Home Favorites Elements Columns Content Boxes Accordion Tabl…" at bounding box center [358, 178] width 716 height 357
type input "a"
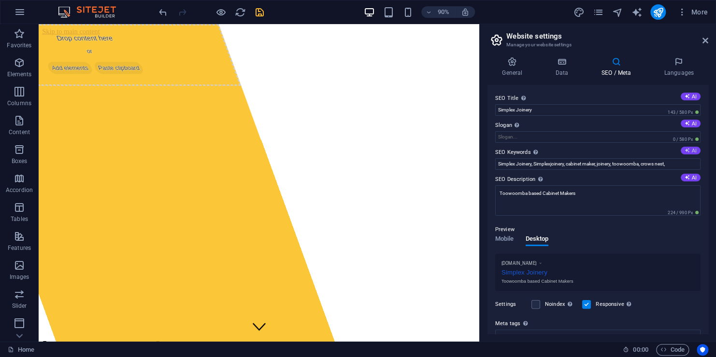
click at [694, 148] on button "AI" at bounding box center [691, 151] width 20 height 8
drag, startPoint x: 590, startPoint y: 163, endPoint x: 740, endPoint y: 158, distance: 150.8
click at [715, 158] on html "simplexjoinery.com Home Favorites Elements Columns Content Boxes Accordion Tabl…" at bounding box center [358, 178] width 716 height 357
type input "joinery solutions, industrial construction,"
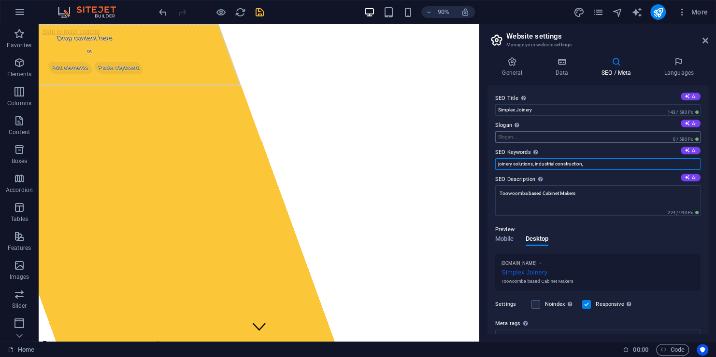
scroll to position [0, 0]
drag, startPoint x: 637, startPoint y: 189, endPoint x: 222, endPoint y: 197, distance: 415.0
click at [614, 236] on div "Preview Mobile Desktop www.example.com Simplex Joinery Toowoomba based Cabinet …" at bounding box center [597, 253] width 205 height 75
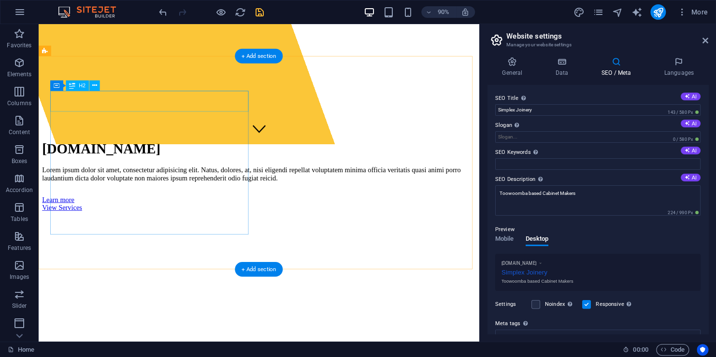
scroll to position [193, 0]
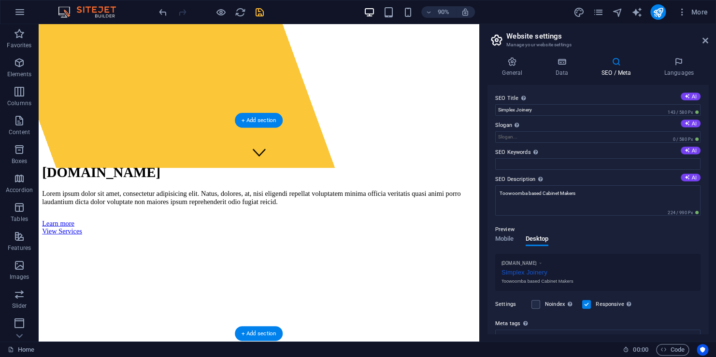
click at [218, 259] on figure at bounding box center [284, 259] width 482 height 0
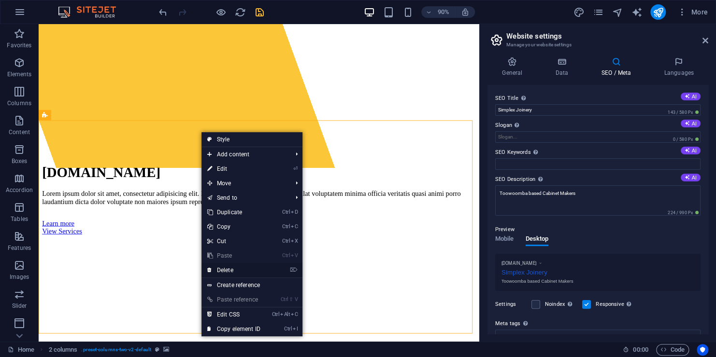
click at [229, 275] on link "⌦ Delete" at bounding box center [233, 270] width 65 height 14
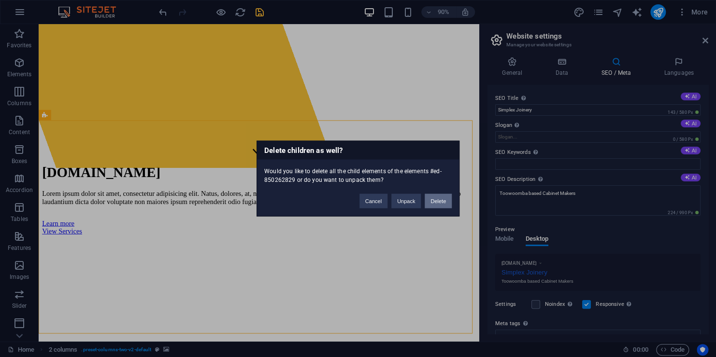
click at [437, 197] on button "Delete" at bounding box center [438, 201] width 27 height 14
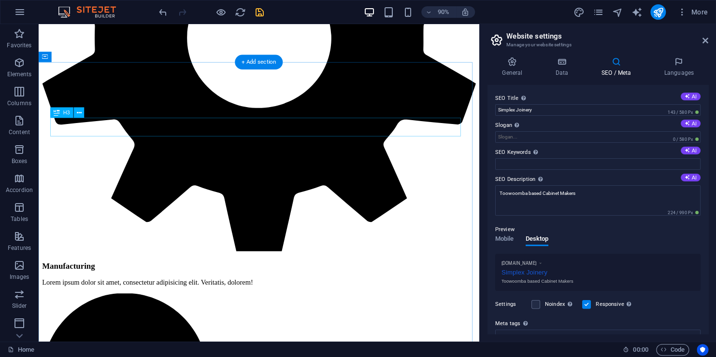
scroll to position [1207, 0]
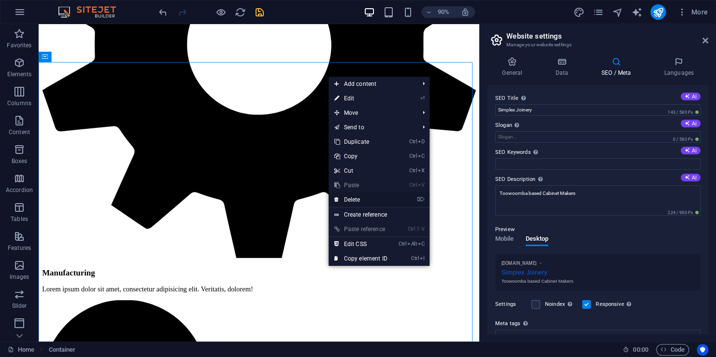
click at [371, 195] on link "⌦ Delete" at bounding box center [360, 200] width 65 height 14
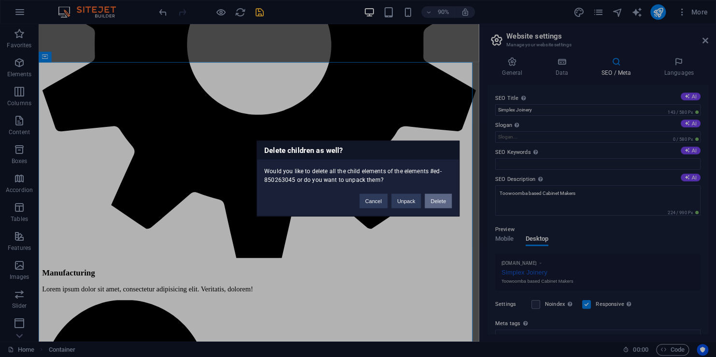
click at [432, 198] on button "Delete" at bounding box center [438, 201] width 27 height 14
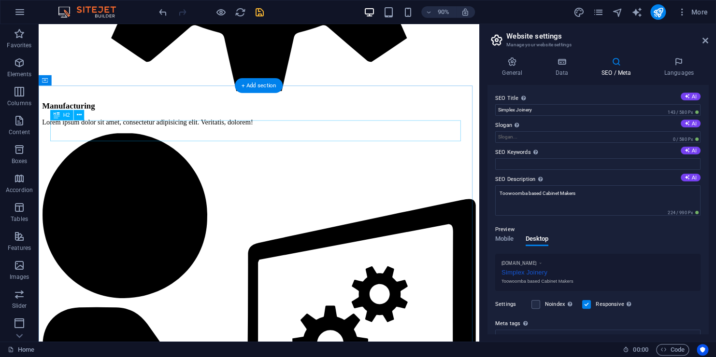
scroll to position [1304, 0]
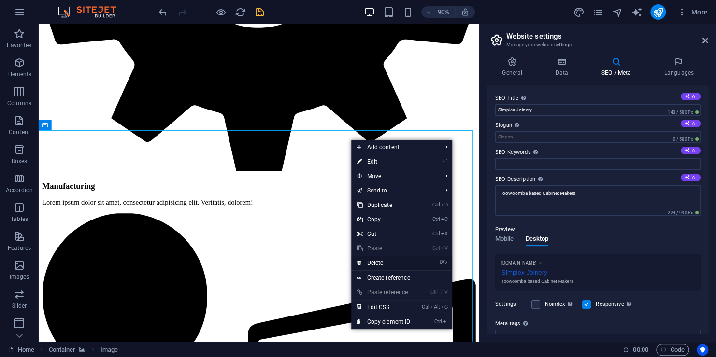
click at [376, 259] on link "⌦ Delete" at bounding box center [383, 263] width 65 height 14
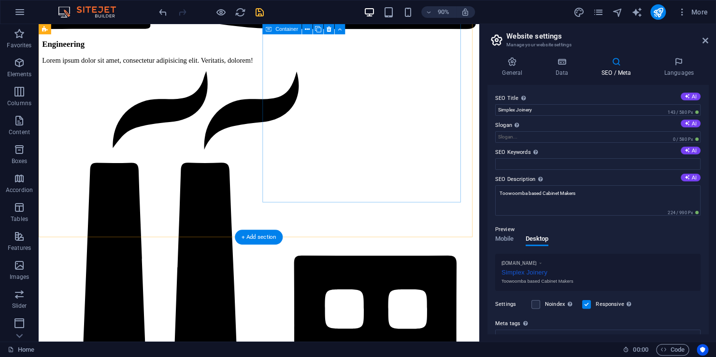
scroll to position [1980, 0]
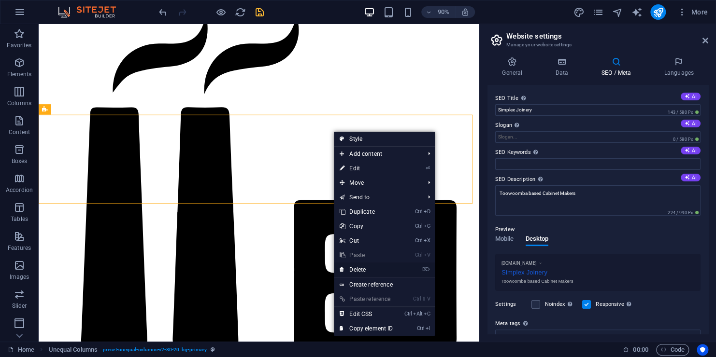
click at [362, 268] on link "⌦ Delete" at bounding box center [366, 270] width 65 height 14
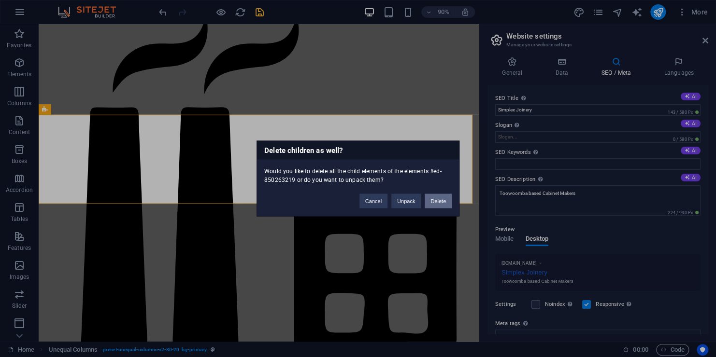
click at [443, 200] on button "Delete" at bounding box center [438, 201] width 27 height 14
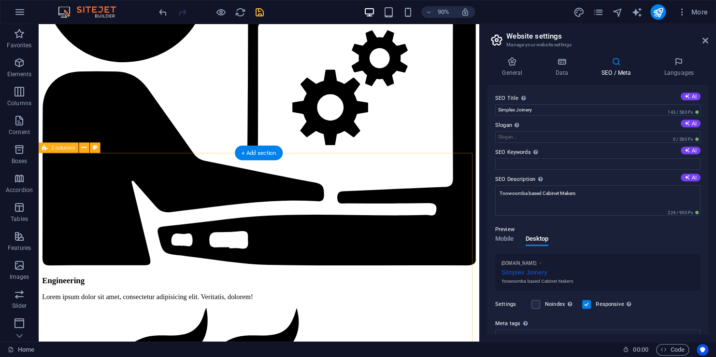
scroll to position [1366, 0]
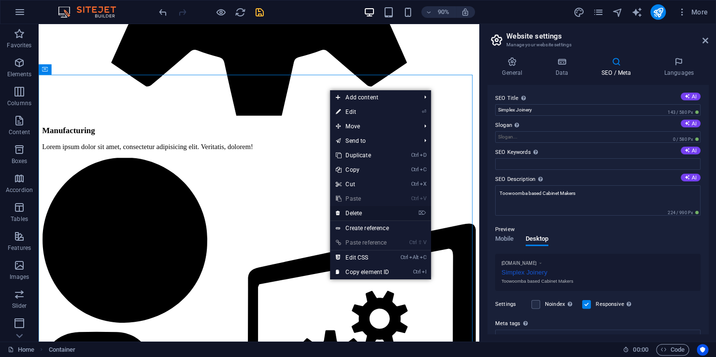
click at [351, 214] on link "⌦ Delete" at bounding box center [362, 213] width 65 height 14
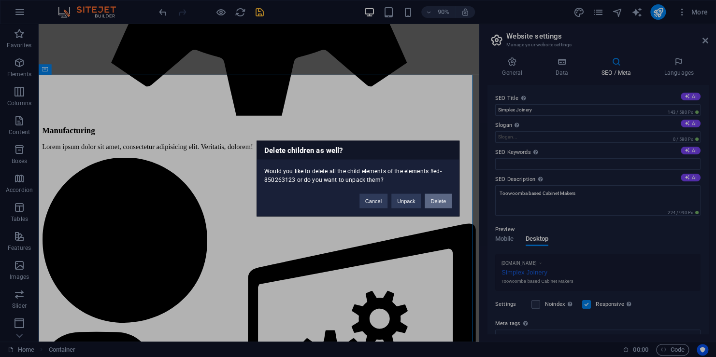
click at [445, 197] on button "Delete" at bounding box center [438, 201] width 27 height 14
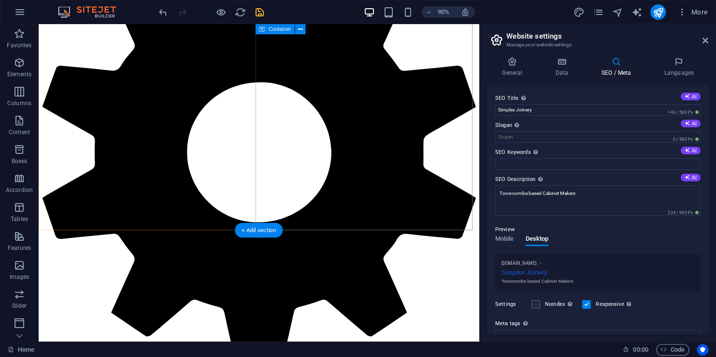
scroll to position [1124, 0]
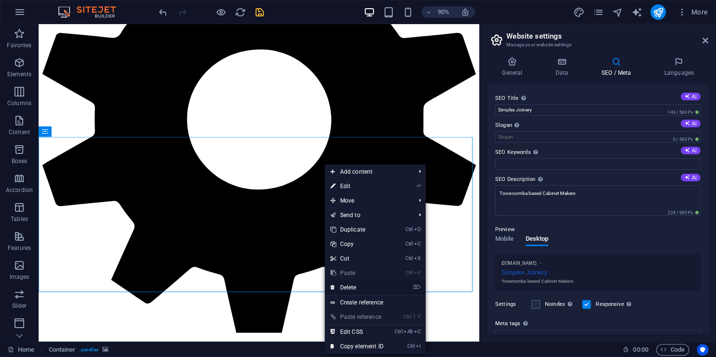
click at [365, 288] on link "⌦ Delete" at bounding box center [357, 288] width 65 height 14
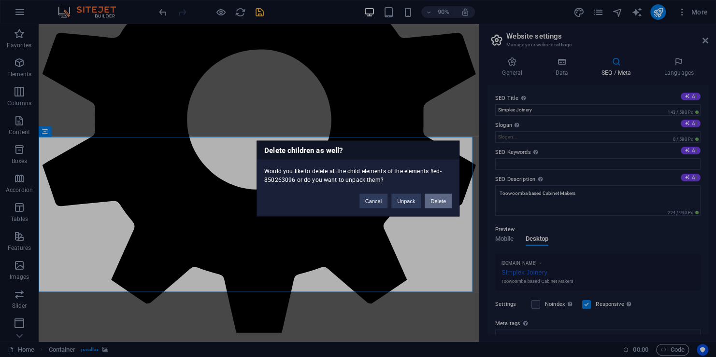
click at [440, 200] on button "Delete" at bounding box center [438, 201] width 27 height 14
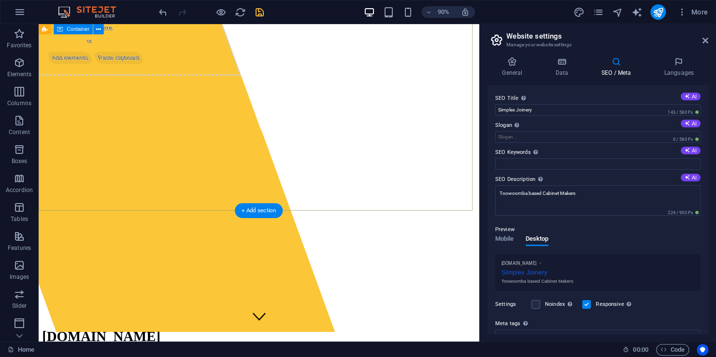
scroll to position [0, 0]
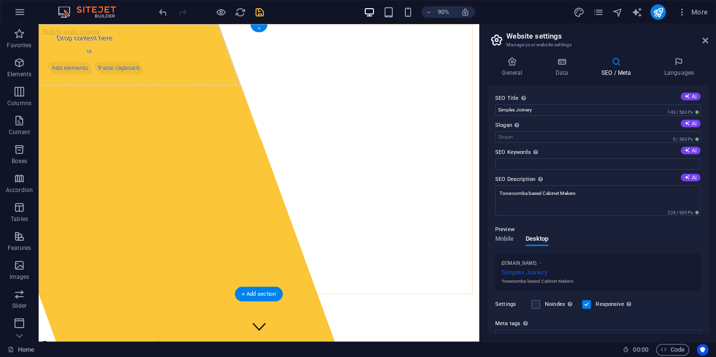
click at [259, 28] on div "+" at bounding box center [258, 29] width 17 height 8
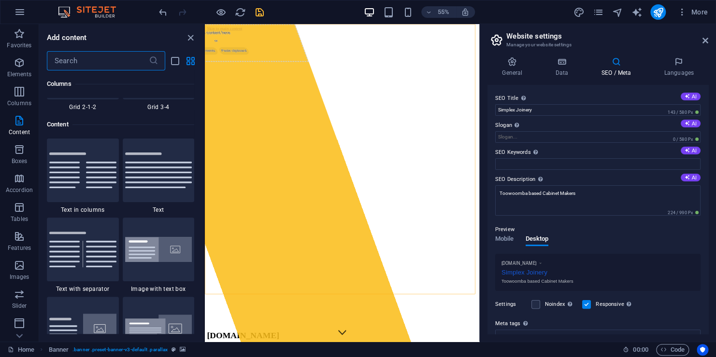
scroll to position [1642, 0]
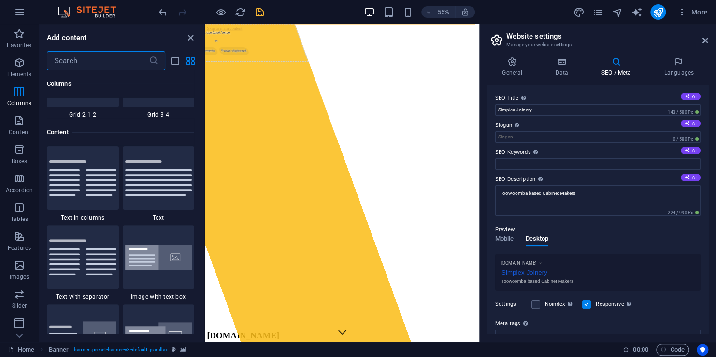
click at [116, 60] on input "text" at bounding box center [98, 60] width 102 height 19
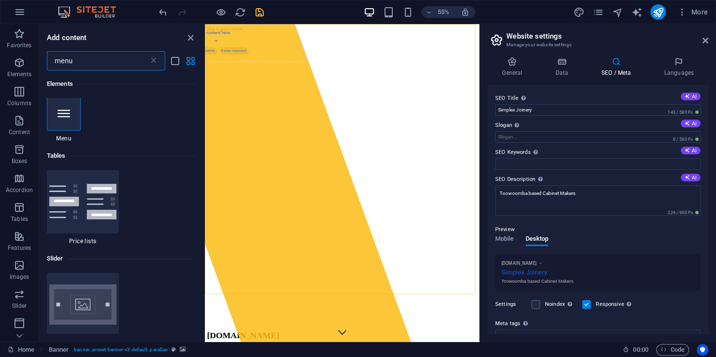
scroll to position [0, 0]
type input "menu"
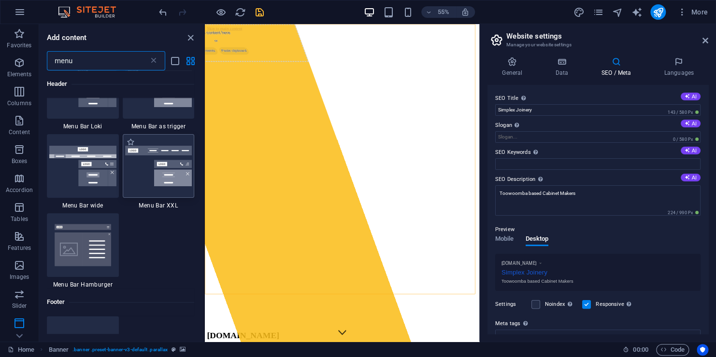
scroll to position [483, 0]
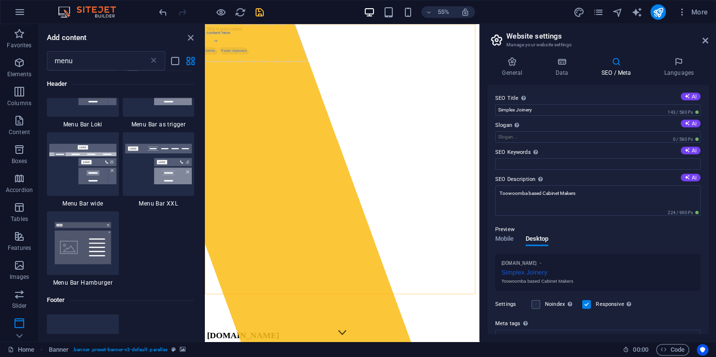
click at [162, 259] on div "1 Star Menu Bar bordered 1 Star Menu Bar centered 1 Star Menu Bar 1 Star Menu B…" at bounding box center [120, 91] width 147 height 392
click at [507, 61] on icon at bounding box center [511, 62] width 49 height 10
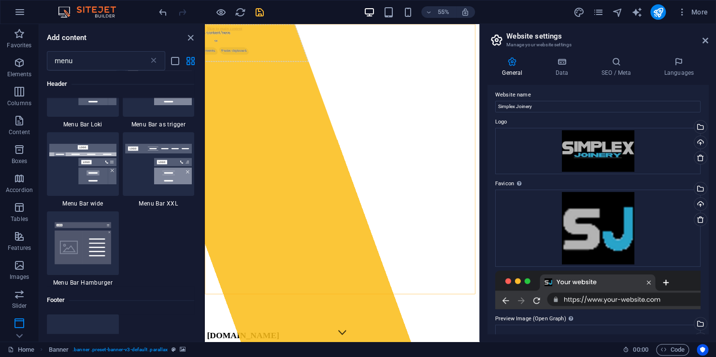
scroll to position [0, 0]
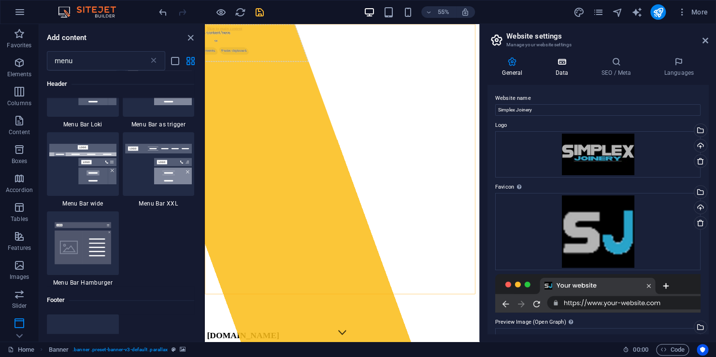
click at [556, 63] on icon at bounding box center [561, 62] width 42 height 10
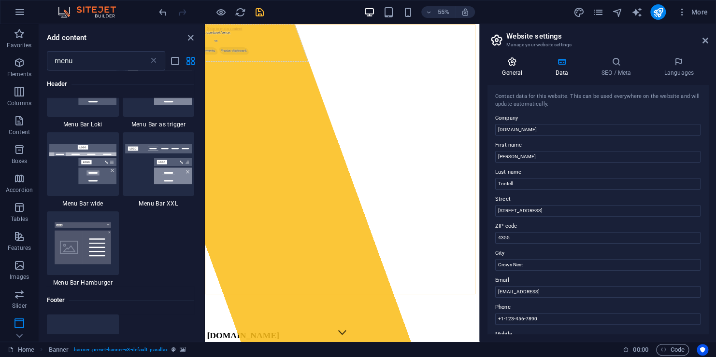
click at [510, 65] on icon at bounding box center [511, 62] width 49 height 10
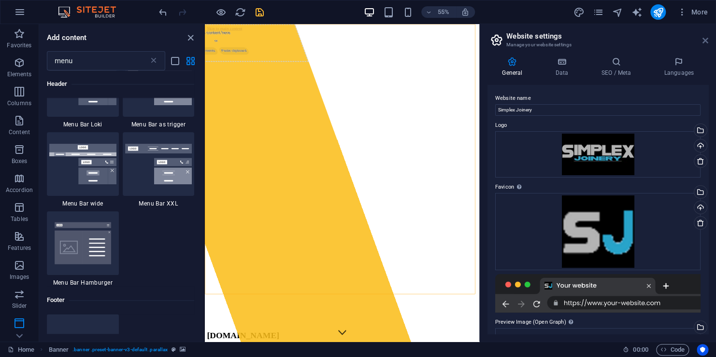
click at [704, 39] on icon at bounding box center [705, 41] width 6 height 8
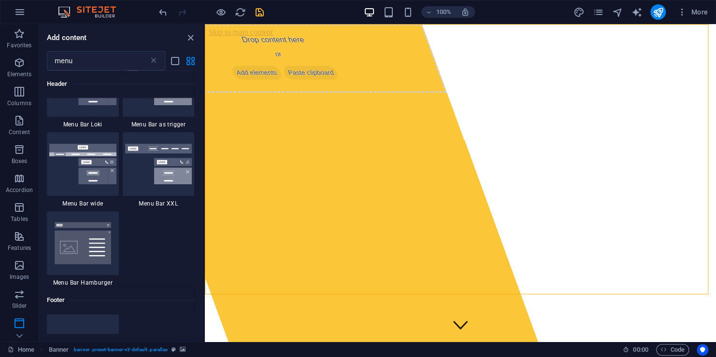
click at [538, 9] on div "100% More" at bounding box center [434, 11] width 554 height 15
click at [602, 12] on icon "pages" at bounding box center [597, 12] width 11 height 11
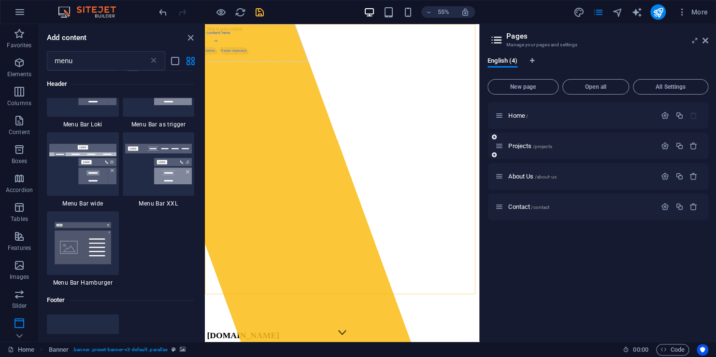
click at [498, 145] on icon at bounding box center [499, 146] width 8 height 8
click at [594, 141] on div "Projects /projects" at bounding box center [575, 146] width 161 height 11
click at [660, 148] on button "button" at bounding box center [665, 146] width 14 height 8
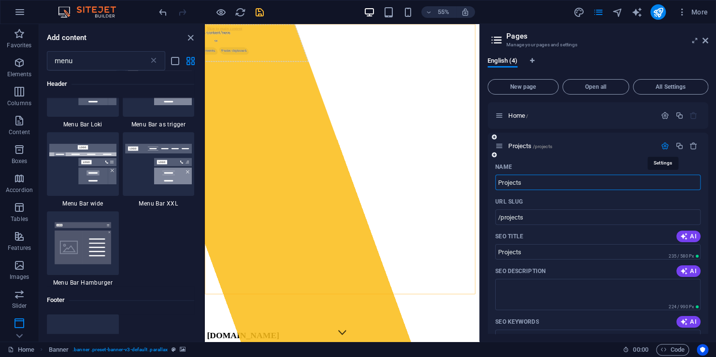
click at [661, 148] on icon "button" at bounding box center [665, 146] width 8 height 8
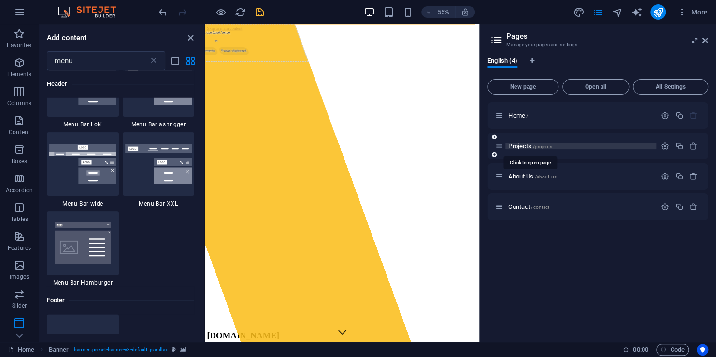
click at [531, 143] on span "Projects /projects" at bounding box center [529, 145] width 43 height 7
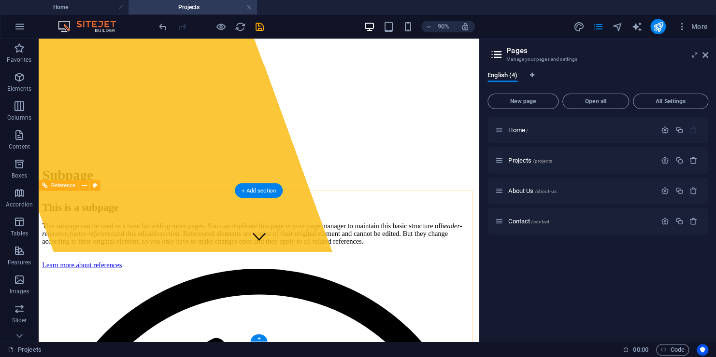
scroll to position [104, 0]
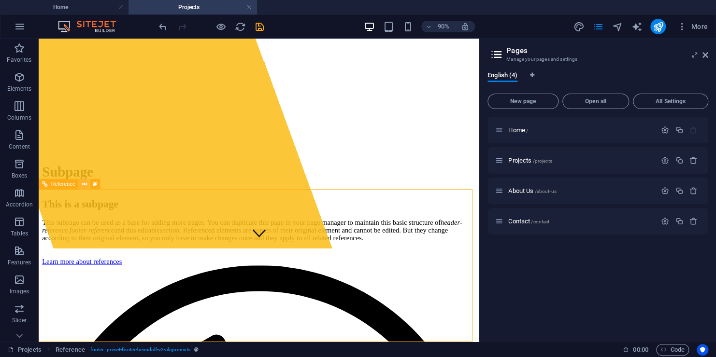
click at [87, 184] on icon at bounding box center [84, 184] width 5 height 9
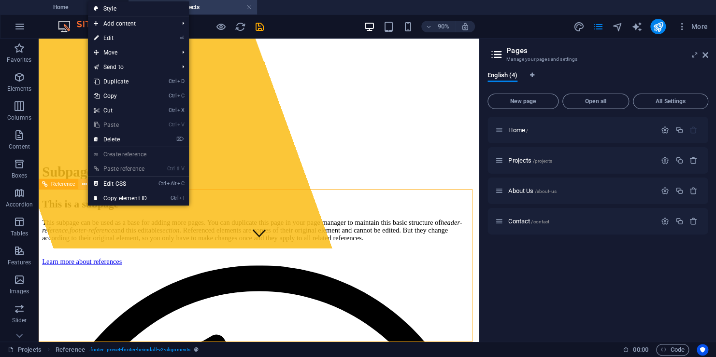
click at [85, 184] on icon at bounding box center [84, 184] width 5 height 9
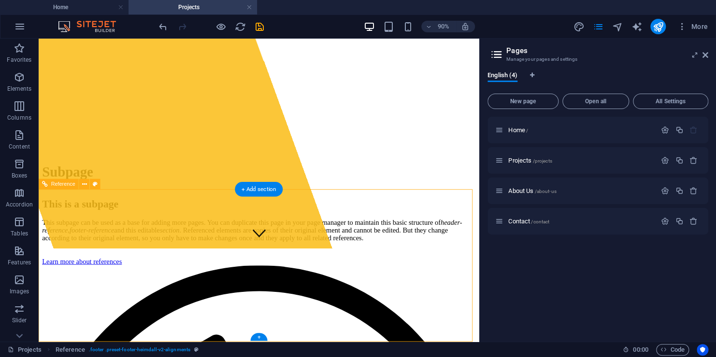
click at [95, 183] on icon at bounding box center [95, 184] width 5 height 9
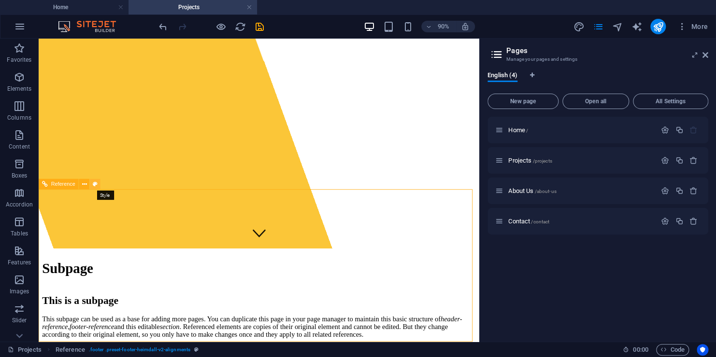
select select "rem"
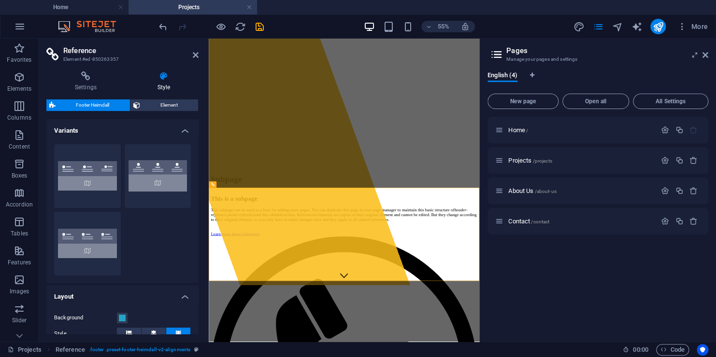
scroll to position [0, 0]
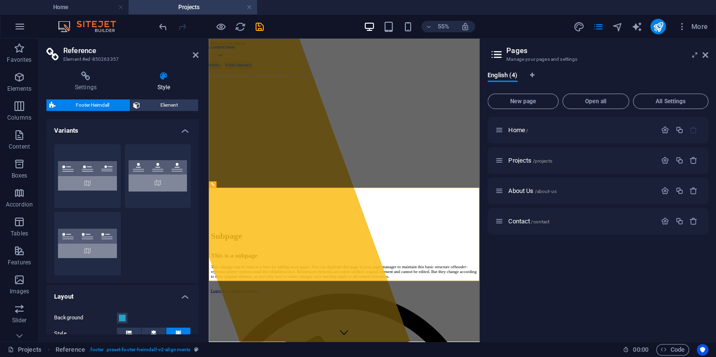
drag, startPoint x: 196, startPoint y: 177, endPoint x: 194, endPoint y: 197, distance: 19.9
click at [196, 197] on div "Aligned Default Left" at bounding box center [122, 210] width 152 height 147
click at [128, 321] on div "Background" at bounding box center [122, 318] width 137 height 12
click at [121, 319] on span at bounding box center [122, 318] width 8 height 8
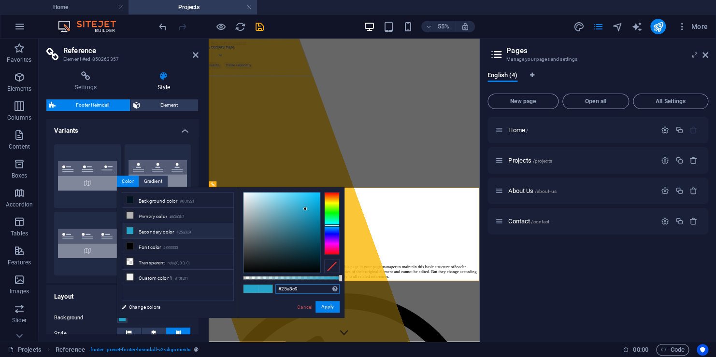
drag, startPoint x: 306, startPoint y: 292, endPoint x: 302, endPoint y: 286, distance: 6.6
click at [302, 286] on input "#25a3c9" at bounding box center [307, 289] width 64 height 10
click at [303, 289] on input "#25a3c9" at bounding box center [307, 289] width 64 height 10
click at [298, 289] on input "#25a3c9" at bounding box center [307, 289] width 64 height 10
click at [306, 305] on link "Cancel" at bounding box center [304, 307] width 17 height 7
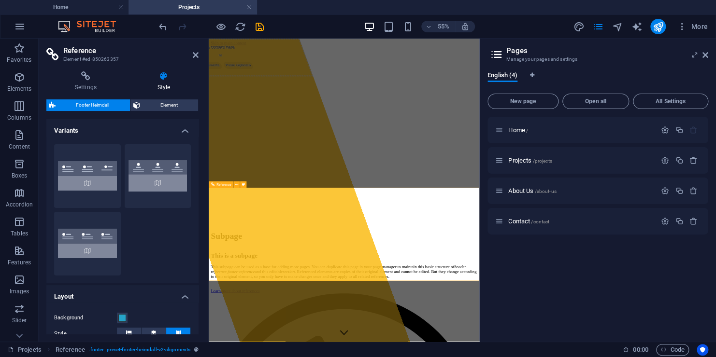
click at [90, 79] on icon at bounding box center [85, 76] width 79 height 10
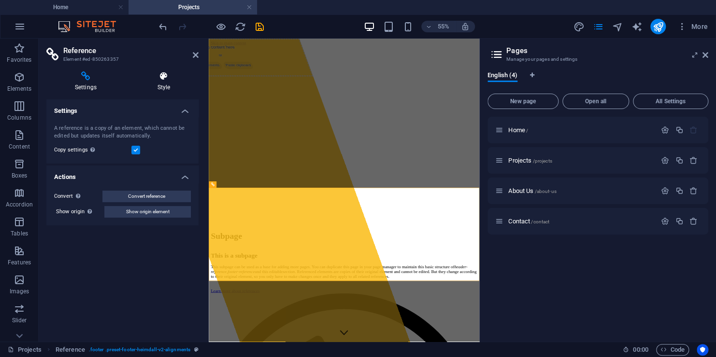
click at [156, 81] on h4 "Style" at bounding box center [164, 81] width 70 height 20
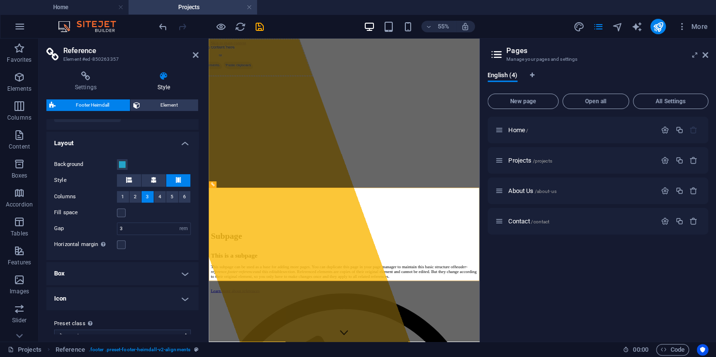
scroll to position [168, 0]
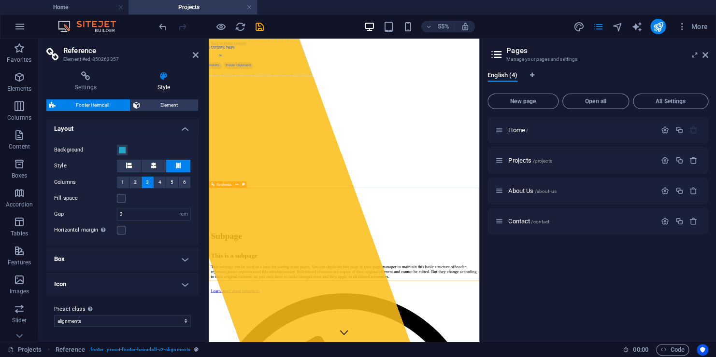
click at [178, 258] on h4 "Box" at bounding box center [122, 259] width 152 height 23
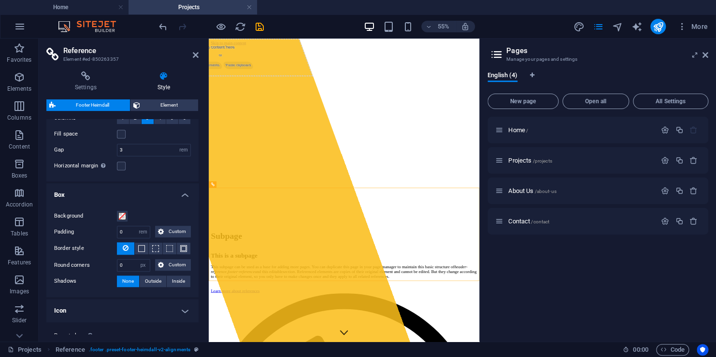
scroll to position [258, 0]
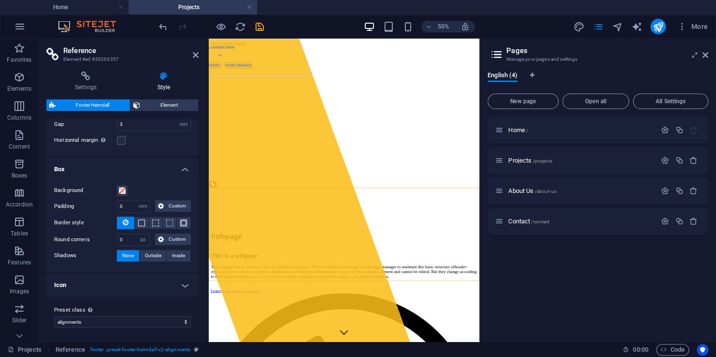
click at [184, 168] on h4 "Box" at bounding box center [122, 166] width 152 height 17
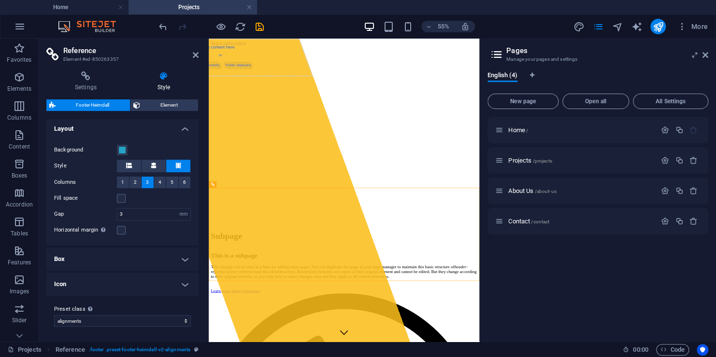
click at [184, 286] on h4 "Icon" at bounding box center [122, 284] width 152 height 23
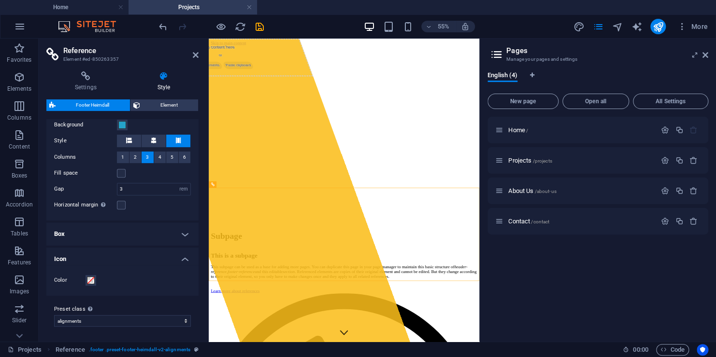
click at [184, 256] on h4 "Icon" at bounding box center [122, 256] width 152 height 17
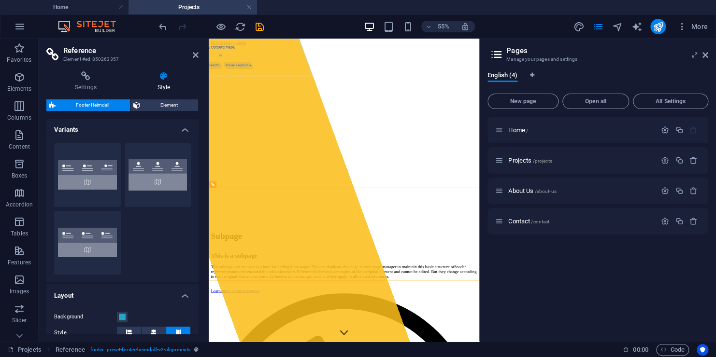
scroll to position [0, 0]
click at [184, 104] on span "Element" at bounding box center [169, 105] width 53 height 12
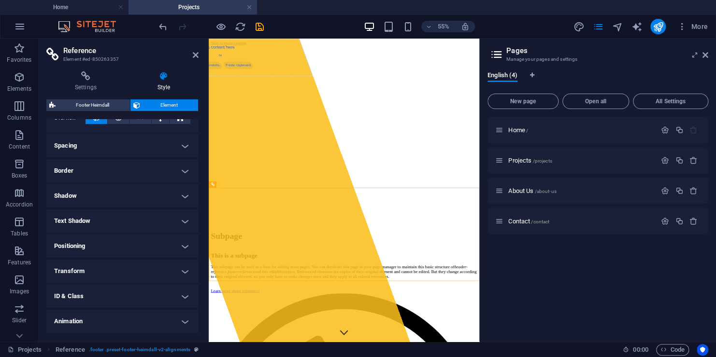
scroll to position [89, 0]
click at [176, 328] on h4 "Miscellaneous" at bounding box center [122, 323] width 152 height 23
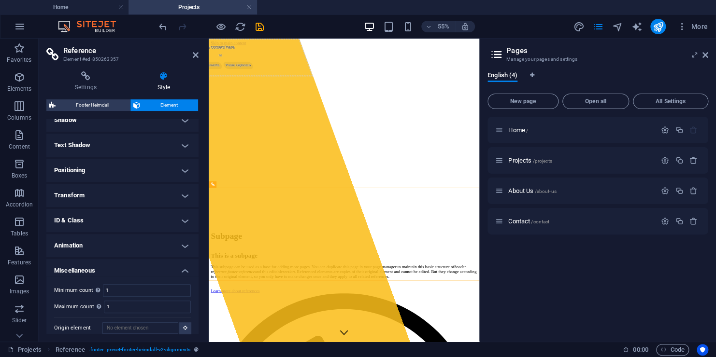
scroll to position [149, 0]
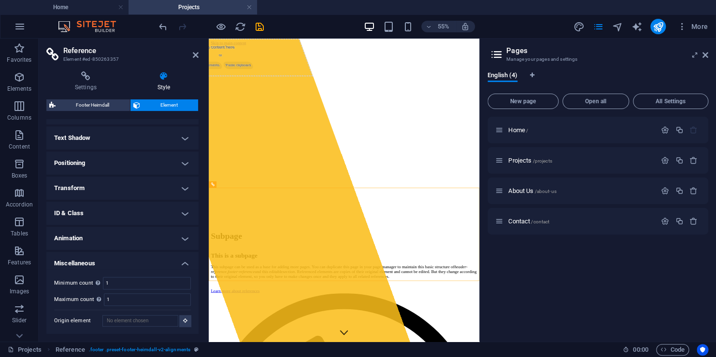
click at [187, 262] on h4 "Miscellaneous" at bounding box center [122, 260] width 152 height 17
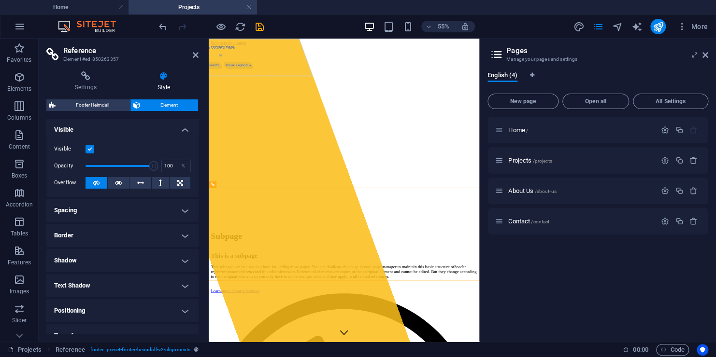
scroll to position [0, 0]
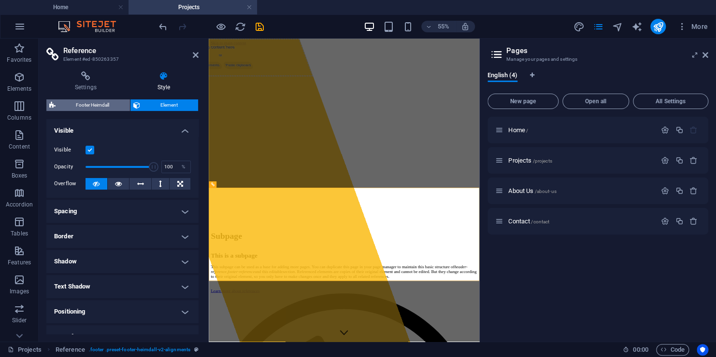
click at [85, 105] on span "Footer Heimdall" at bounding box center [92, 105] width 69 height 12
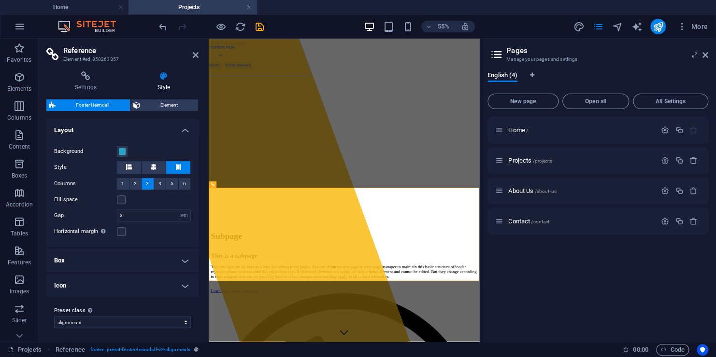
scroll to position [168, 0]
click at [98, 323] on select "alignments Add preset class" at bounding box center [122, 321] width 137 height 12
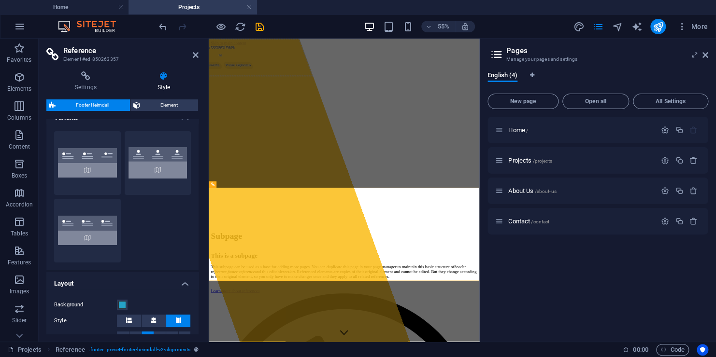
scroll to position [0, 0]
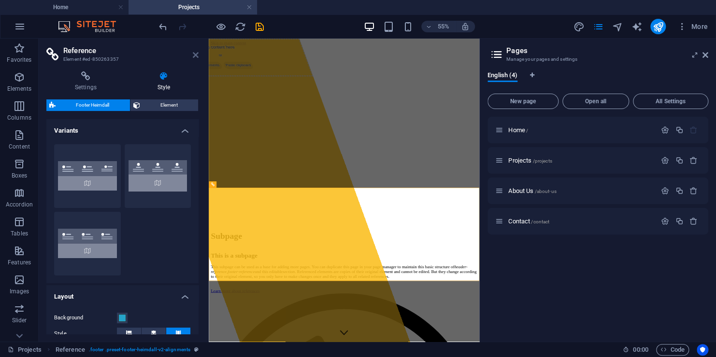
click at [196, 54] on icon at bounding box center [196, 55] width 6 height 8
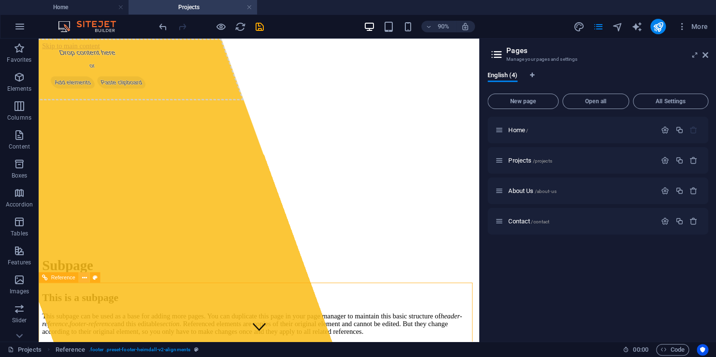
click at [87, 278] on button at bounding box center [84, 278] width 11 height 11
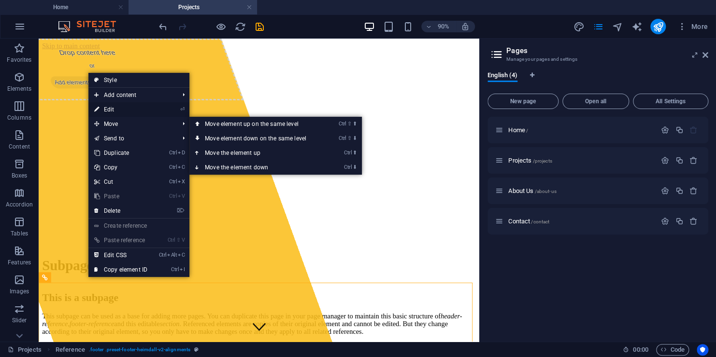
click at [110, 109] on link "⏎ Edit" at bounding box center [120, 109] width 65 height 14
select select "rem"
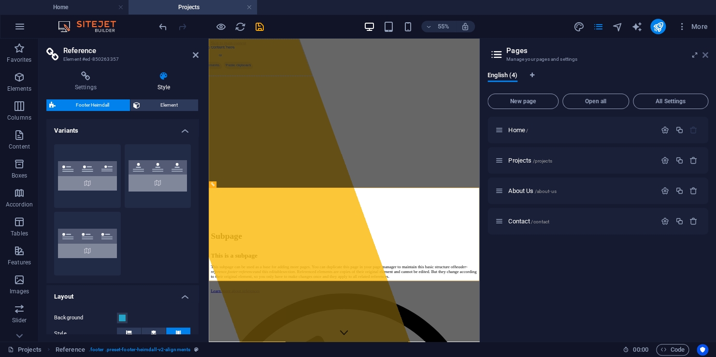
click at [703, 57] on icon at bounding box center [705, 55] width 6 height 8
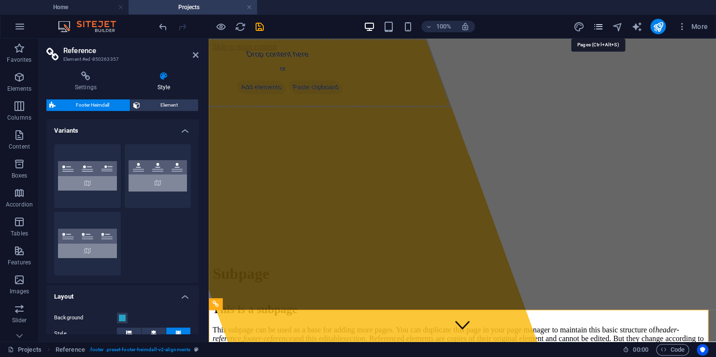
click at [599, 28] on icon "pages" at bounding box center [597, 26] width 11 height 11
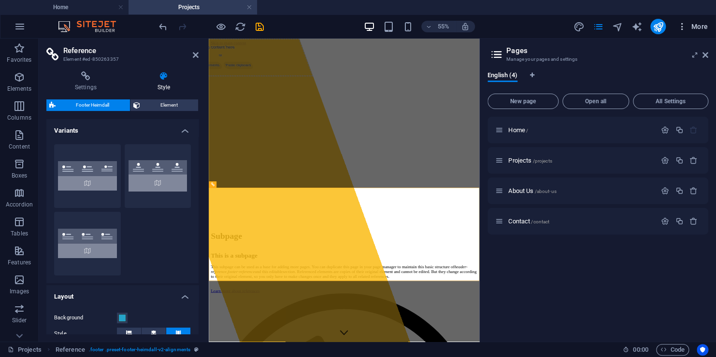
click at [682, 26] on icon "button" at bounding box center [682, 27] width 10 height 10
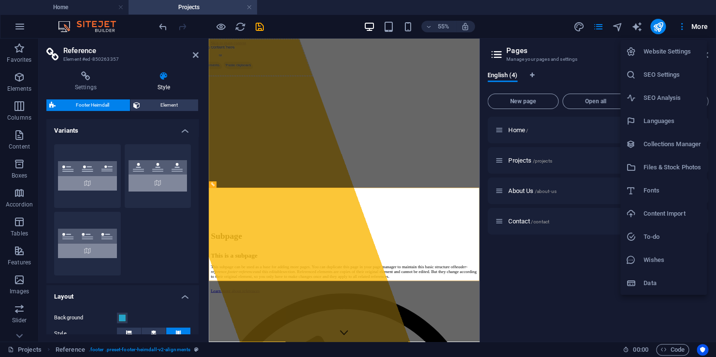
click at [652, 59] on li "Website Settings" at bounding box center [663, 51] width 86 height 23
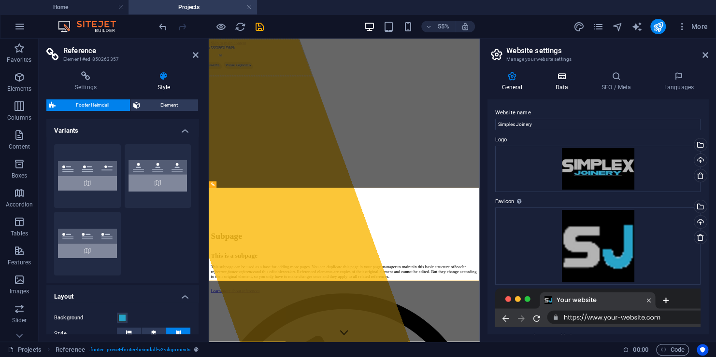
click at [561, 80] on icon at bounding box center [561, 76] width 42 height 10
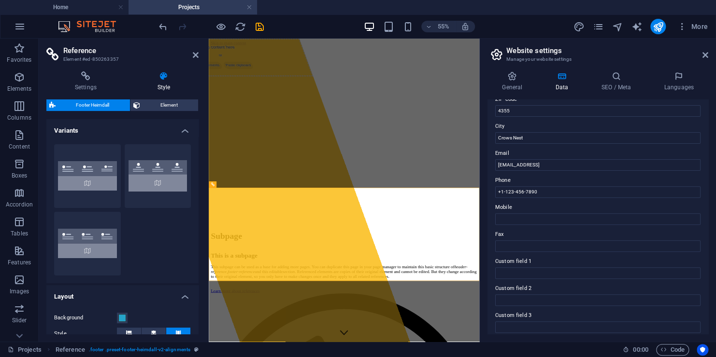
scroll to position [145, 0]
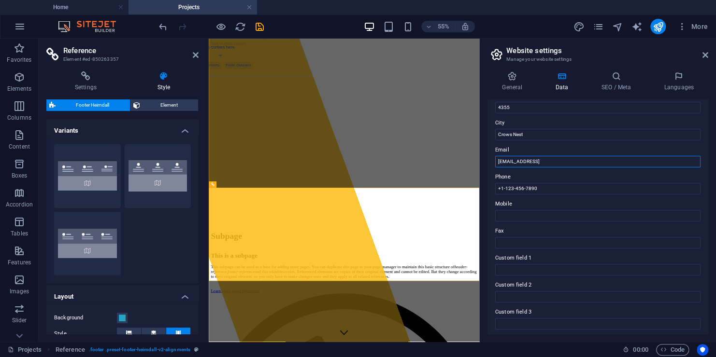
click at [614, 156] on input "[EMAIL_ADDRESS]" at bounding box center [597, 162] width 205 height 12
drag, startPoint x: 748, startPoint y: 222, endPoint x: 692, endPoint y: 322, distance: 114.2
drag, startPoint x: 539, startPoint y: 189, endPoint x: 489, endPoint y: 194, distance: 50.4
click at [489, 194] on div "Contact data for this website. This can be used everywhere on the website and w…" at bounding box center [597, 216] width 221 height 235
type input "0460 410 066"
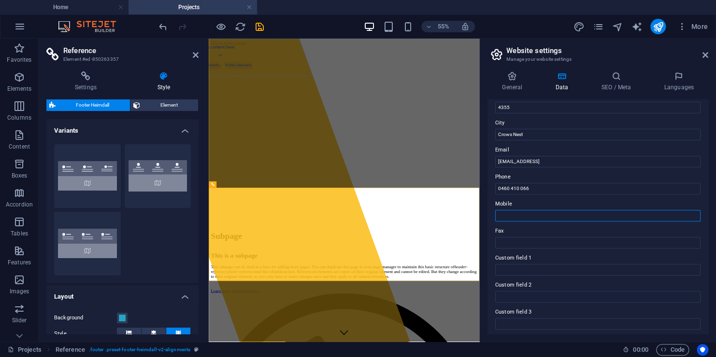
click at [519, 213] on input "Mobile" at bounding box center [597, 216] width 205 height 12
click at [506, 245] on input "Fax" at bounding box center [597, 243] width 205 height 12
click at [599, 160] on input "[EMAIL_ADDRESS]" at bounding box center [597, 162] width 205 height 12
drag, startPoint x: 622, startPoint y: 163, endPoint x: 497, endPoint y: 162, distance: 124.6
click at [497, 162] on input "[EMAIL_ADDRESS]" at bounding box center [597, 162] width 205 height 12
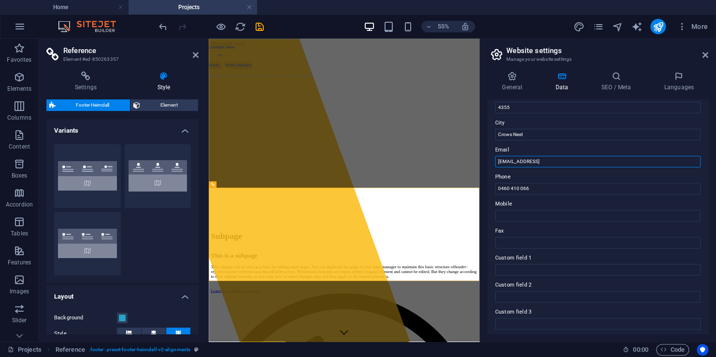
click at [624, 165] on input "[EMAIL_ADDRESS]" at bounding box center [597, 162] width 205 height 12
drag, startPoint x: 822, startPoint y: 199, endPoint x: 567, endPoint y: 301, distance: 274.6
click at [500, 162] on input "r.tootell@simplexjoinery.com" at bounding box center [597, 162] width 205 height 12
type input "ryan.tootell@simplexjoinery.com"
click at [525, 199] on label "Mobile" at bounding box center [597, 205] width 205 height 12
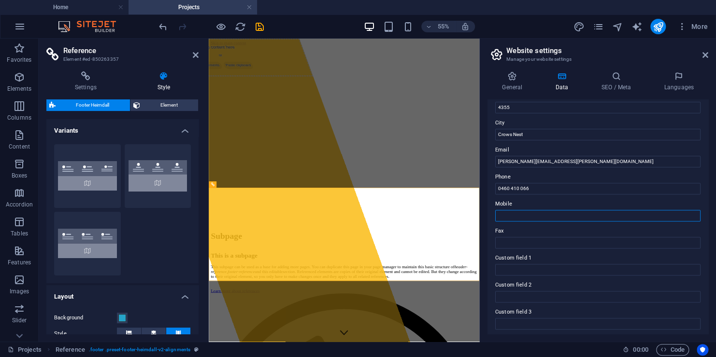
click at [525, 210] on input "Mobile" at bounding box center [597, 216] width 205 height 12
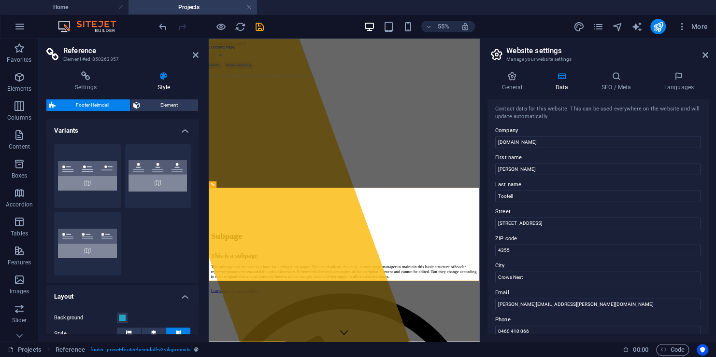
scroll to position [0, 0]
click at [526, 82] on h4 "General" at bounding box center [513, 81] width 53 height 20
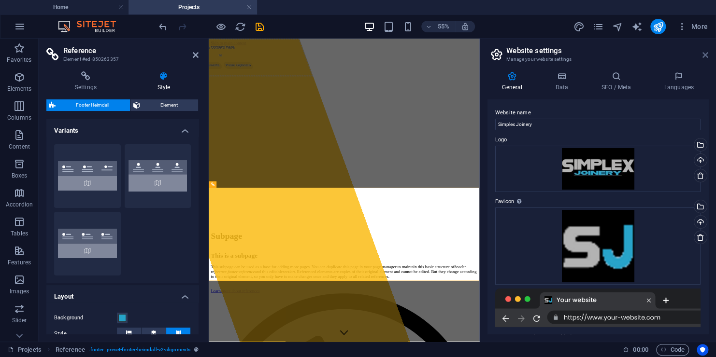
click at [708, 54] on icon at bounding box center [705, 55] width 6 height 8
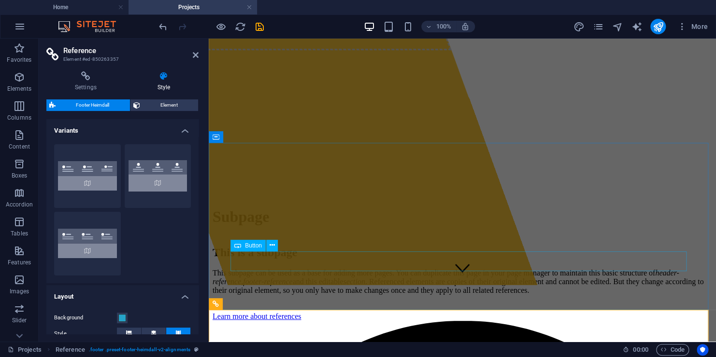
scroll to position [125, 0]
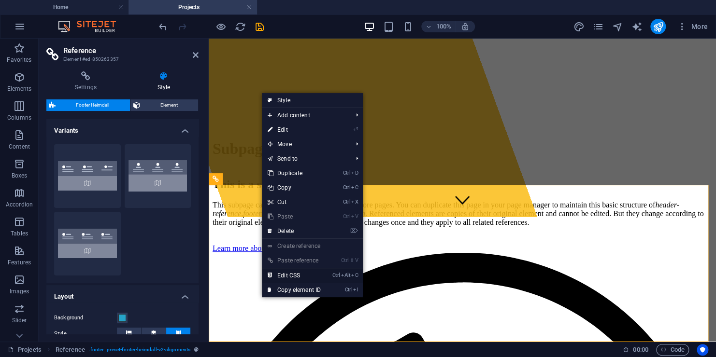
click at [287, 274] on link "Ctrl Alt C Edit CSS" at bounding box center [294, 276] width 65 height 14
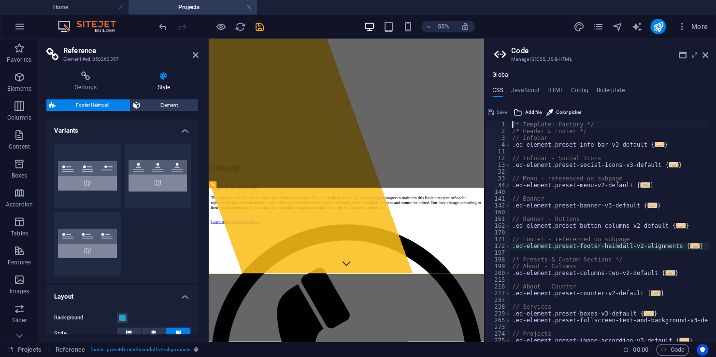
scroll to position [0, 0]
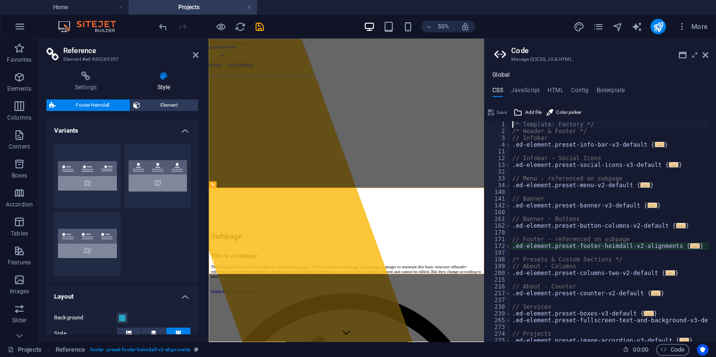
type textarea "@include footer-heimdall-v2("
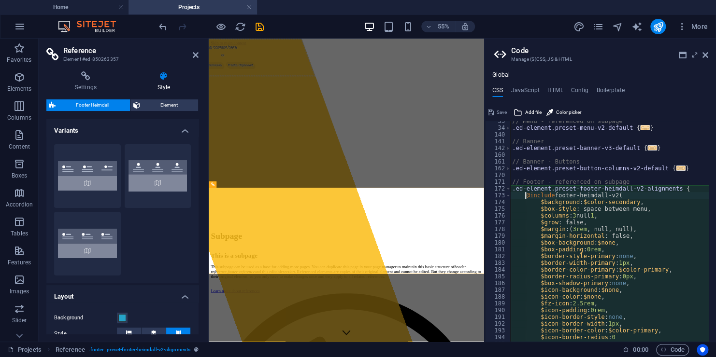
scroll to position [86, 0]
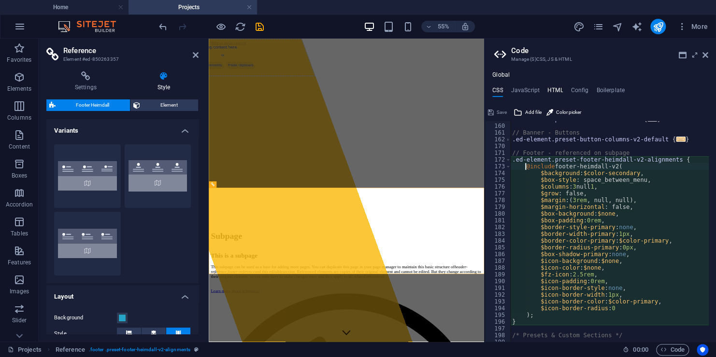
click at [551, 89] on h4 "HTML" at bounding box center [555, 92] width 16 height 11
type textarea "<a href="#main-content" class="wv-link-content button">Skip to main content</a>"
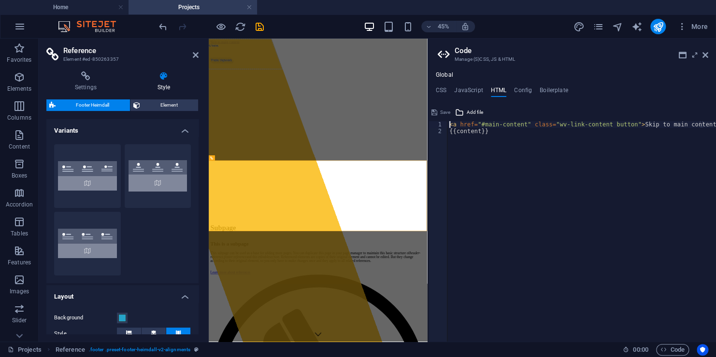
drag, startPoint x: 485, startPoint y: 168, endPoint x: 479, endPoint y: 249, distance: 80.9
click at [426, 150] on div "Home Projects Favorites Elements Columns Content Boxes Accordion Tables Feature…" at bounding box center [358, 190] width 716 height 303
click at [682, 57] on icon at bounding box center [683, 55] width 8 height 8
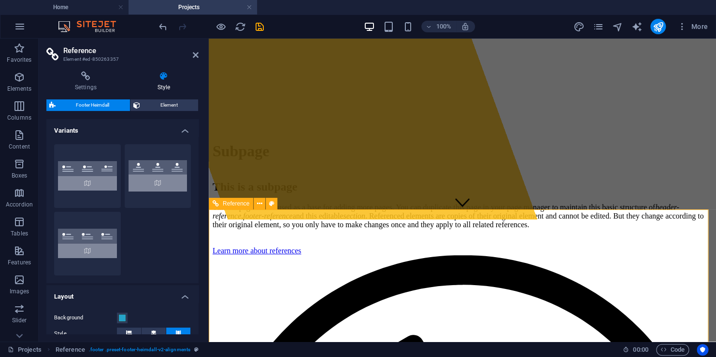
scroll to position [125, 0]
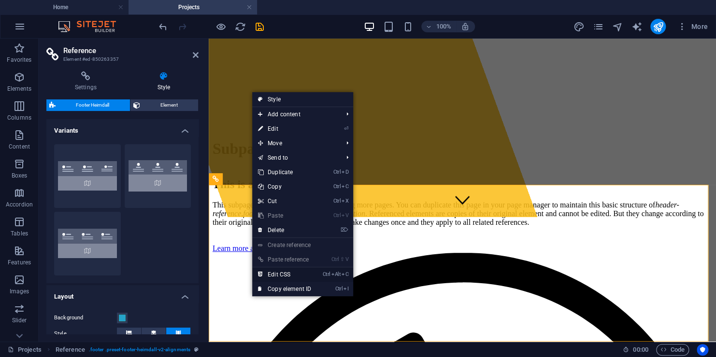
click at [295, 274] on link "Ctrl Alt C Edit CSS" at bounding box center [284, 275] width 65 height 14
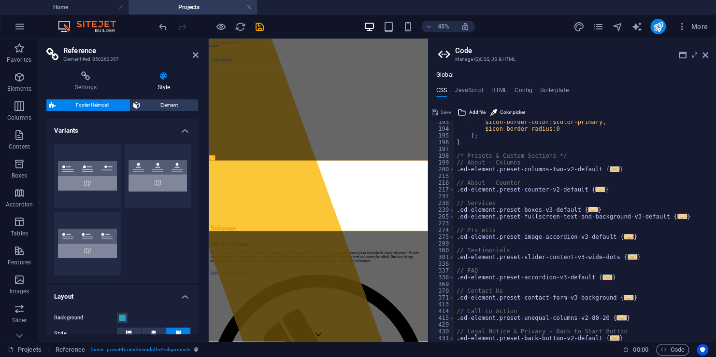
scroll to position [266, 0]
click at [609, 338] on span "..." at bounding box center [614, 338] width 10 height 5
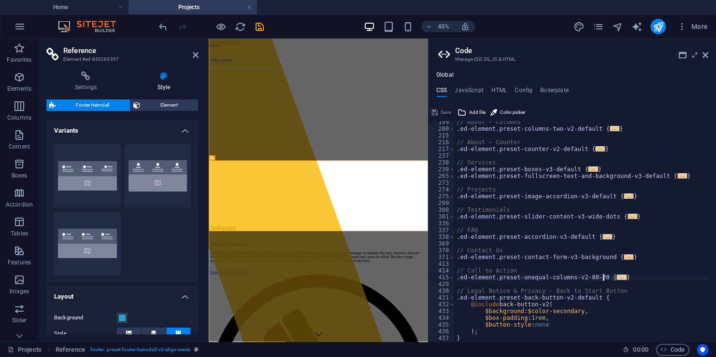
click at [616, 276] on span "..." at bounding box center [621, 277] width 10 height 5
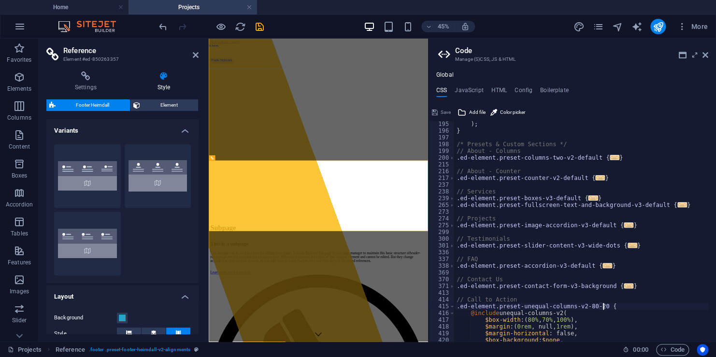
scroll to position [278, 0]
click at [624, 286] on span "..." at bounding box center [629, 286] width 10 height 5
type textarea ".ed-element.preset-contact-form-v3-background {"
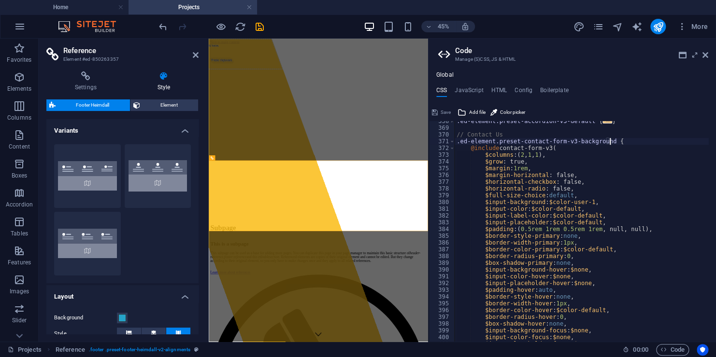
scroll to position [365, 0]
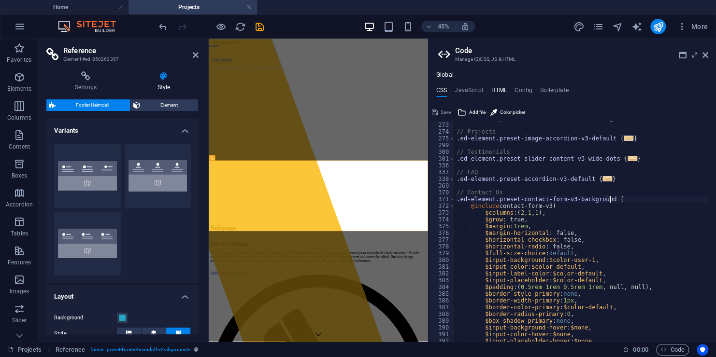
click at [497, 88] on h4 "HTML" at bounding box center [499, 92] width 16 height 11
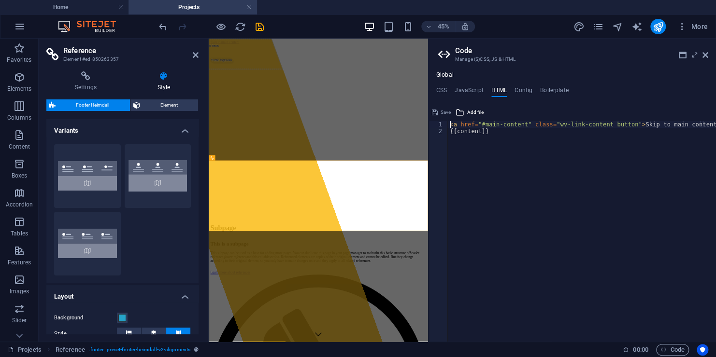
click at [533, 88] on ul "CSS JavaScript HTML Config Boilerplate" at bounding box center [571, 92] width 287 height 11
click at [525, 89] on h4 "Config" at bounding box center [523, 92] width 18 height 11
type textarea "$color-background: #001221;"
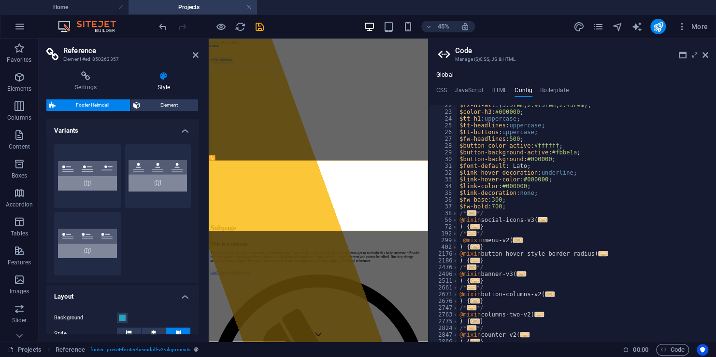
scroll to position [174, 0]
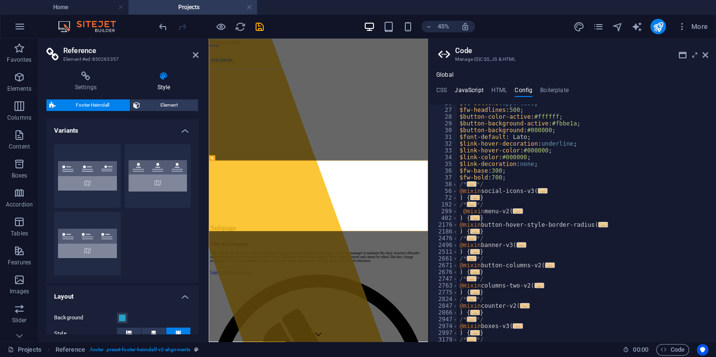
click at [474, 96] on h4 "JavaScript" at bounding box center [468, 92] width 28 height 11
type textarea "/* JS for preset "Menu V2" */"
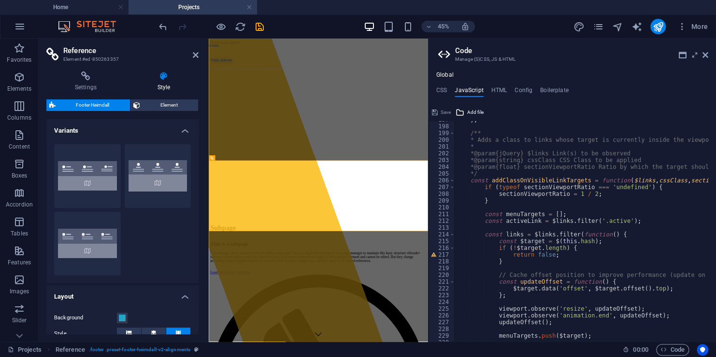
scroll to position [1330, 0]
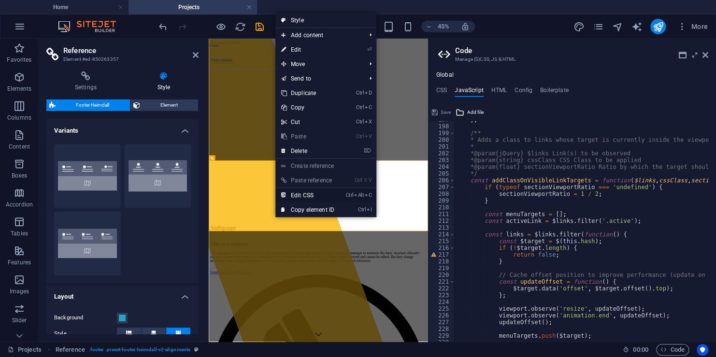
click at [308, 197] on link "Ctrl Alt C Edit CSS" at bounding box center [307, 195] width 65 height 14
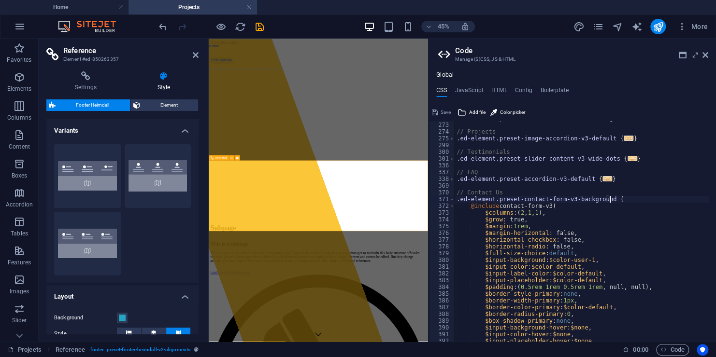
type textarea "@include footer-heimdall-v2("
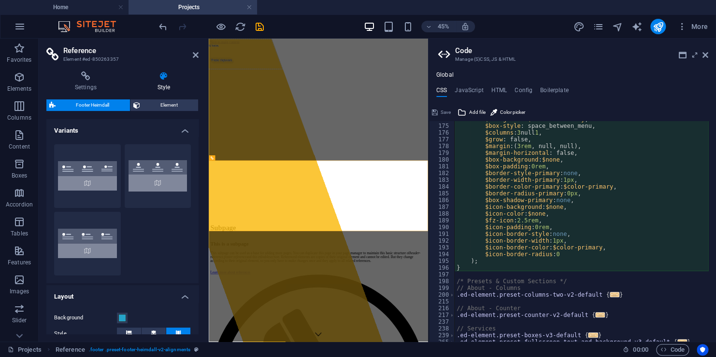
scroll to position [54, 0]
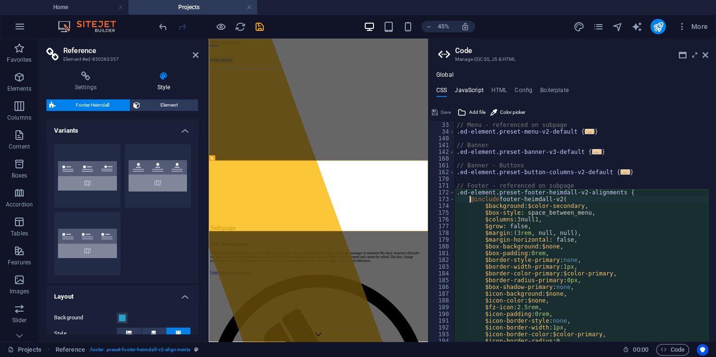
click at [474, 91] on h4 "JavaScript" at bounding box center [468, 92] width 28 height 11
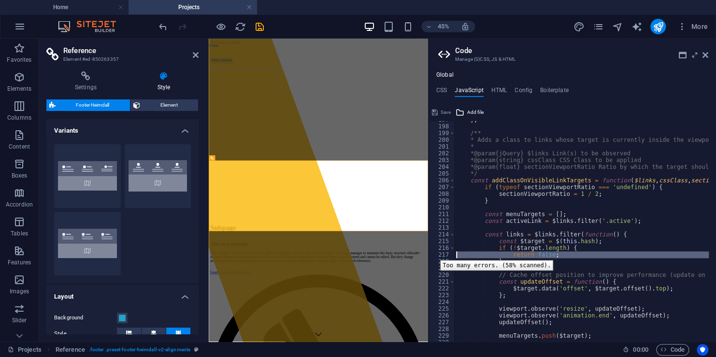
click at [433, 253] on div "217" at bounding box center [442, 255] width 26 height 7
type textarea "return false; }"
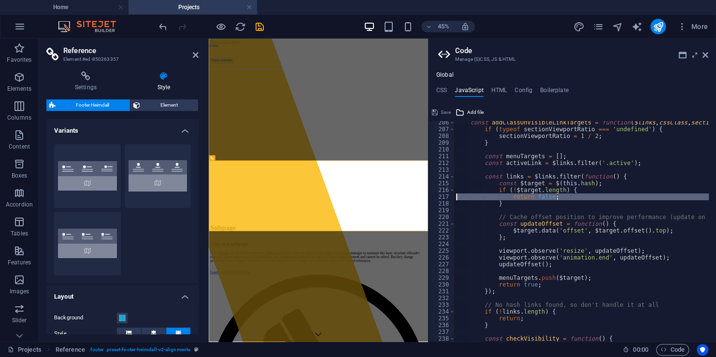
scroll to position [1359, 0]
